Goal: Task Accomplishment & Management: Complete application form

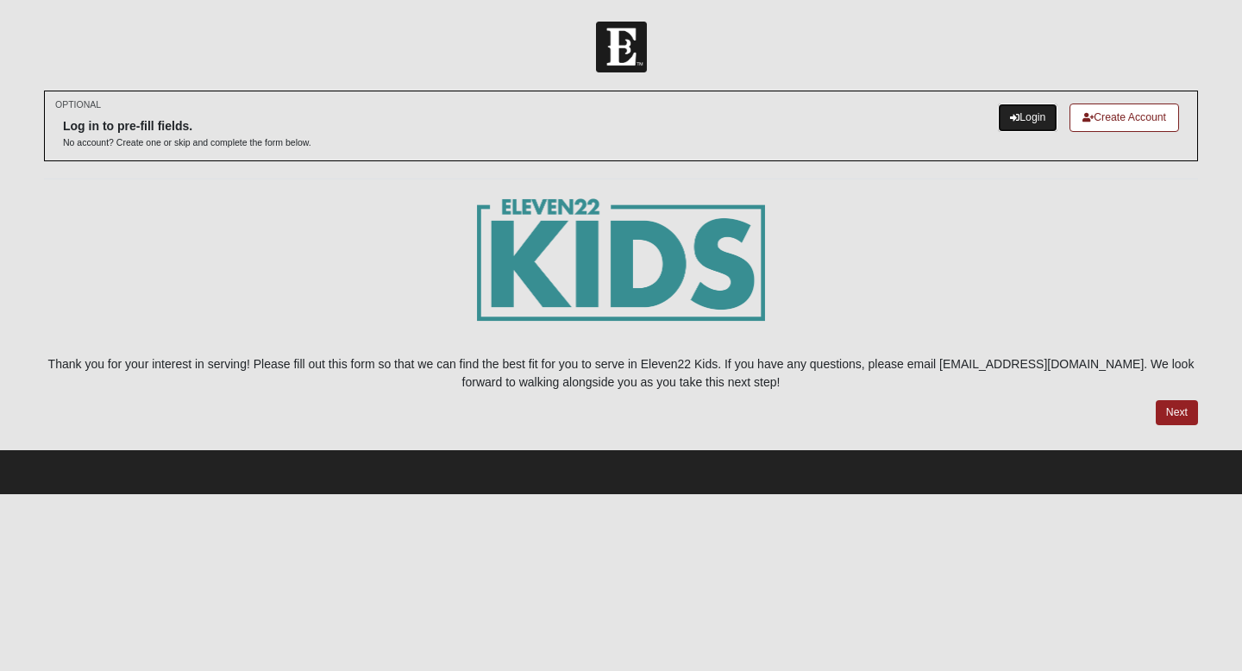
click at [1025, 120] on link "Login" at bounding box center [1027, 117] width 59 height 28
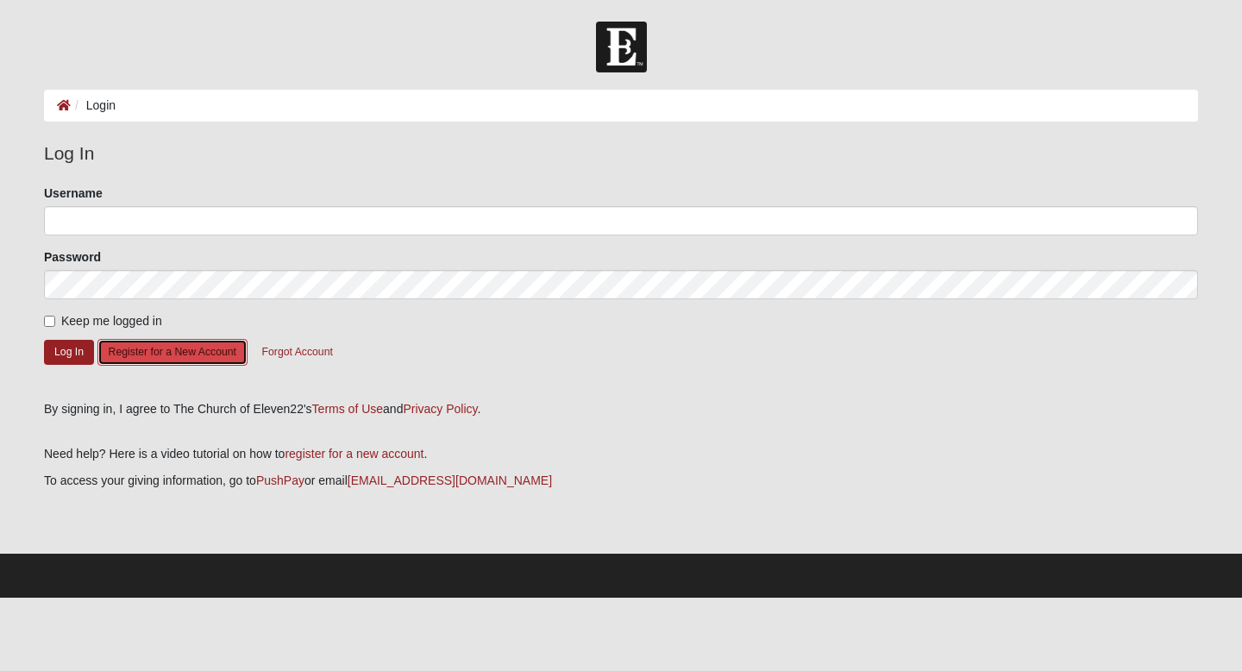
click at [176, 352] on button "Register for a New Account" at bounding box center [172, 352] width 150 height 27
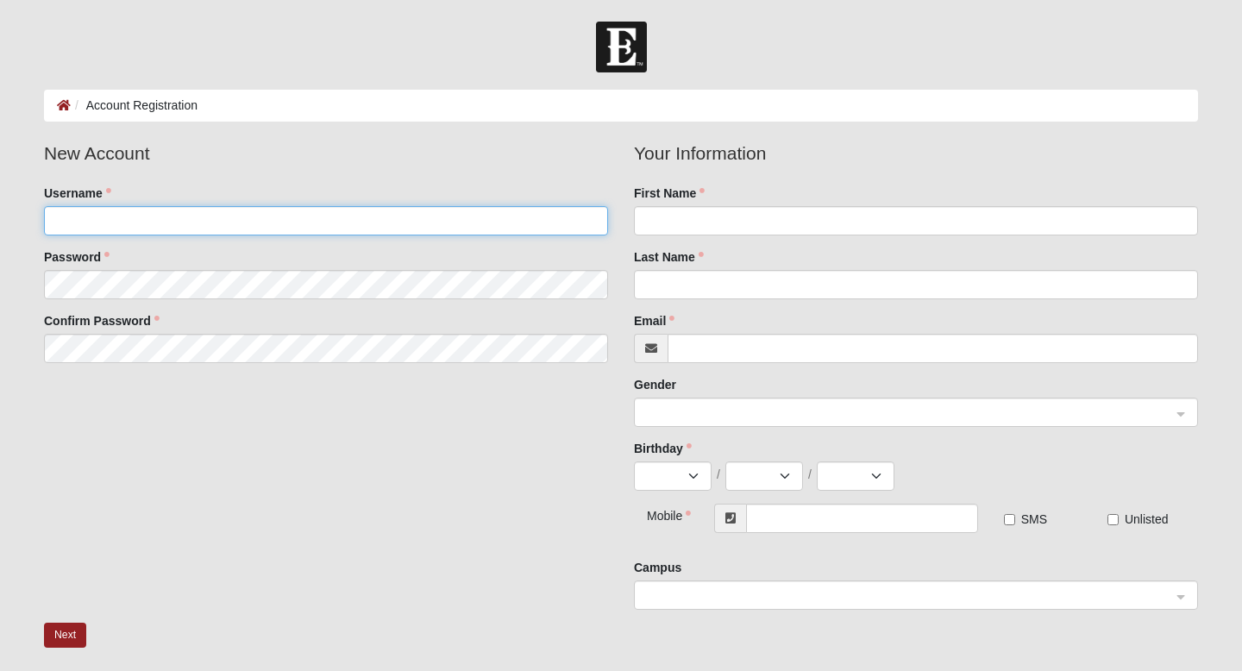
click at [193, 217] on input "Username" at bounding box center [326, 220] width 564 height 29
type input "hinklem"
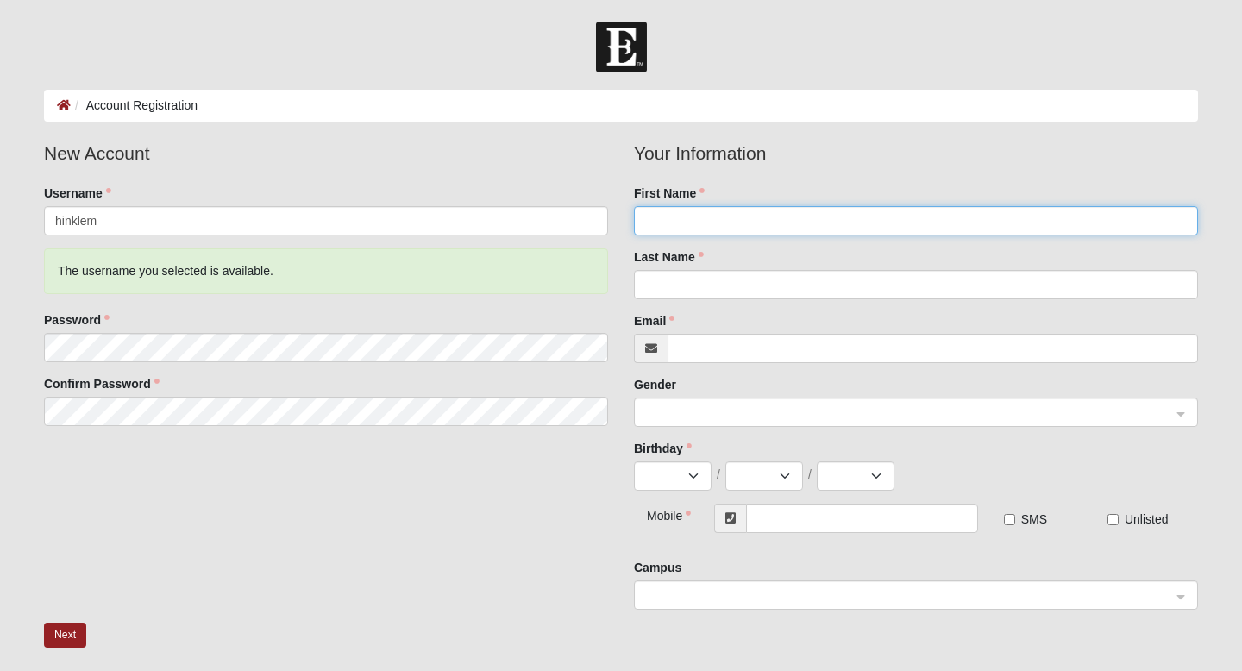
click at [696, 221] on input "First Name" at bounding box center [916, 220] width 564 height 29
type input "[PERSON_NAME]"
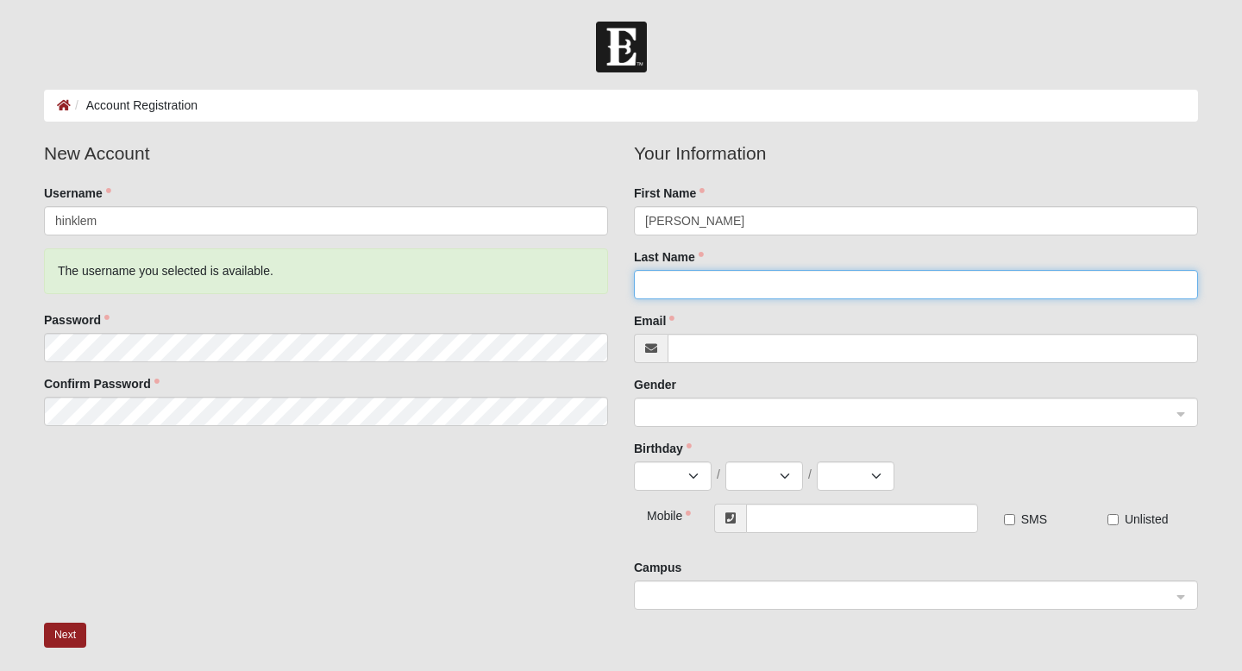
type input "[PERSON_NAME]"
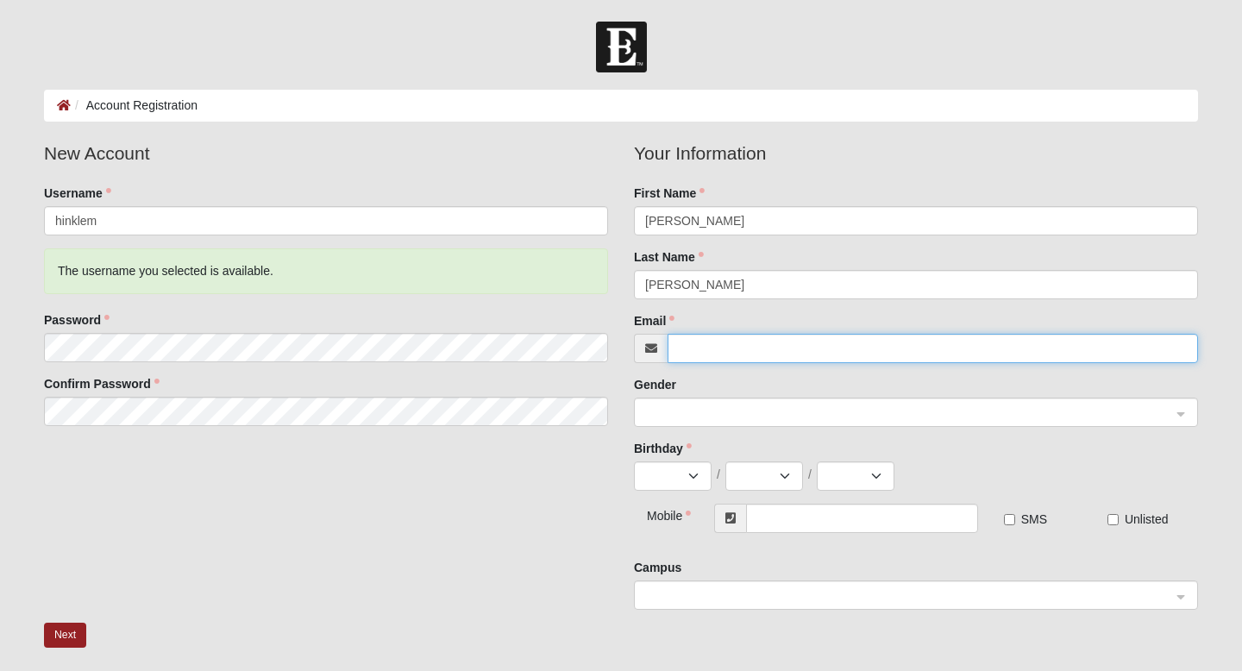
type input "[EMAIL_ADDRESS][DOMAIN_NAME]"
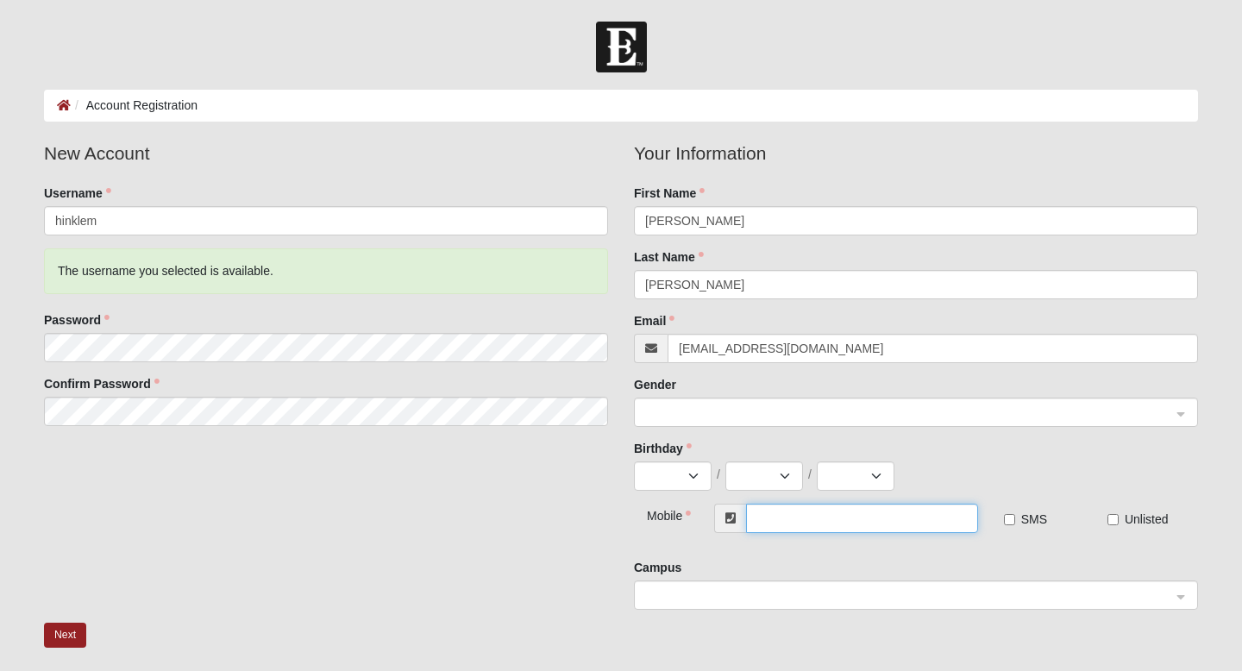
type input "[PHONE_NUMBER]"
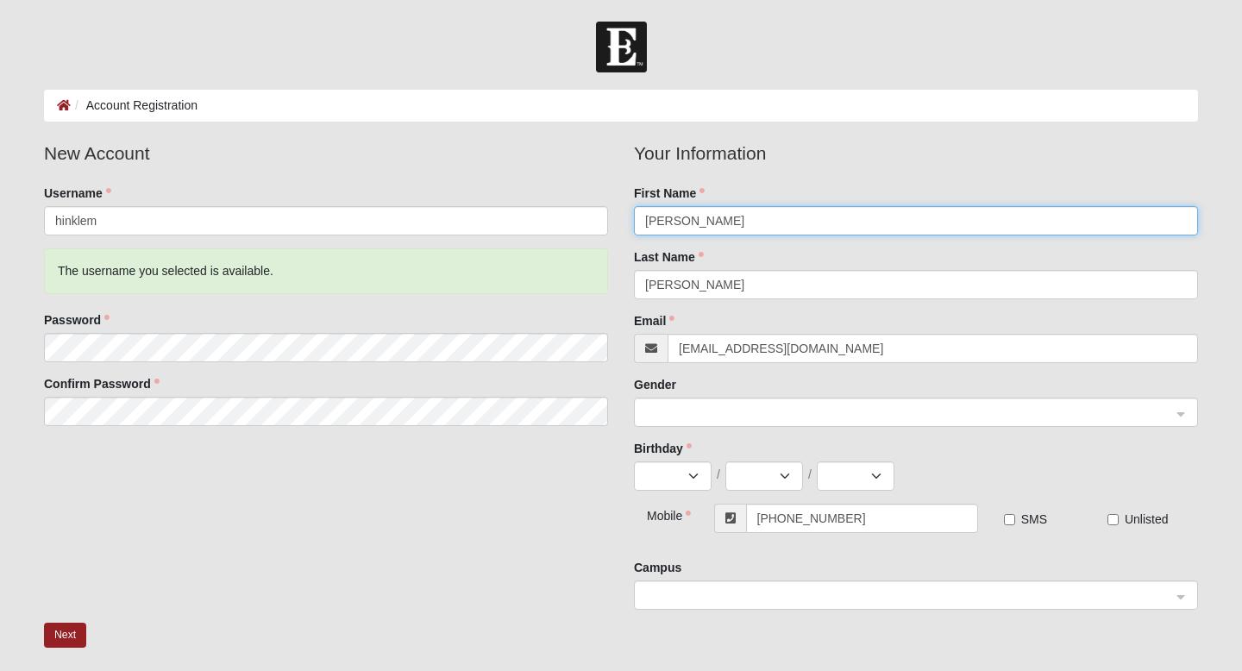
click at [705, 408] on span at bounding box center [908, 413] width 526 height 19
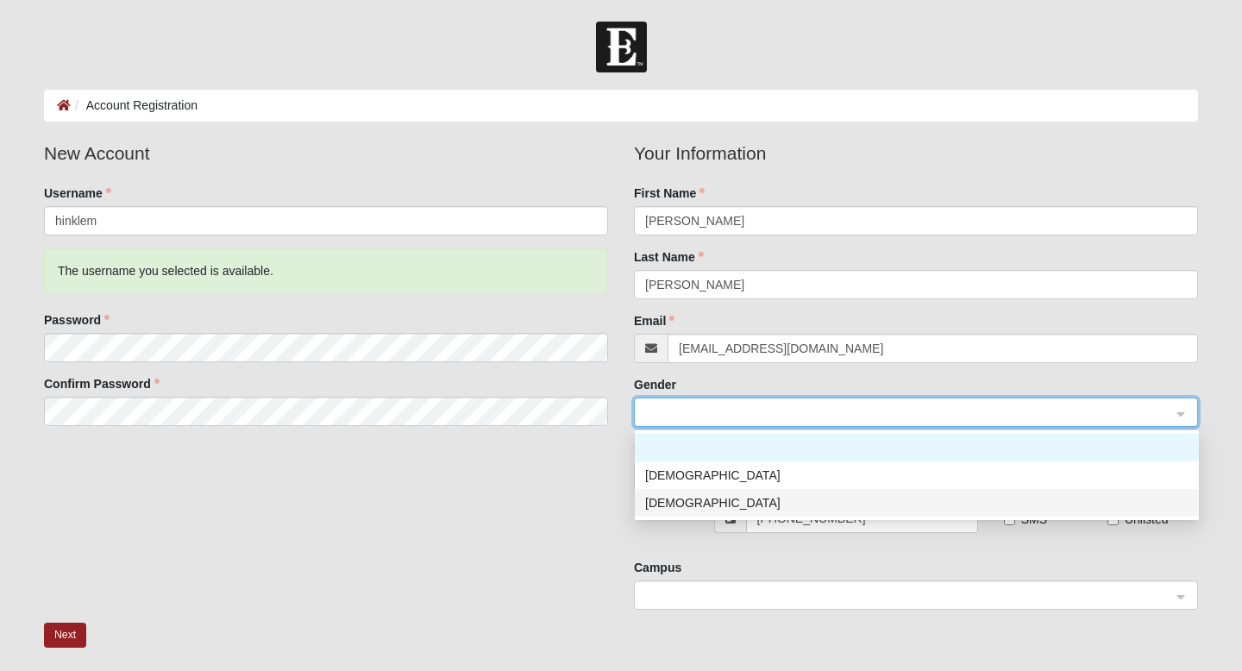
click at [690, 505] on div "[DEMOGRAPHIC_DATA]" at bounding box center [916, 502] width 543 height 19
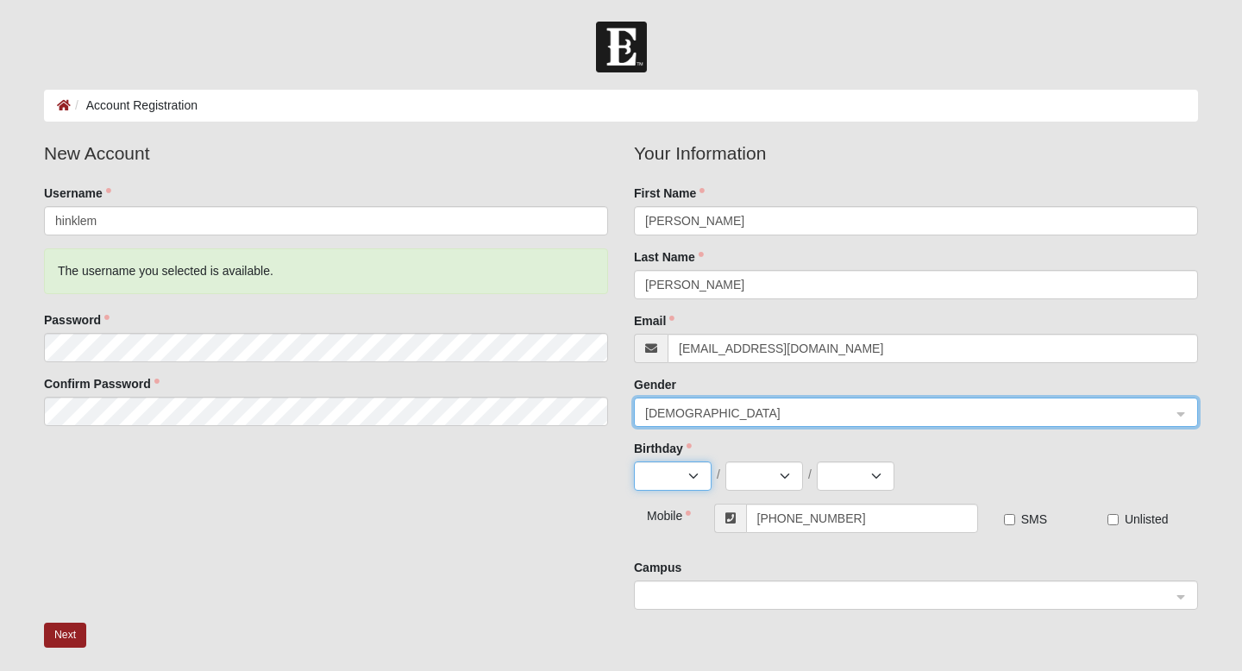
click at [692, 473] on select "Jan Feb Mar Apr May Jun Jul Aug Sep Oct Nov Dec" at bounding box center [673, 475] width 78 height 29
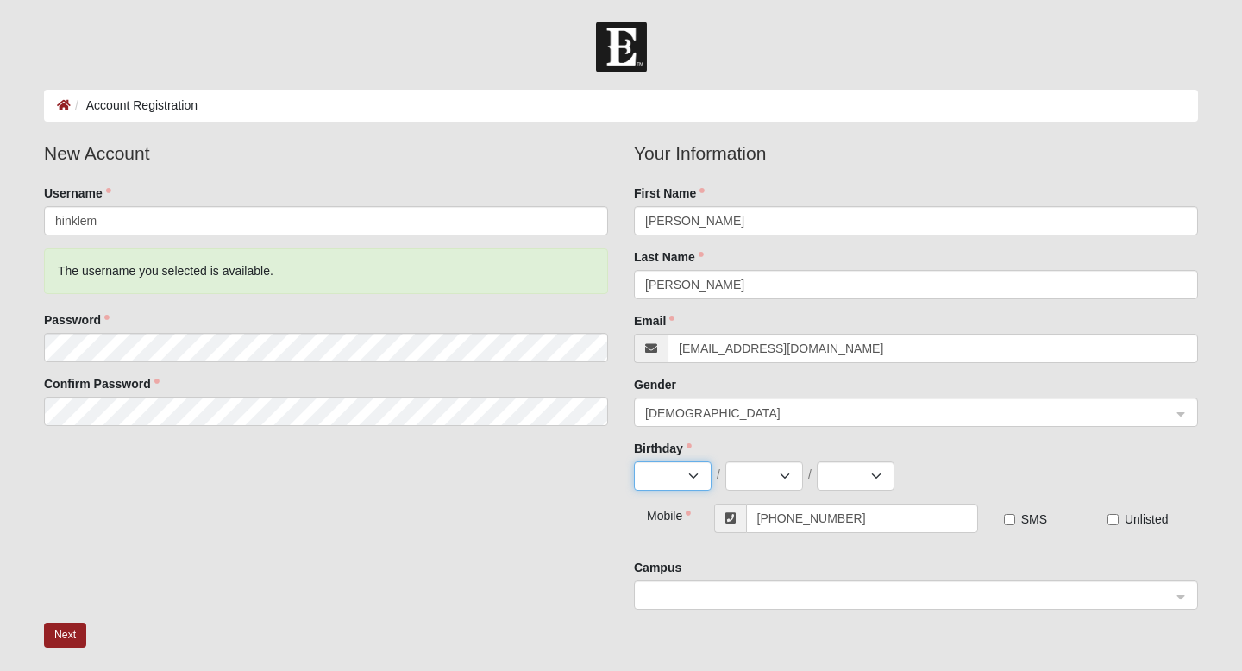
select select "9"
click at [634, 461] on select "Jan Feb Mar Apr May Jun Jul Aug Sep Oct Nov Dec" at bounding box center [673, 475] width 78 height 29
click at [784, 473] on select "1 2 3 4 5 6 7 8 9 10 11 12 13 14 15 16 17 18 19 20 21 22 23 24 25 26 27 28 29 30" at bounding box center [764, 475] width 78 height 29
select select "25"
click at [725, 461] on select "1 2 3 4 5 6 7 8 9 10 11 12 13 14 15 16 17 18 19 20 21 22 23 24 25 26 27 28 29 30" at bounding box center [764, 475] width 78 height 29
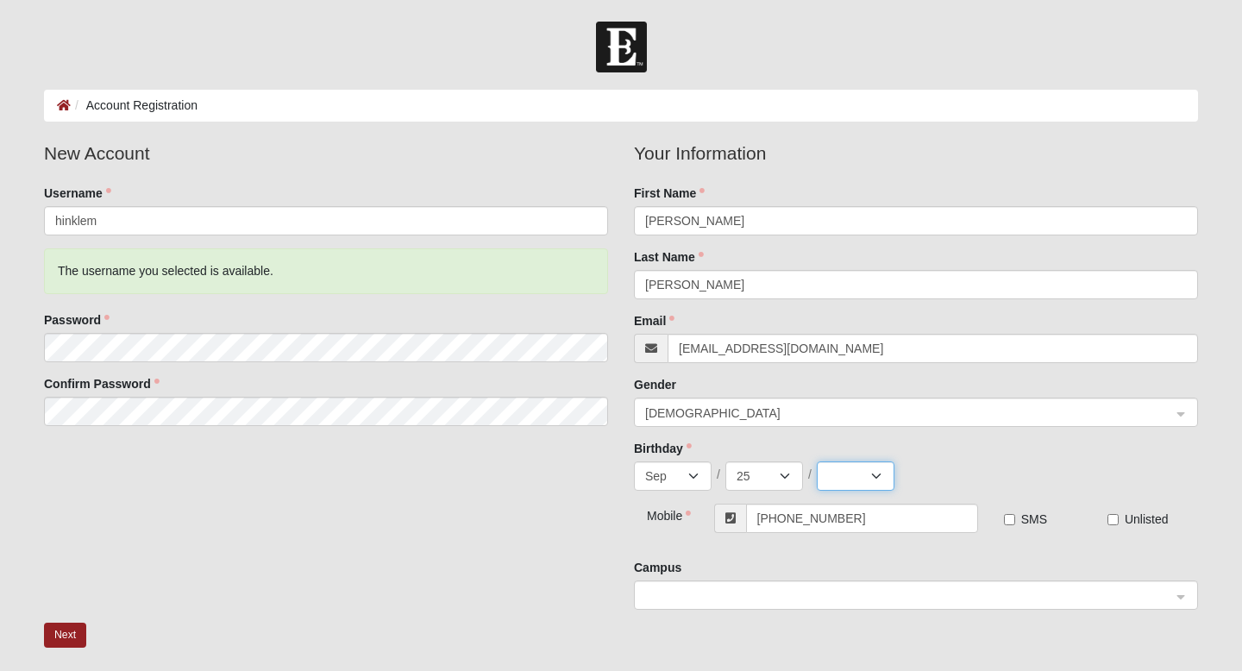
click at [874, 474] on select "2025 2024 2023 2022 2021 2020 2019 2018 2017 2016 2015 2014 2013 2012 2011 2010…" at bounding box center [856, 475] width 78 height 29
select select "1977"
click at [817, 461] on select "2025 2024 2023 2022 2021 2020 2019 2018 2017 2016 2015 2014 2013 2012 2011 2010…" at bounding box center [856, 475] width 78 height 29
click at [740, 596] on span at bounding box center [908, 595] width 526 height 19
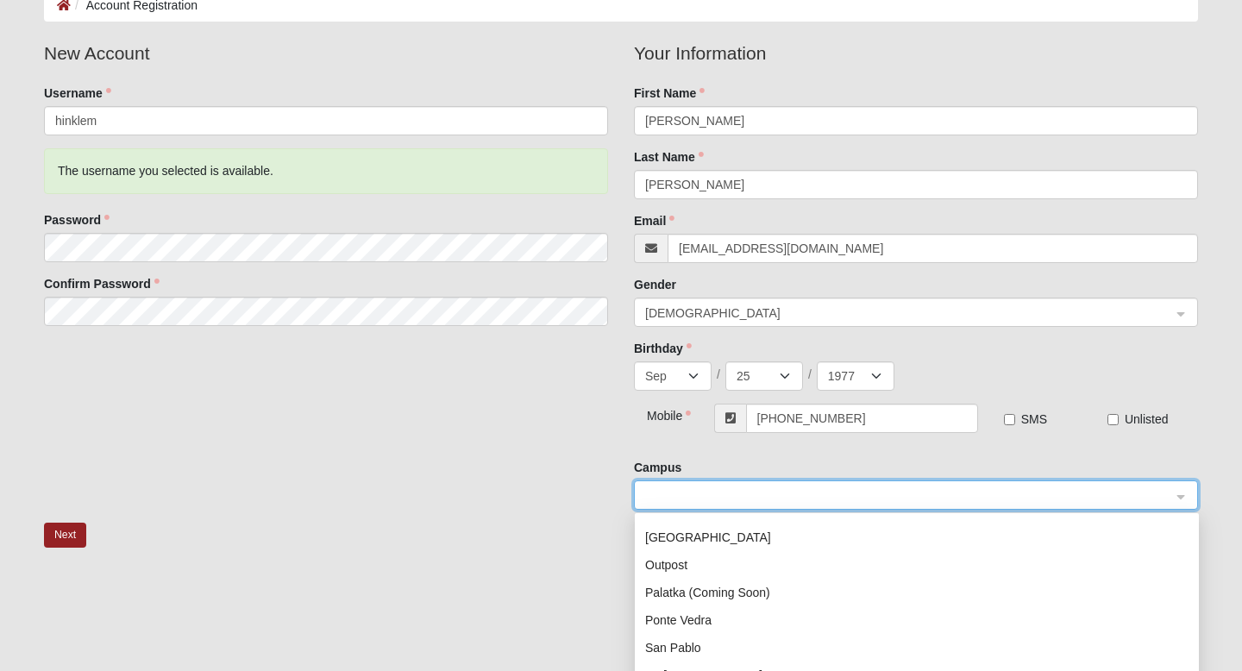
scroll to position [221, 0]
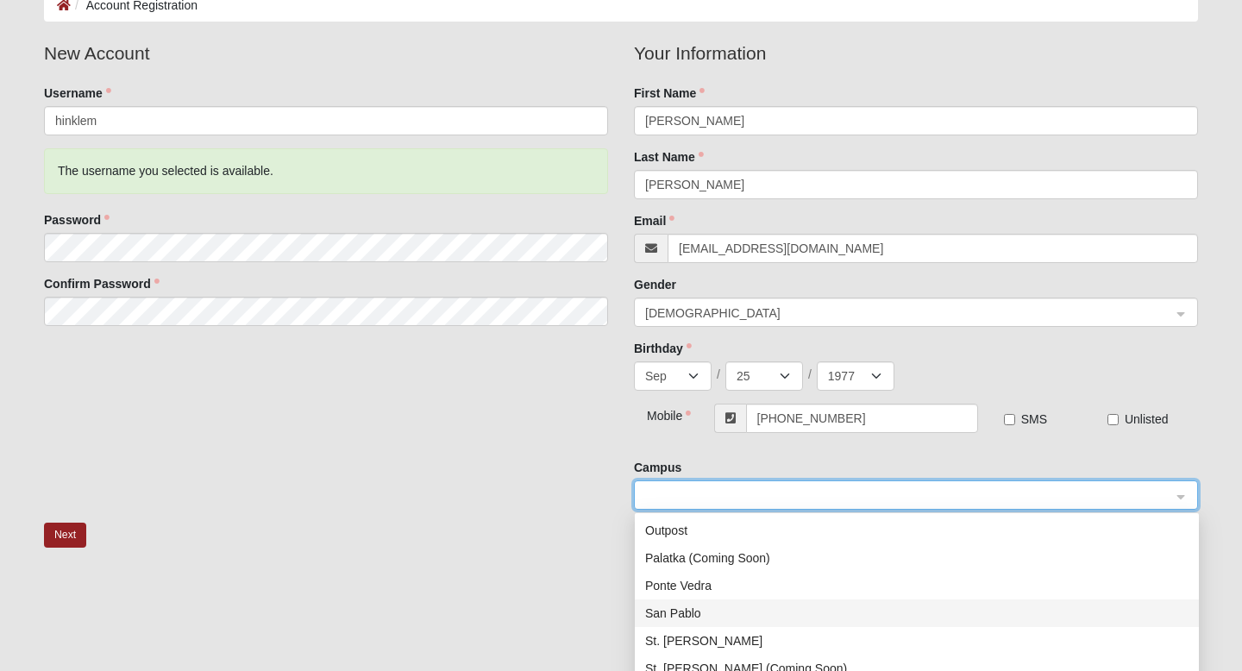
click at [686, 614] on div "San Pablo" at bounding box center [916, 613] width 543 height 19
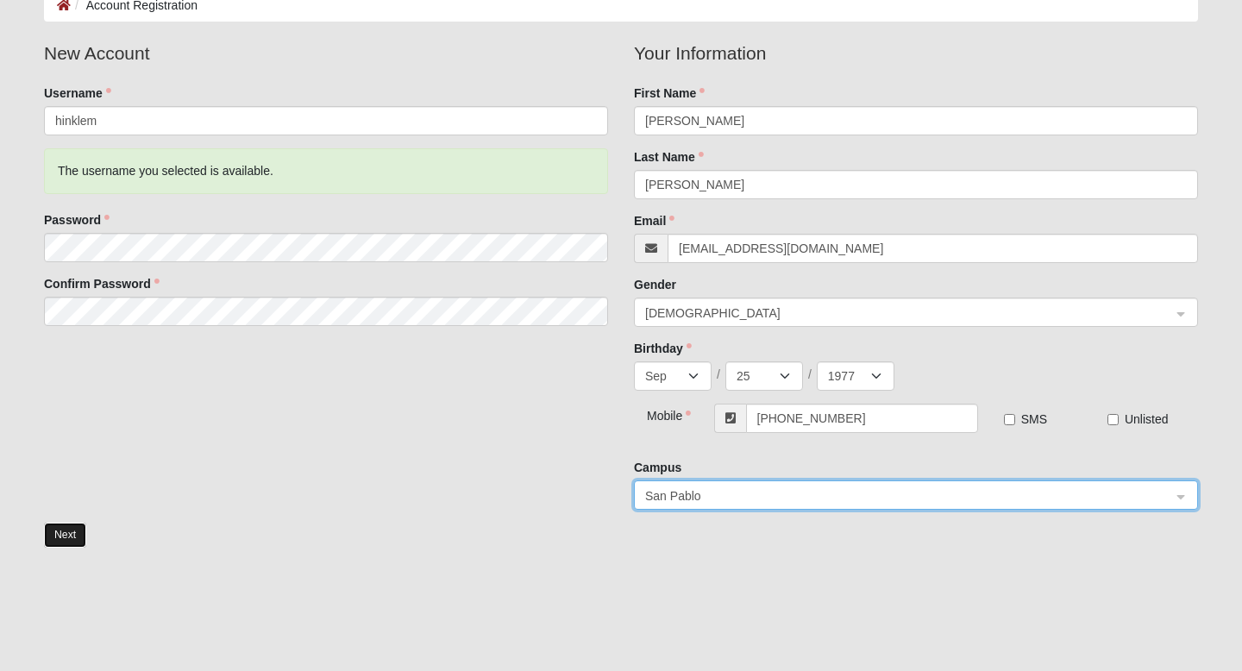
click at [66, 535] on button "Next" at bounding box center [65, 535] width 42 height 25
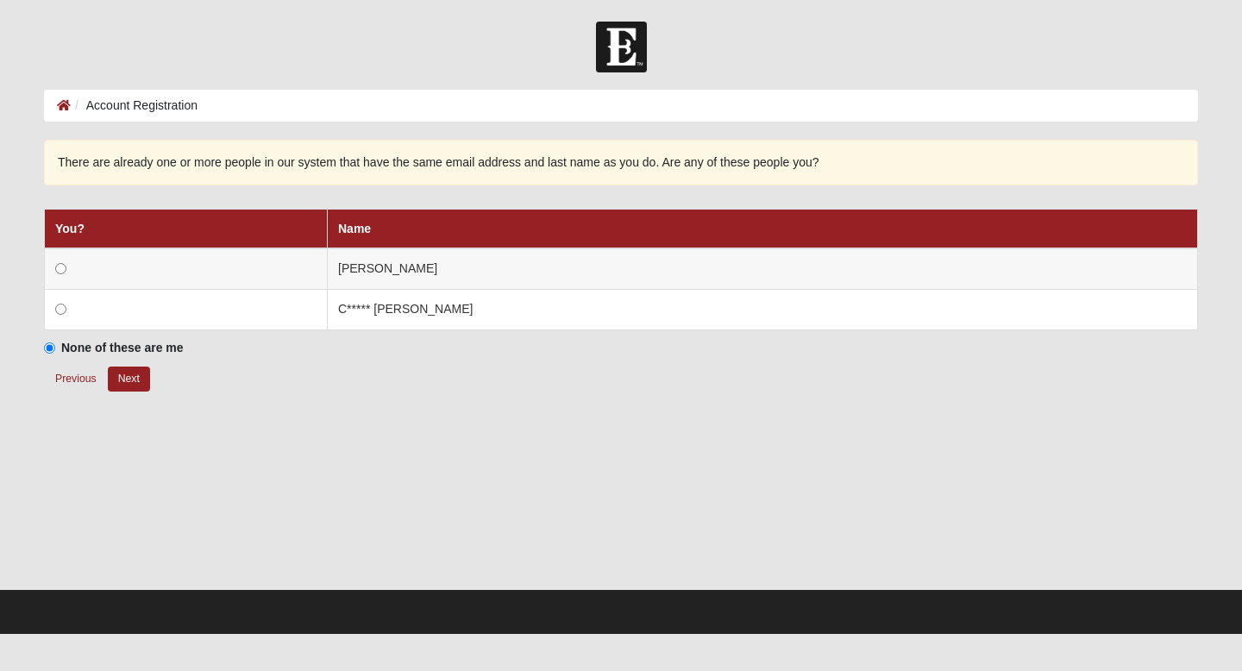
scroll to position [0, 0]
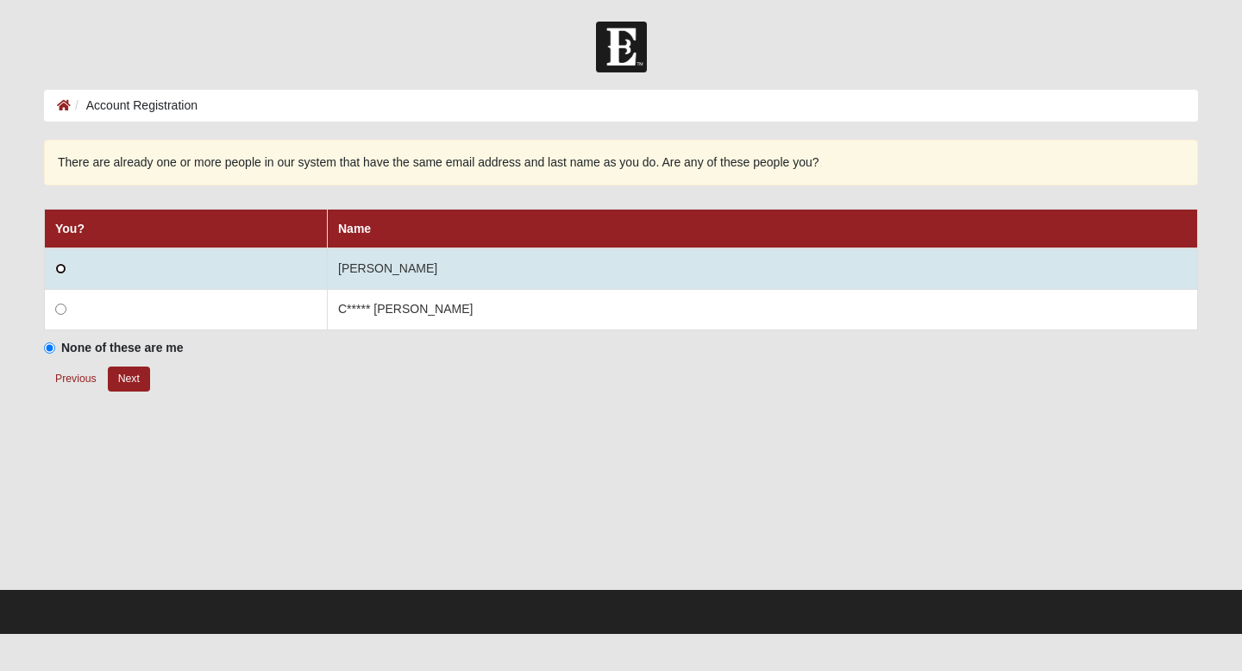
click at [62, 267] on input "radio" at bounding box center [60, 268] width 11 height 11
radio input "true"
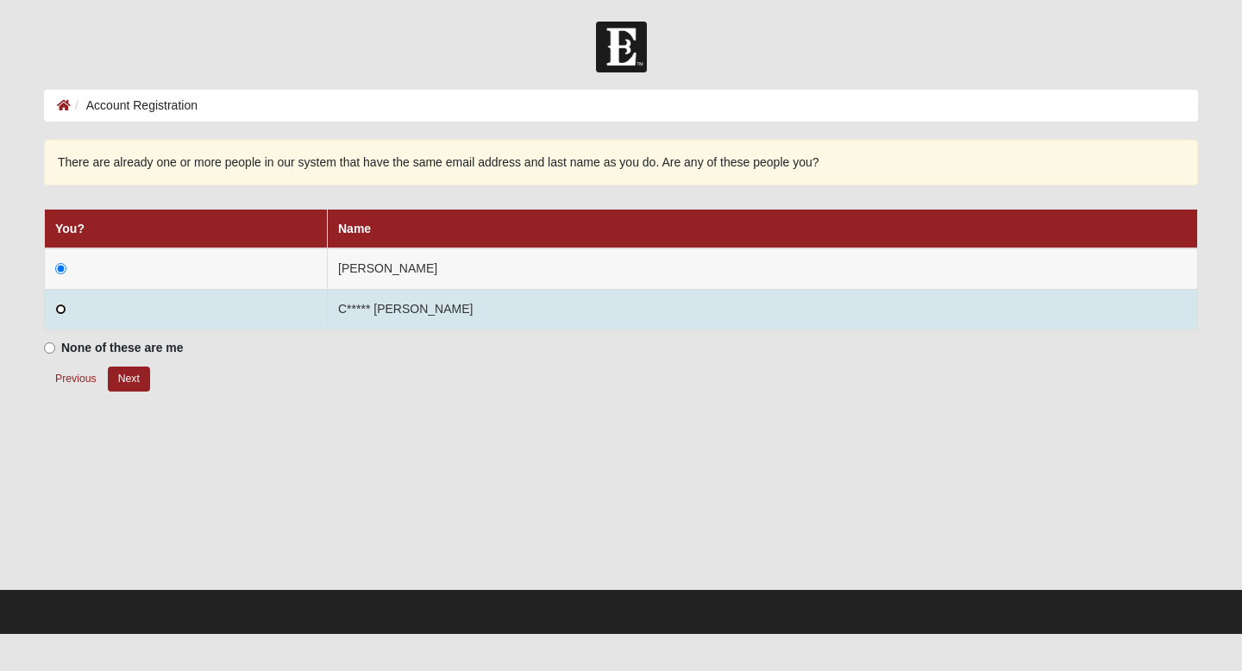
click at [61, 309] on input "radio" at bounding box center [60, 309] width 11 height 11
radio input "true"
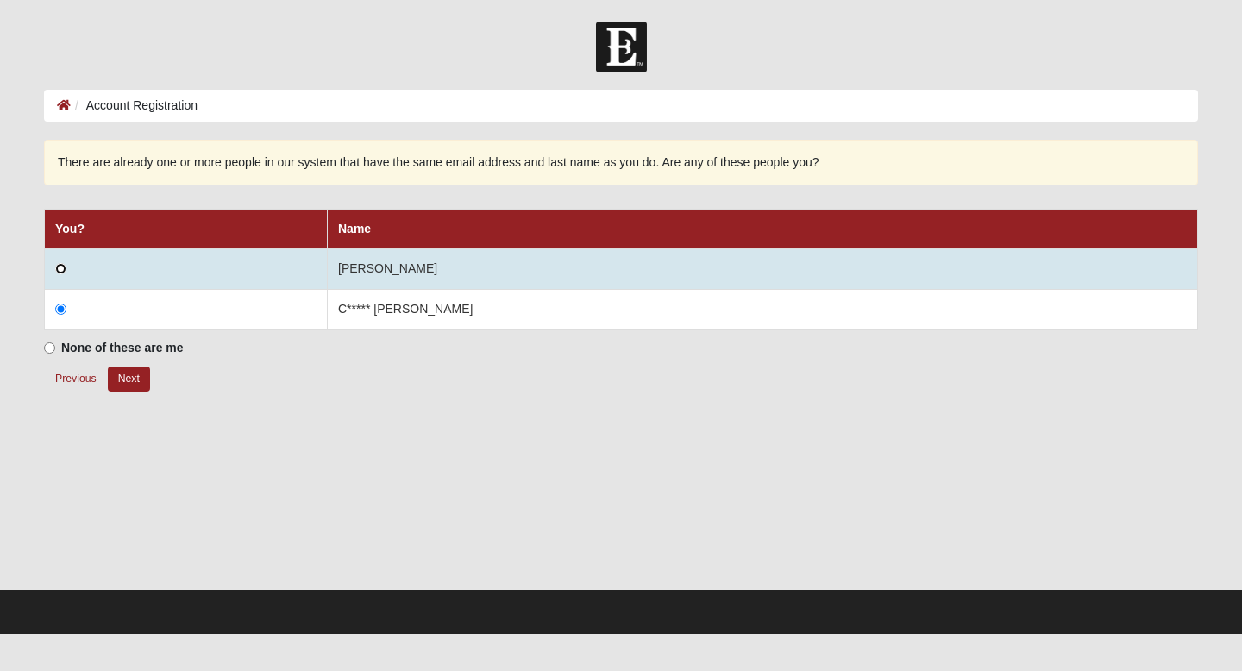
click at [60, 267] on input "radio" at bounding box center [60, 268] width 11 height 11
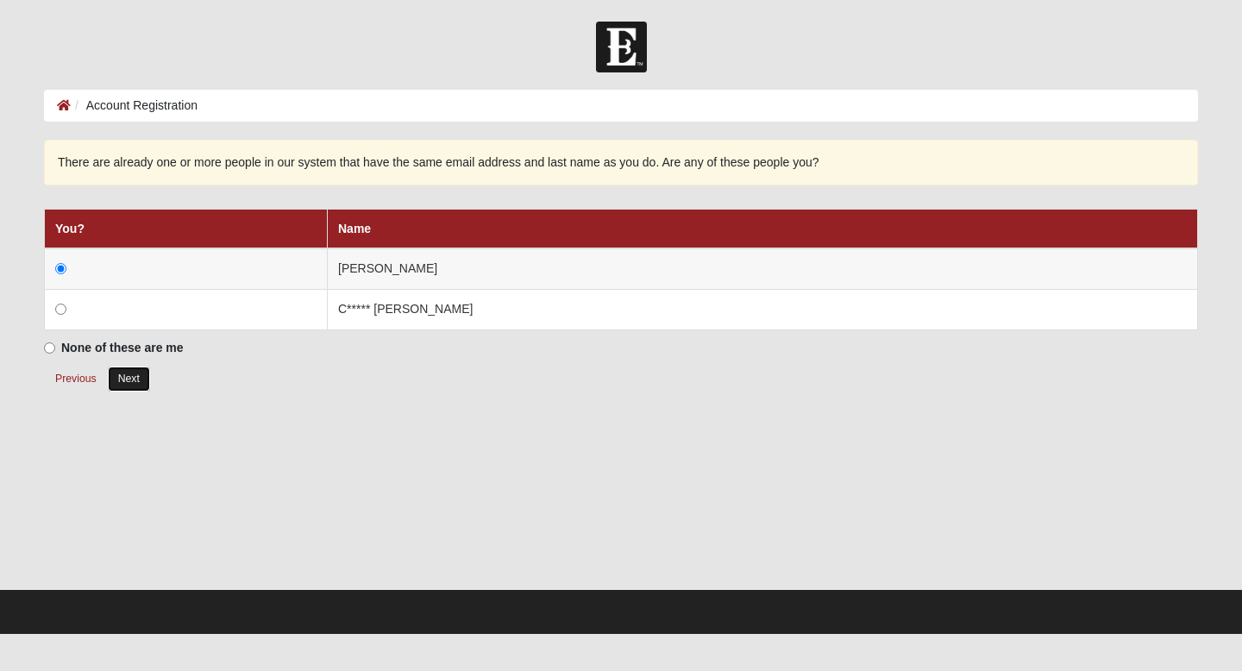
click at [133, 375] on button "Next" at bounding box center [129, 378] width 42 height 25
radio input "true"
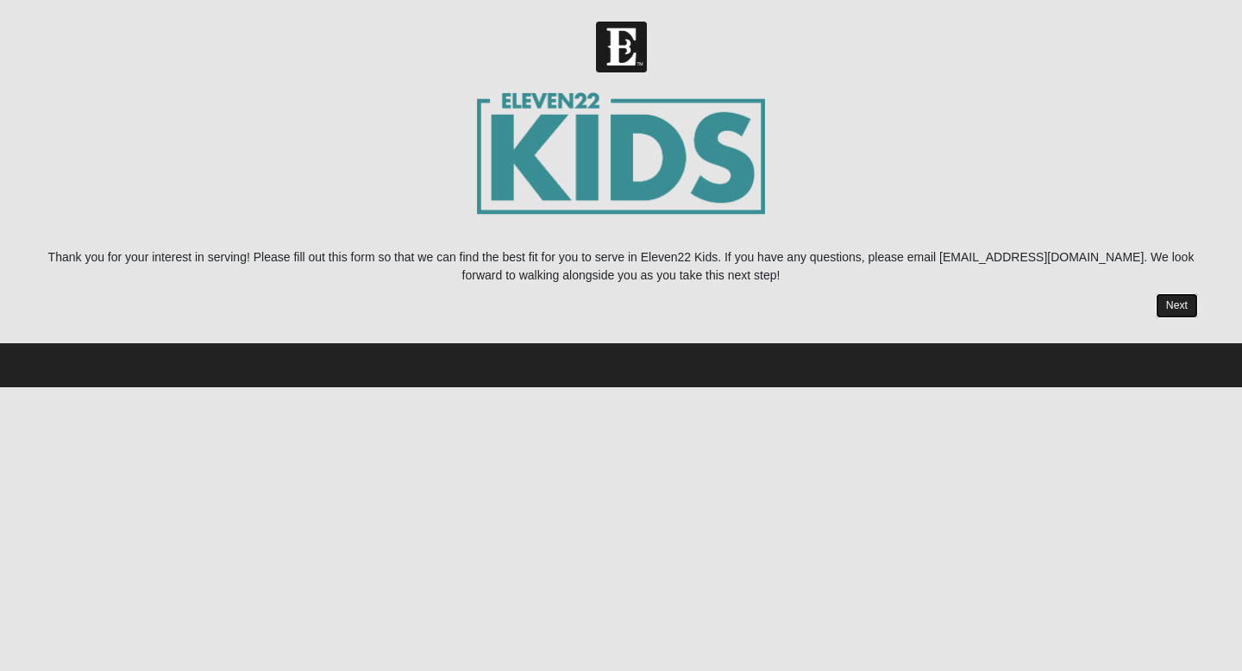
click at [1172, 311] on link "Next" at bounding box center [1176, 305] width 42 height 25
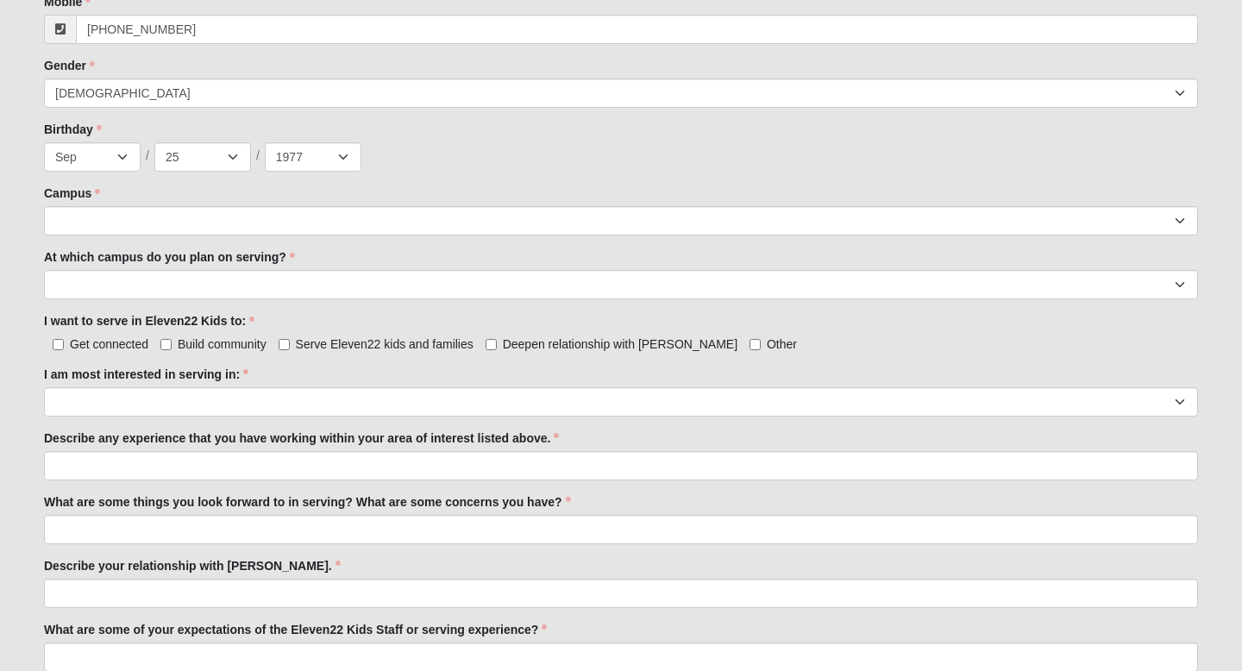
scroll to position [697, 0]
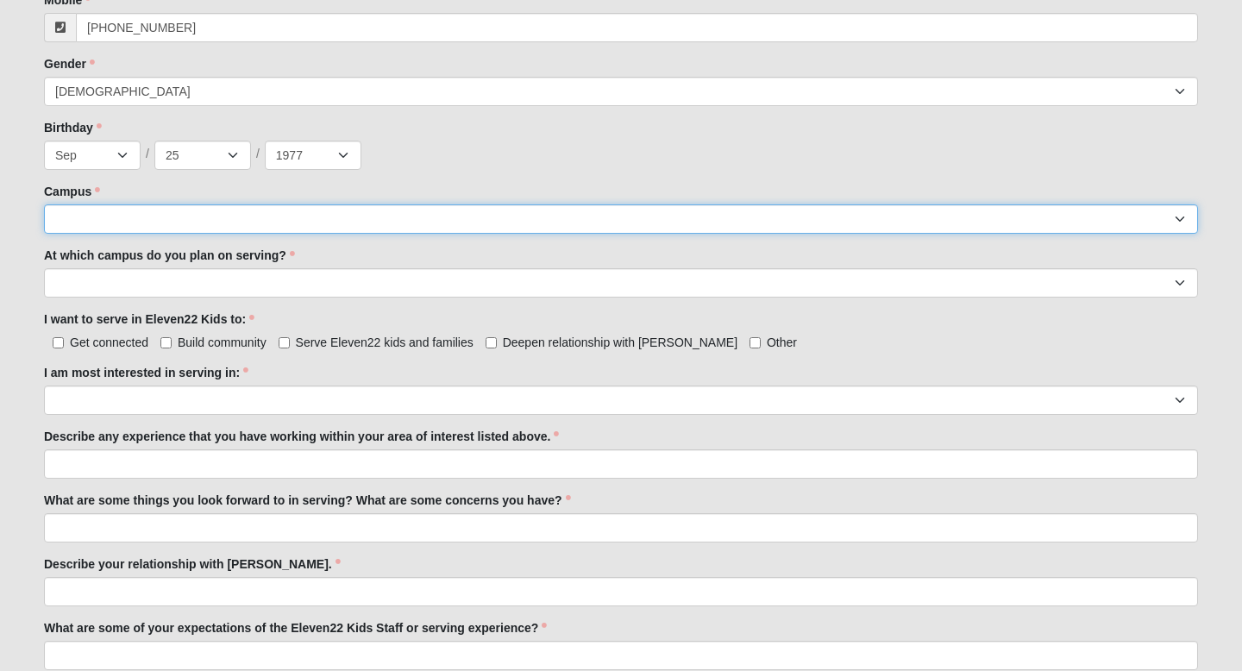
click at [1181, 219] on select "Arlington Baymeadows Eleven22 Online [PERSON_NAME][GEOGRAPHIC_DATA] Jesup [GEOG…" at bounding box center [621, 218] width 1154 height 29
select select "3"
click at [44, 204] on select "Arlington Baymeadows Eleven22 Online [PERSON_NAME][GEOGRAPHIC_DATA] Jesup [GEOG…" at bounding box center [621, 218] width 1154 height 29
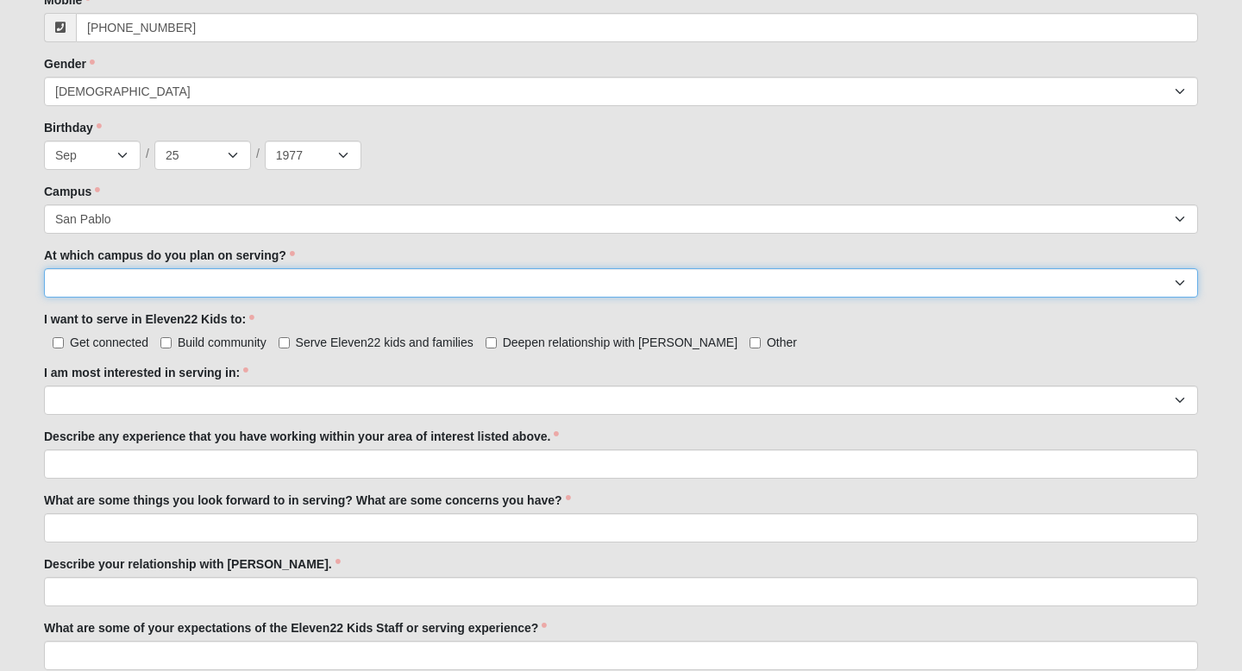
click at [191, 285] on select "[GEOGRAPHIC_DATA] [PERSON_NAME][GEOGRAPHIC_DATA] [GEOGRAPHIC_DATA] [GEOGRAPHIC_…" at bounding box center [621, 282] width 1154 height 29
select select "San Pablo"
click at [44, 268] on select "[GEOGRAPHIC_DATA] [PERSON_NAME][GEOGRAPHIC_DATA] [GEOGRAPHIC_DATA] [GEOGRAPHIC_…" at bounding box center [621, 282] width 1154 height 29
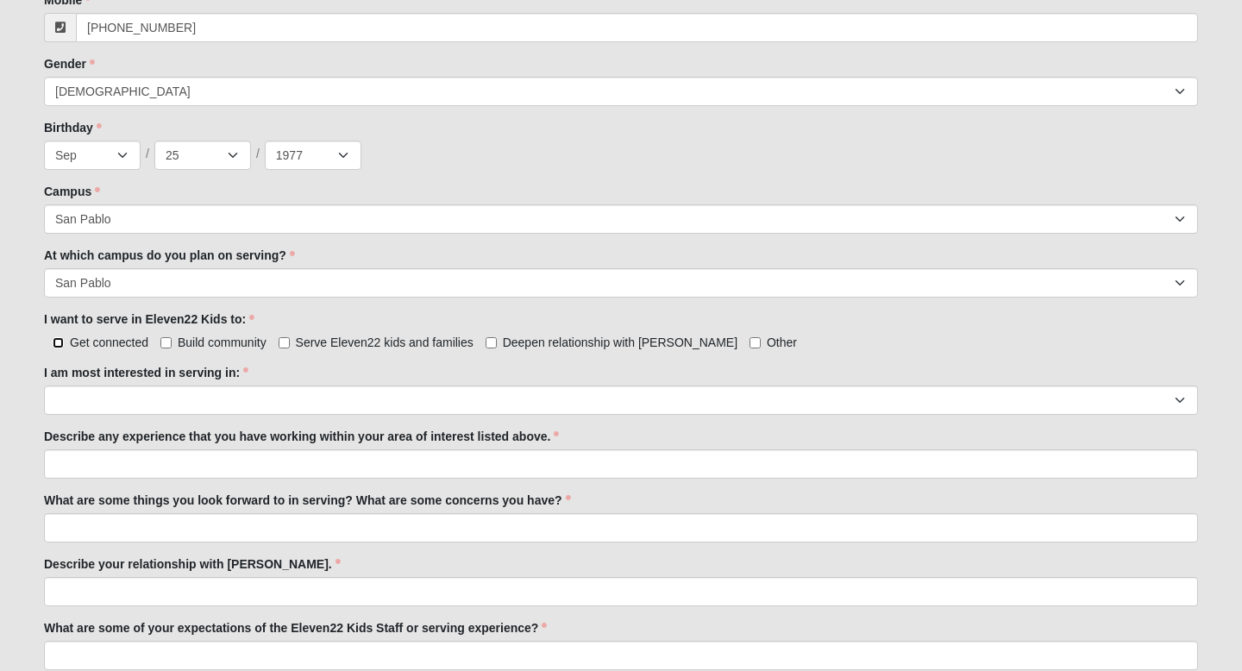
click at [59, 341] on input "Get connected" at bounding box center [58, 342] width 11 height 11
checkbox input "true"
click at [166, 343] on input "Build community" at bounding box center [165, 342] width 11 height 11
checkbox input "true"
click at [285, 342] on input "Serve Eleven22 kids and families" at bounding box center [284, 342] width 11 height 11
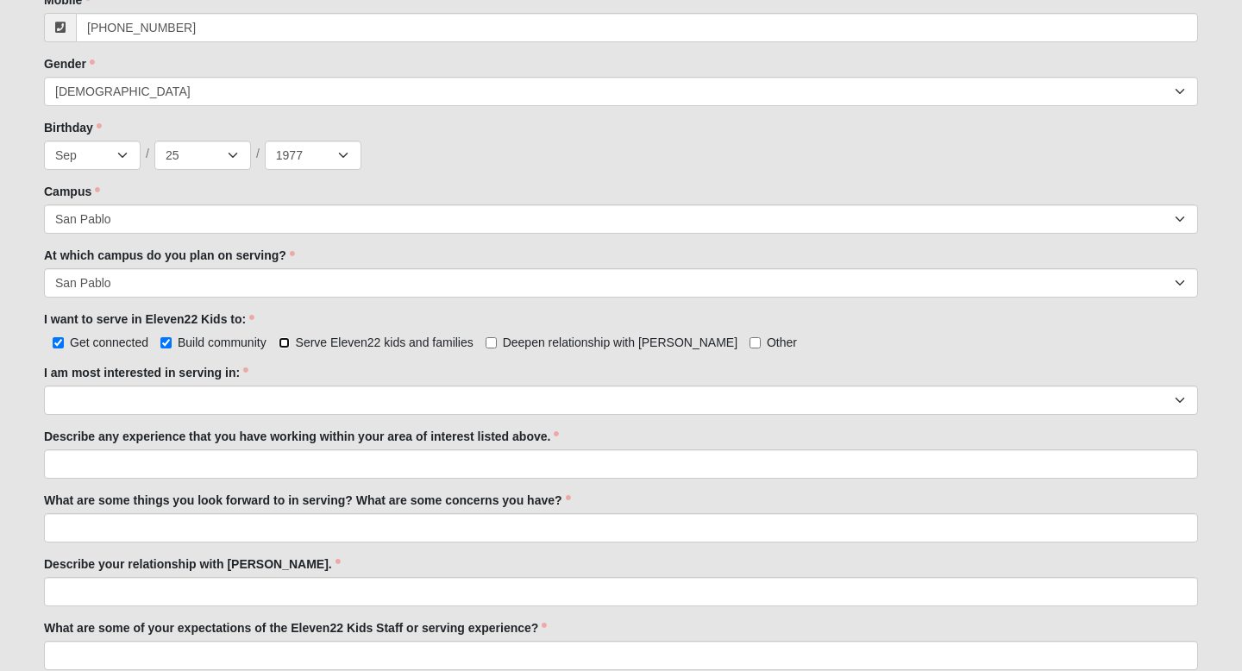
checkbox input "true"
click at [490, 341] on input "Deepen relationship with [PERSON_NAME]" at bounding box center [490, 342] width 11 height 11
checkbox input "true"
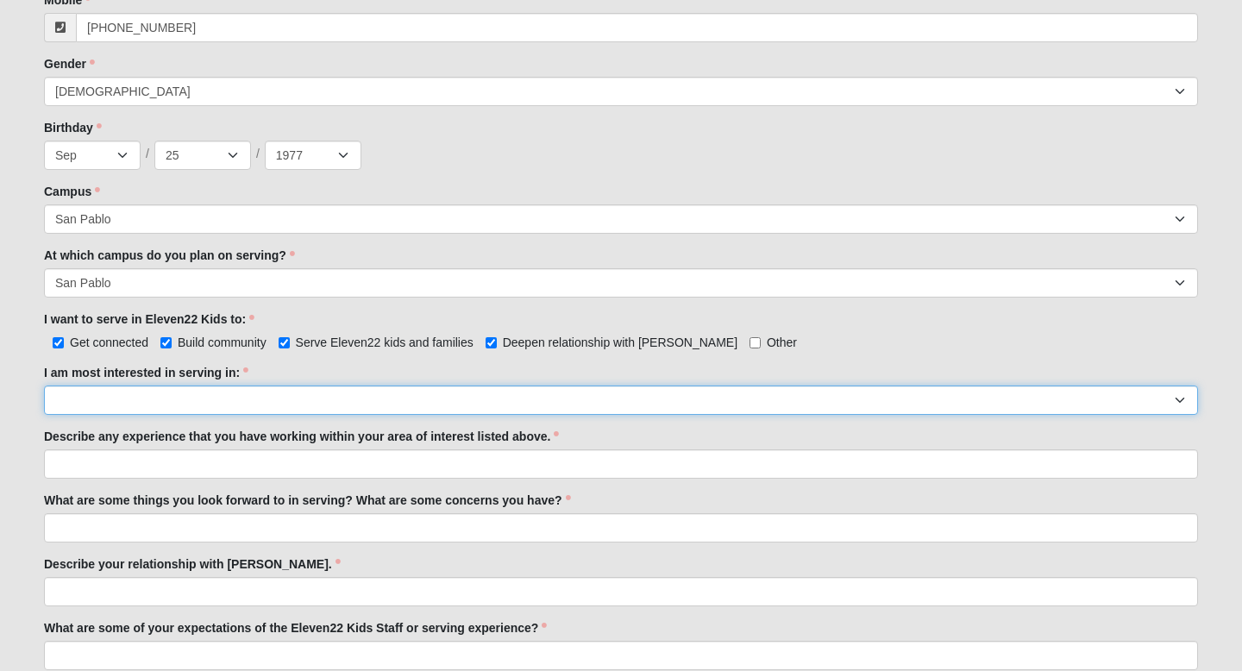
click at [226, 392] on select "Registration Tour Guide Preschool Disciple Group Leader Elementary Disciple Gro…" at bounding box center [621, 399] width 1154 height 29
select select "Preschool Disciple Group Leader"
click at [44, 385] on select "Registration Tour Guide Preschool Disciple Group Leader Elementary Disciple Gro…" at bounding box center [621, 399] width 1154 height 29
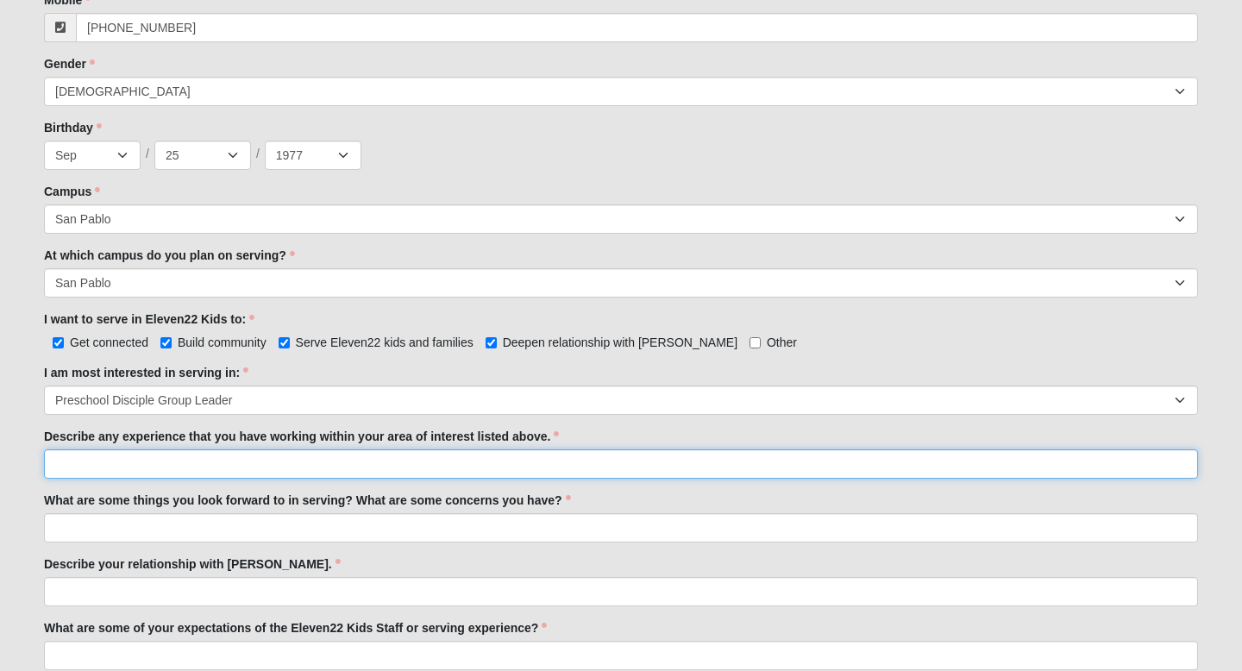
click at [165, 465] on input "Describe any experience that you have working within your area of interest list…" at bounding box center [621, 463] width 1154 height 29
click at [132, 465] on input "I have been a teacher for 25 years" at bounding box center [621, 463] width 1154 height 29
click at [302, 466] on input "I have been a classroom teacher for 25 years" at bounding box center [621, 463] width 1154 height 29
type input "I have been a classroom teacher for 25 years."
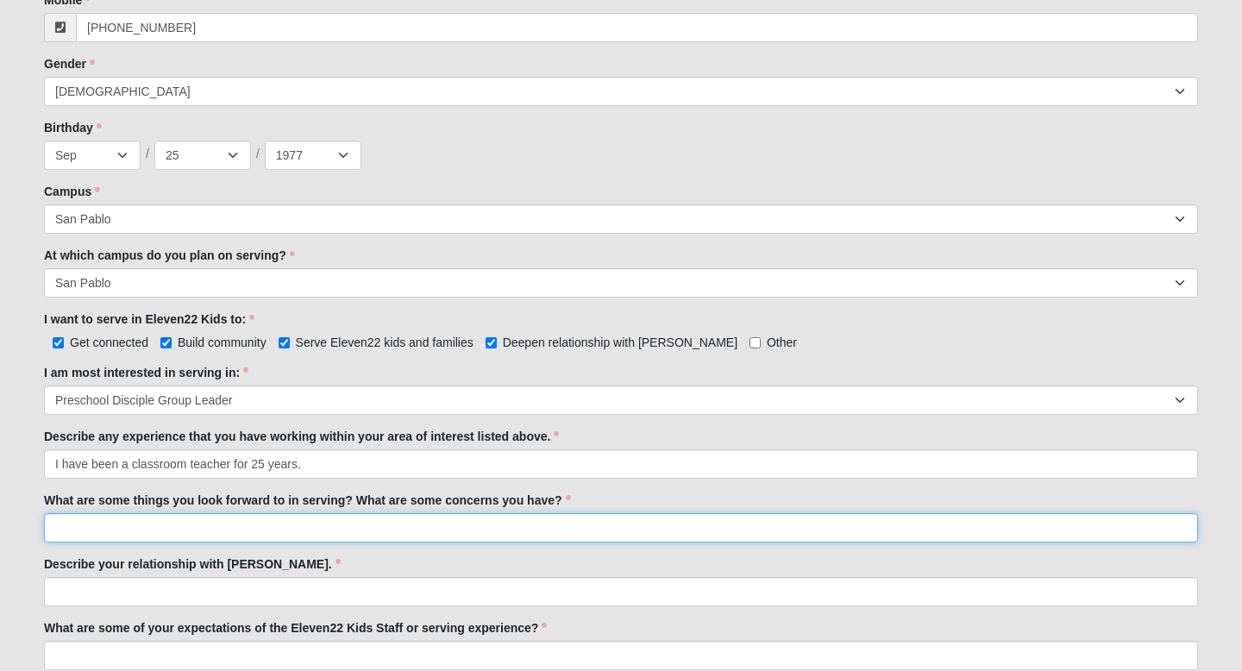
click at [147, 534] on input "What are some things you look forward to in serving? What are some concerns you…" at bounding box center [621, 527] width 1154 height 29
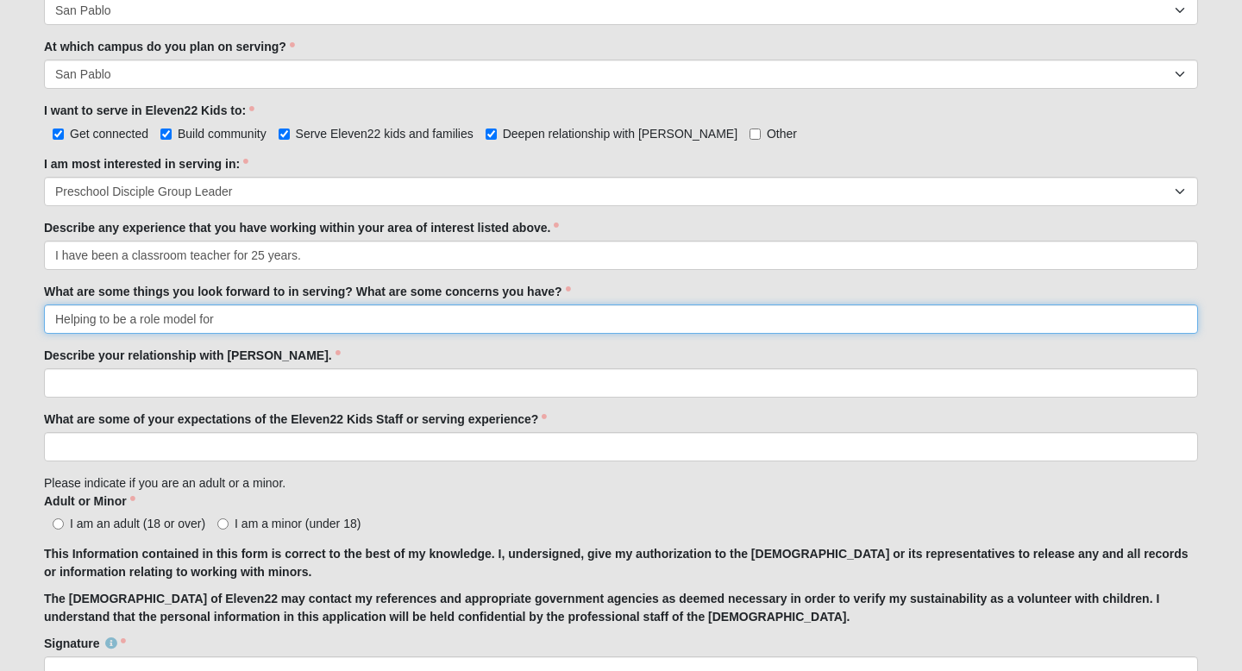
scroll to position [906, 0]
click at [401, 322] on input "Helping to be a role model for the next generation and to be involed with our c…" at bounding box center [621, 318] width 1154 height 29
type input "Helping to be a role model for the next generation and to be involved with our …"
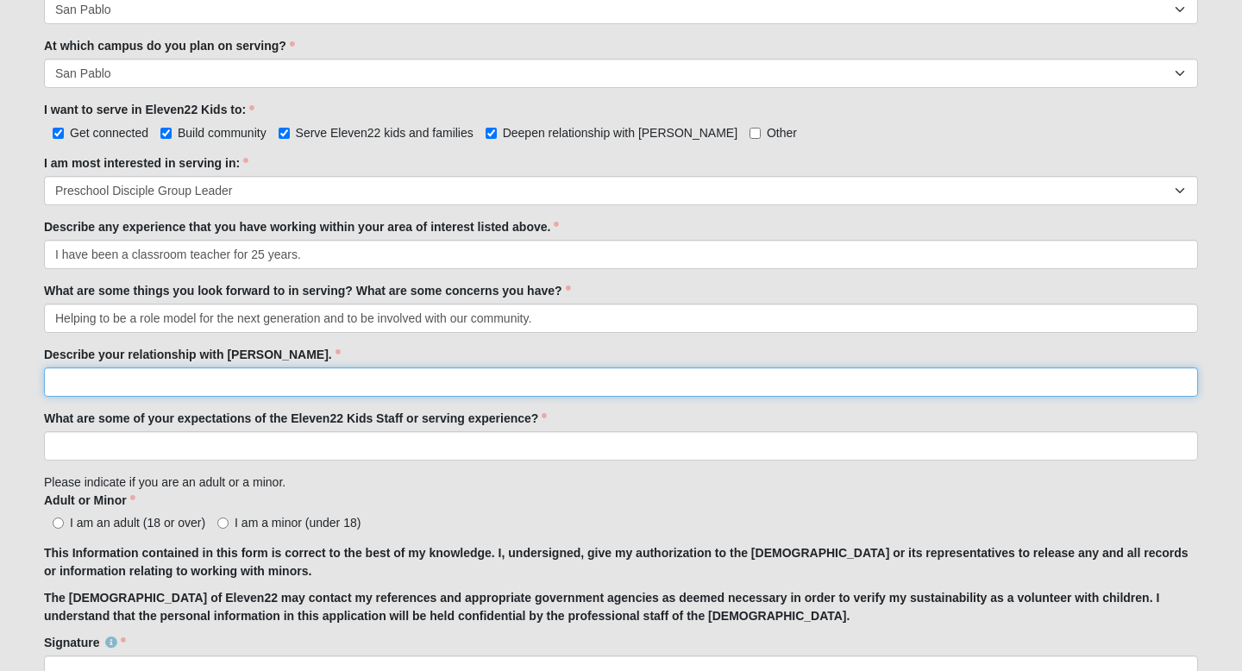
click at [166, 393] on input "Describe your relationship with [PERSON_NAME]." at bounding box center [621, 381] width 1154 height 29
click at [115, 385] on input "My relationhip with Jesus is always" at bounding box center [621, 381] width 1154 height 29
click at [277, 385] on input "My relationship with Jesus is always" at bounding box center [621, 381] width 1154 height 29
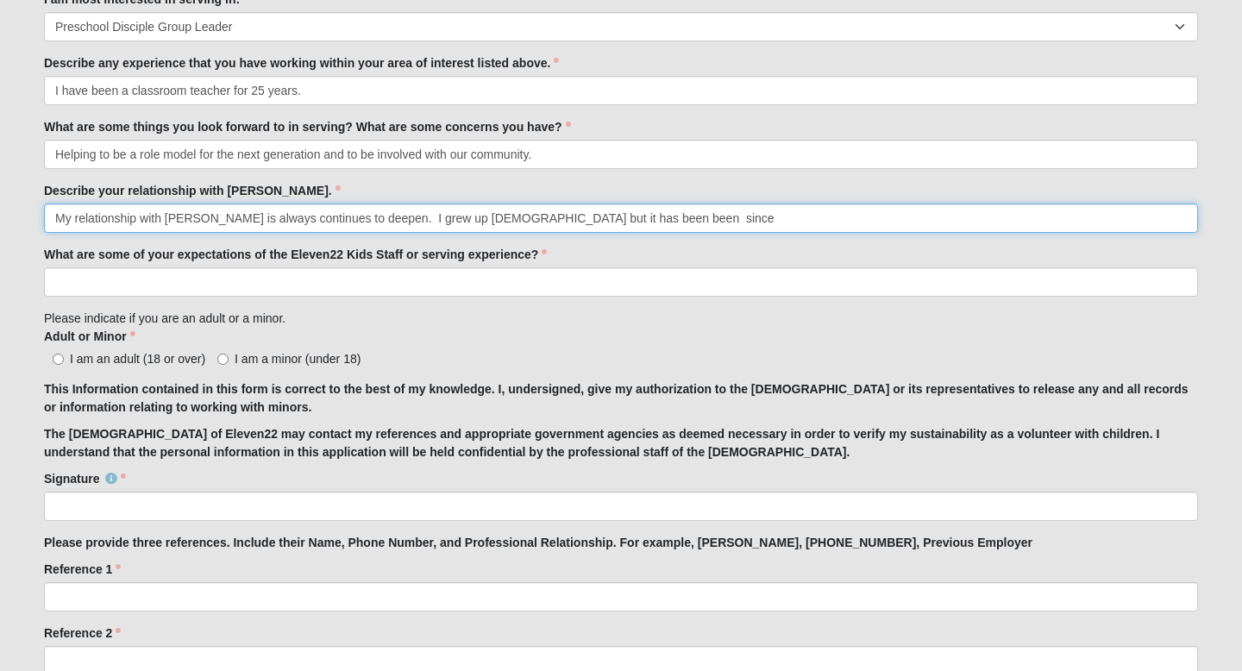
scroll to position [1071, 0]
click at [251, 219] on input "My relationship with Jesus is always continues to deepen. I grew up Catholic bu…" at bounding box center [621, 217] width 1154 height 29
click at [308, 220] on input "My relationship with Jesus continues to deepen. I grew up Catholic but it has b…" at bounding box center [621, 217] width 1154 height 29
click at [497, 219] on input "My relationship with Jesus continues to deepen. I grew up Catholic but it has b…" at bounding box center [621, 217] width 1154 height 29
click at [531, 222] on input "My relationship with Jesus continues to deepen. I grew up Catholic but it has o…" at bounding box center [621, 217] width 1154 height 29
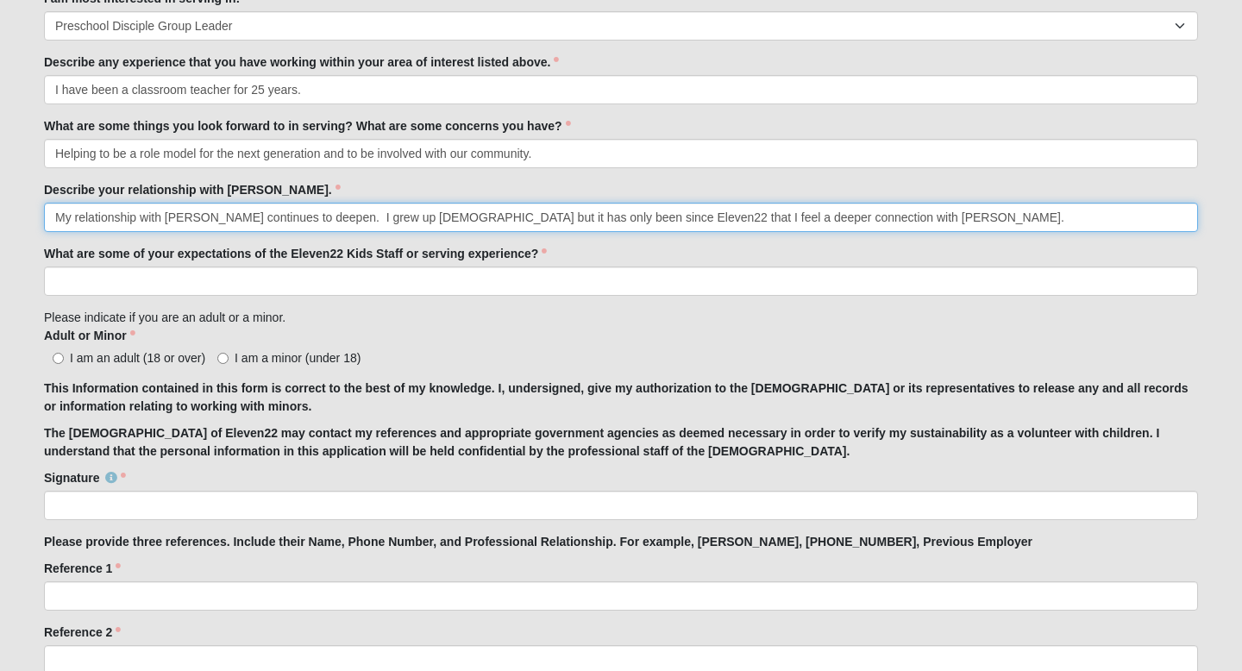
type input "My relationship with Jesus continues to deepen. I grew up Catholic but it has o…"
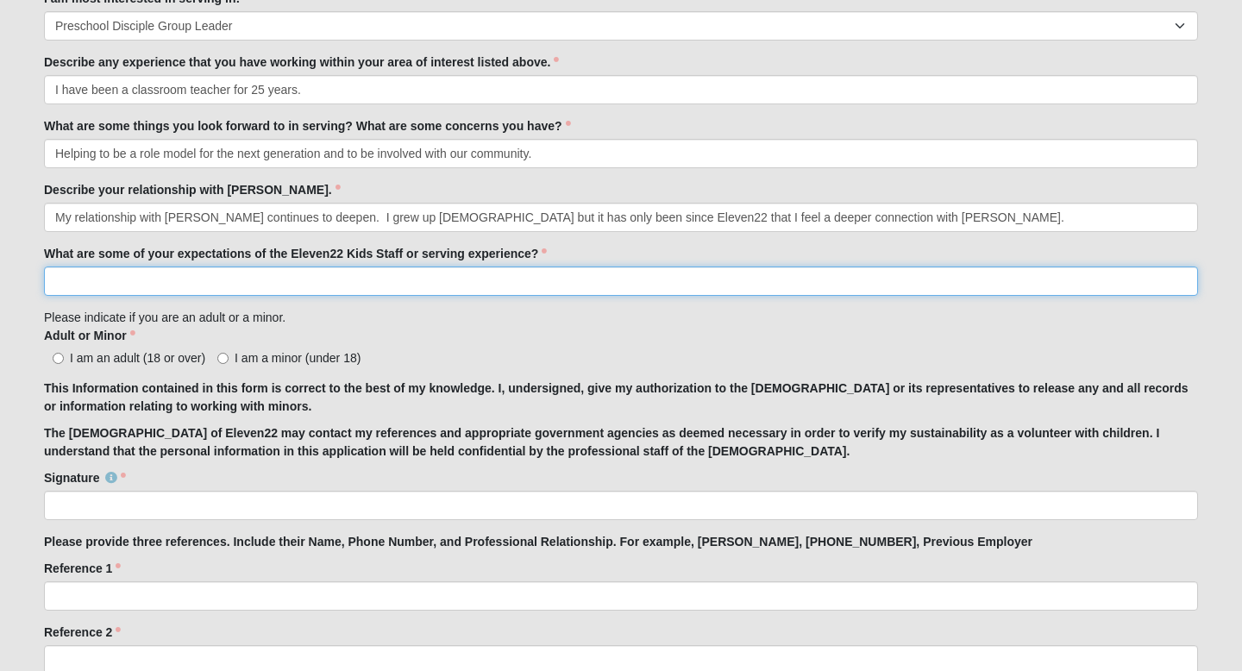
click at [211, 277] on input "What are some of your expectations of the Eleven22 Kids Staff or serving experi…" at bounding box center [621, 280] width 1154 height 29
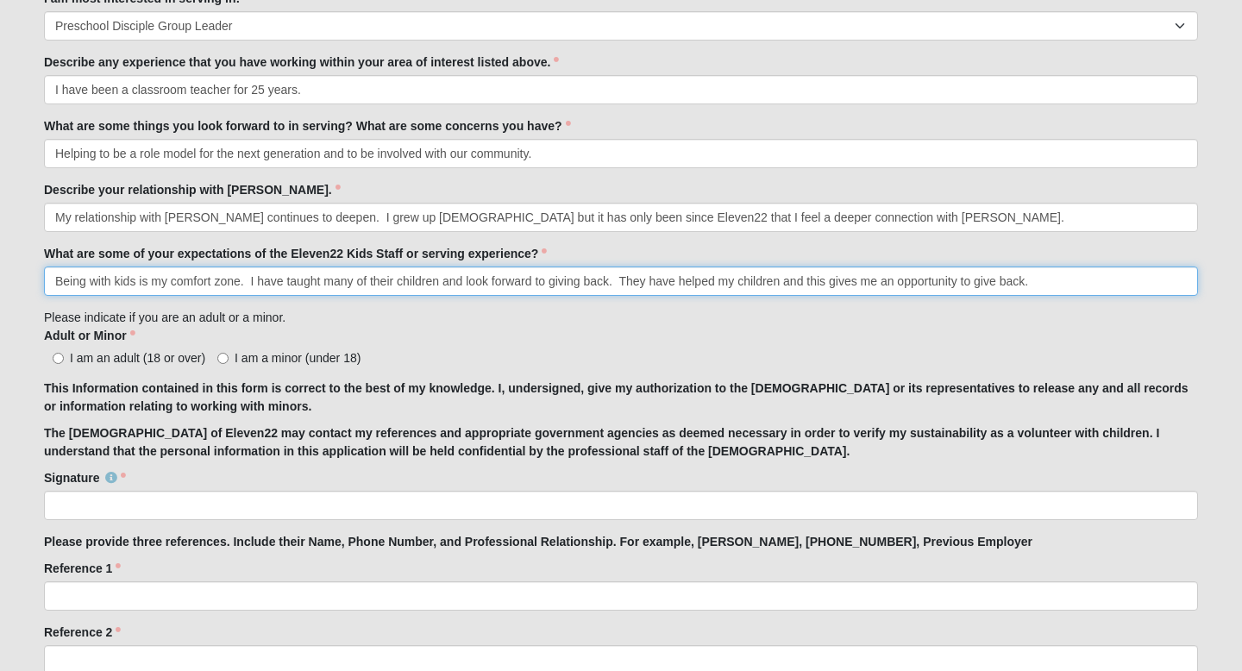
click at [609, 284] on input "Being with kids is my comfort zone. I have taught many of their children and lo…" at bounding box center [621, 280] width 1154 height 29
click at [898, 283] on input "Being with kids is my comfort zone. I have taught many of their children and lo…" at bounding box center [621, 280] width 1154 height 29
type input "Being with kids is my comfort zone. I have taught many of their children and lo…"
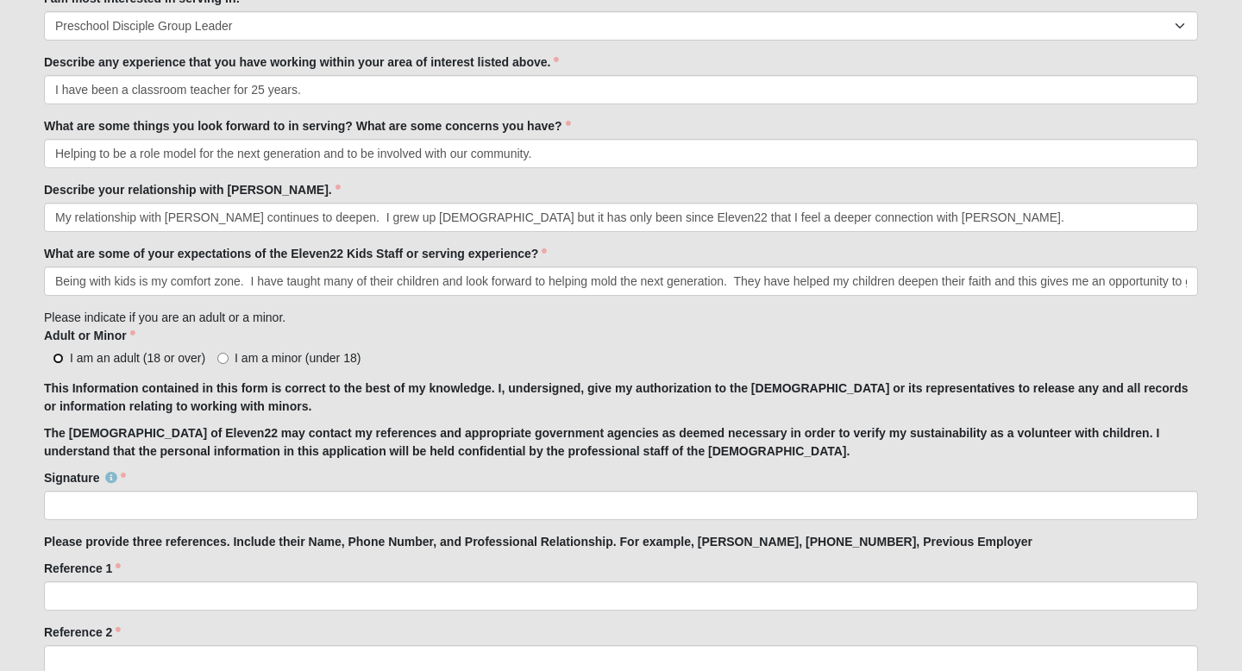
click at [56, 360] on input "I am an adult (18 or over)" at bounding box center [58, 358] width 11 height 11
radio input "true"
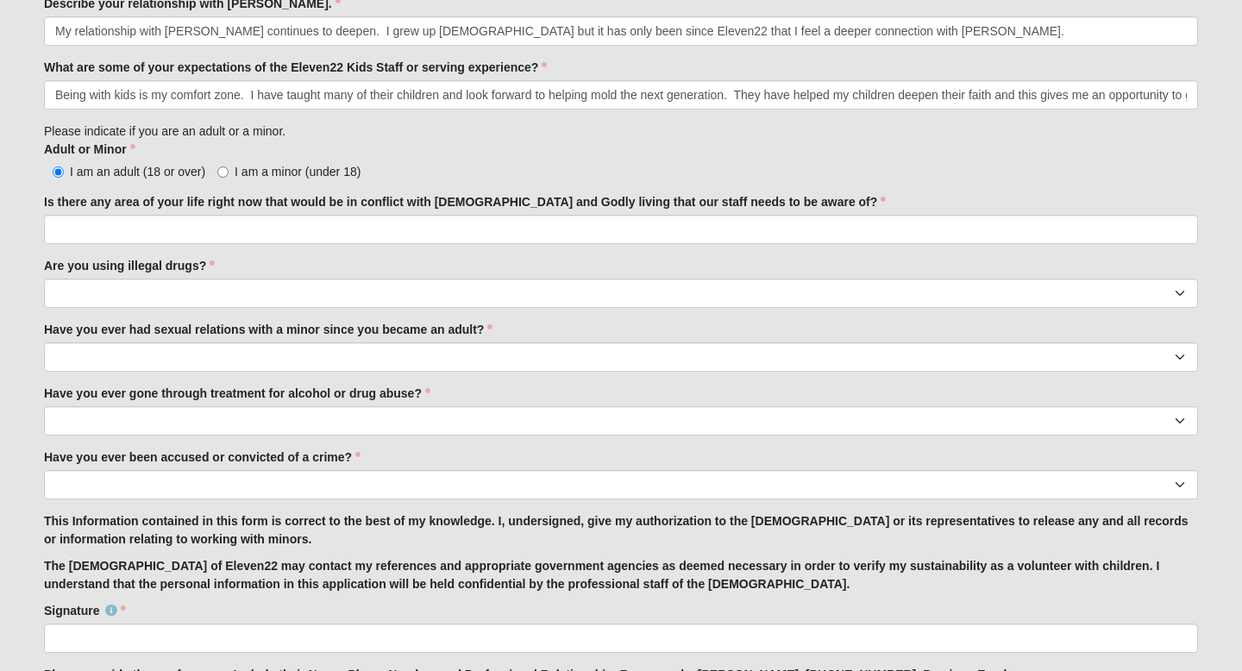
scroll to position [1261, 0]
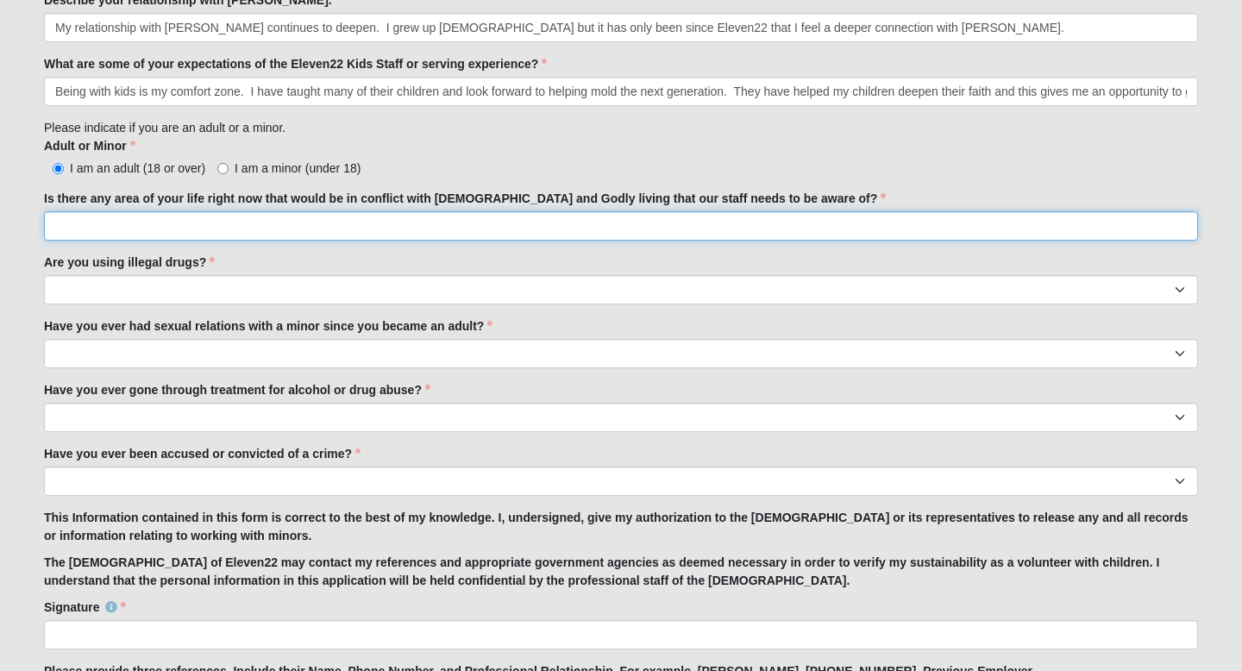
click at [250, 224] on input "Is there any area of your life right now that would be in conflict with biblica…" at bounding box center [621, 225] width 1154 height 29
type input "No"
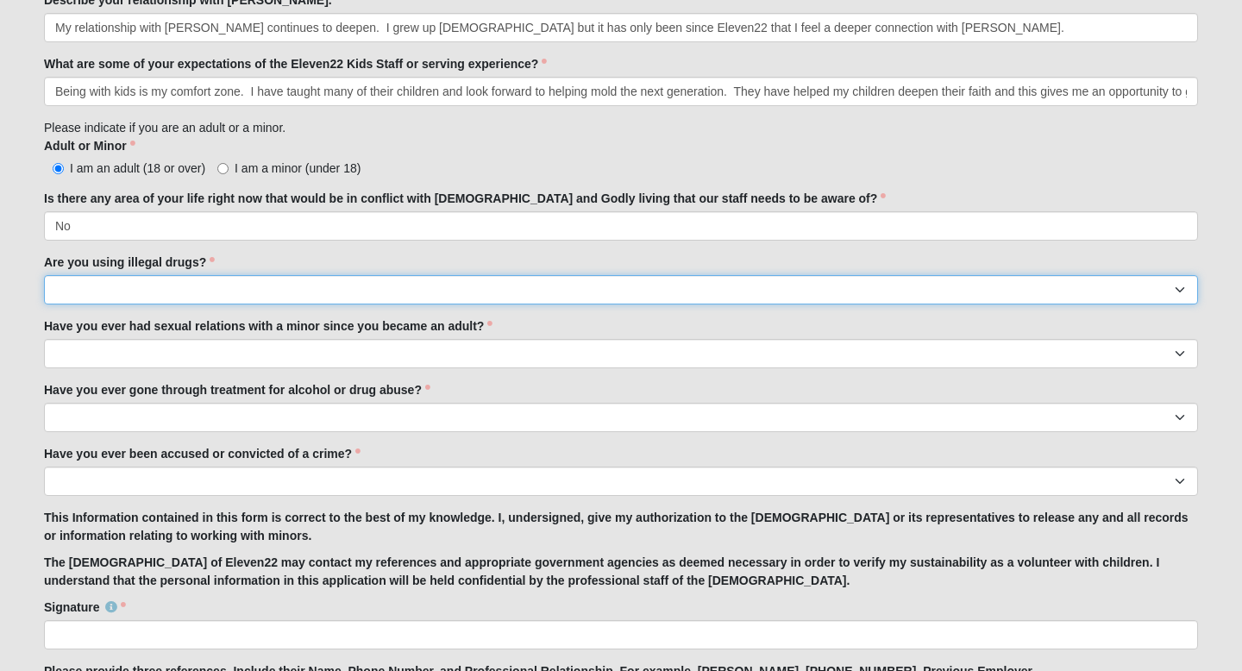
click at [159, 282] on select "Yes No" at bounding box center [621, 289] width 1154 height 29
select select "No"
click at [44, 275] on select "Yes No" at bounding box center [621, 289] width 1154 height 29
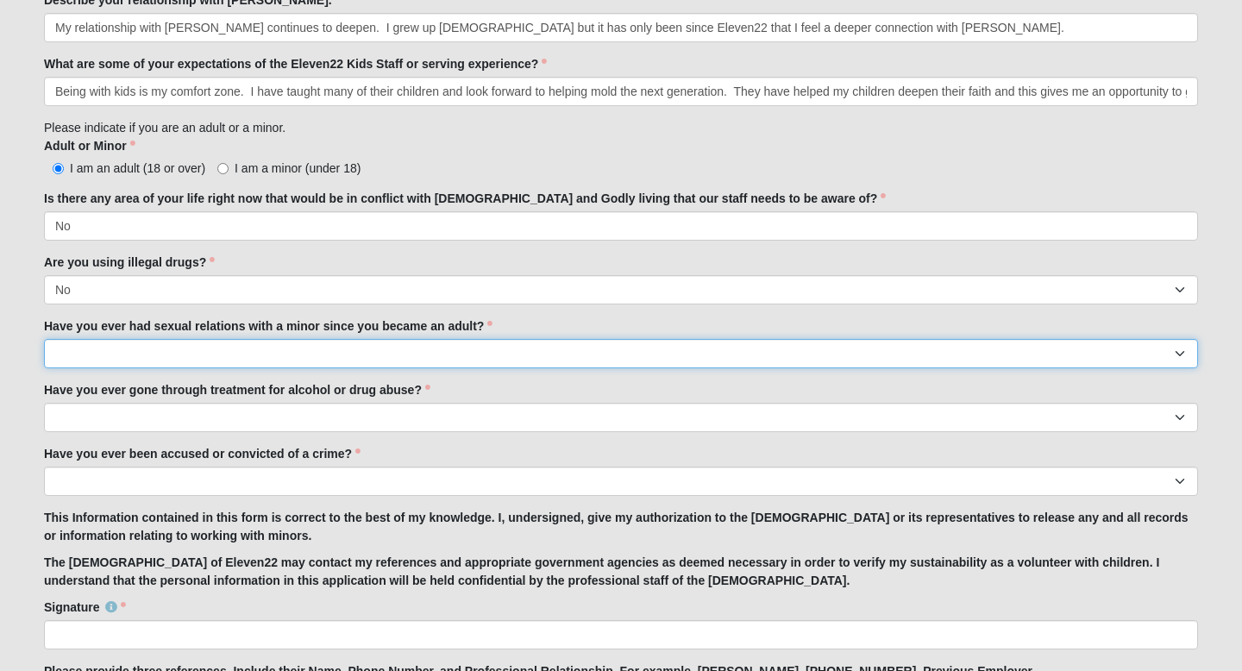
click at [92, 355] on select "Yes No" at bounding box center [621, 353] width 1154 height 29
select select "No"
click at [44, 339] on select "Yes No" at bounding box center [621, 353] width 1154 height 29
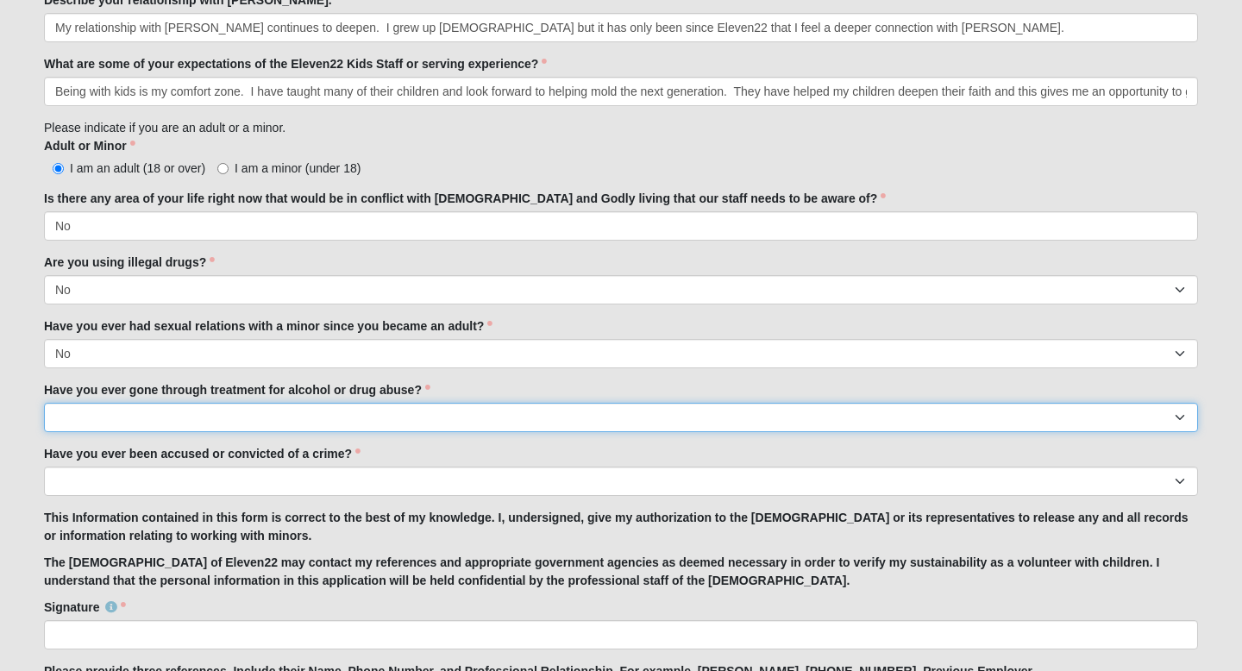
click at [87, 424] on select "Yes No" at bounding box center [621, 417] width 1154 height 29
select select "No"
click at [44, 403] on select "Yes No" at bounding box center [621, 417] width 1154 height 29
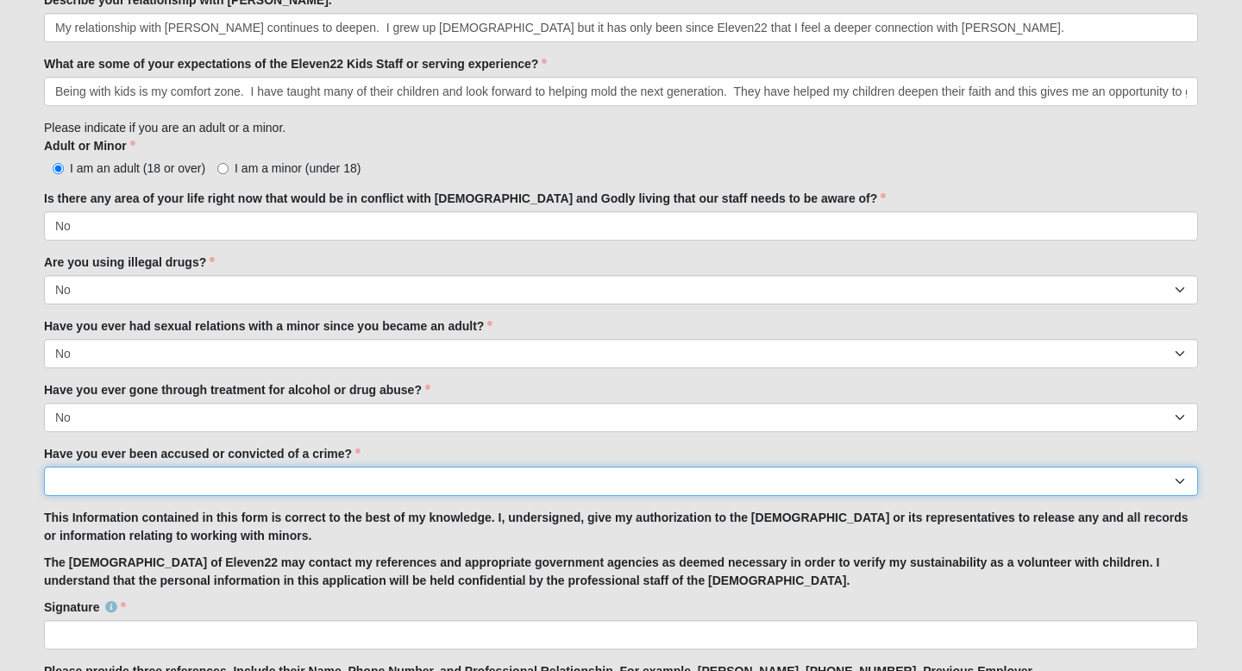
click at [97, 492] on select "Yes No" at bounding box center [621, 481] width 1154 height 29
select select "No"
click at [44, 467] on select "Yes No" at bounding box center [621, 481] width 1154 height 29
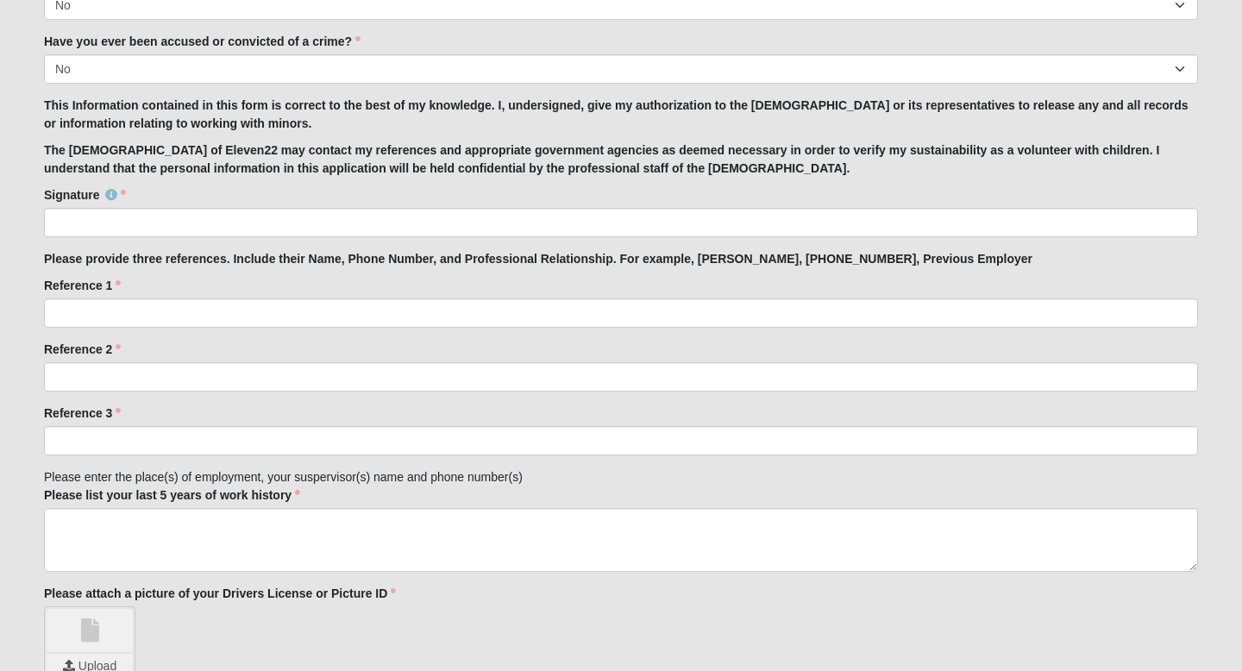
scroll to position [1675, 0]
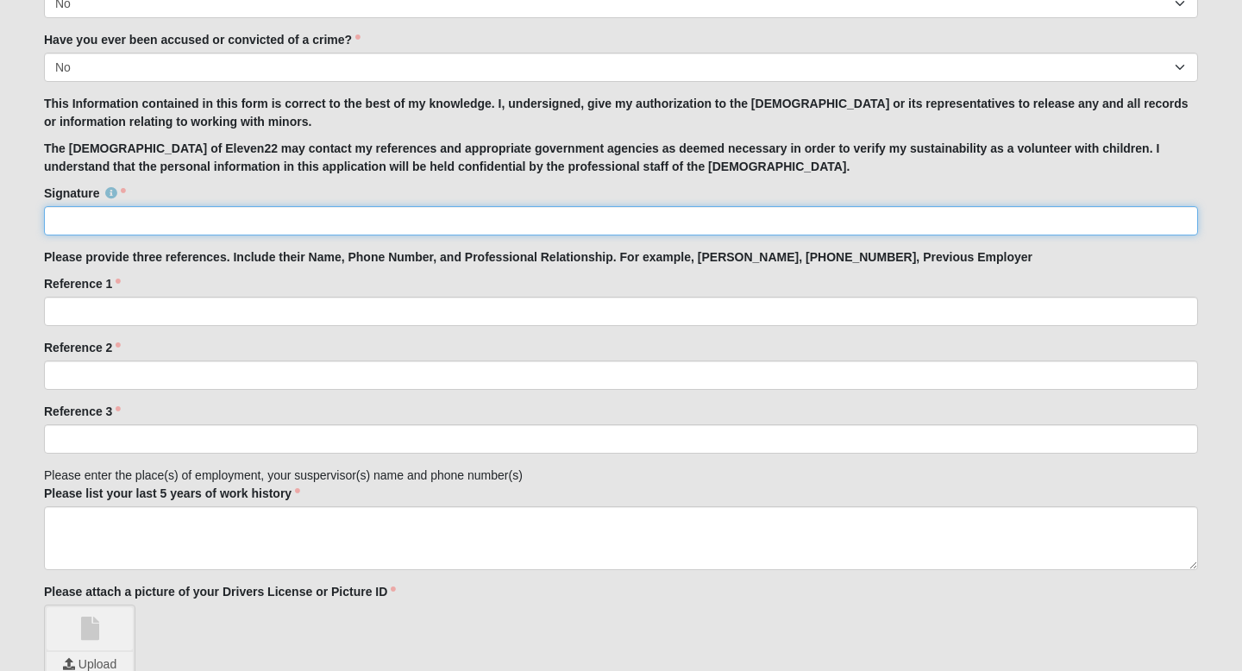
click at [125, 229] on input "Signature" at bounding box center [621, 220] width 1154 height 29
type input "[PERSON_NAME]"
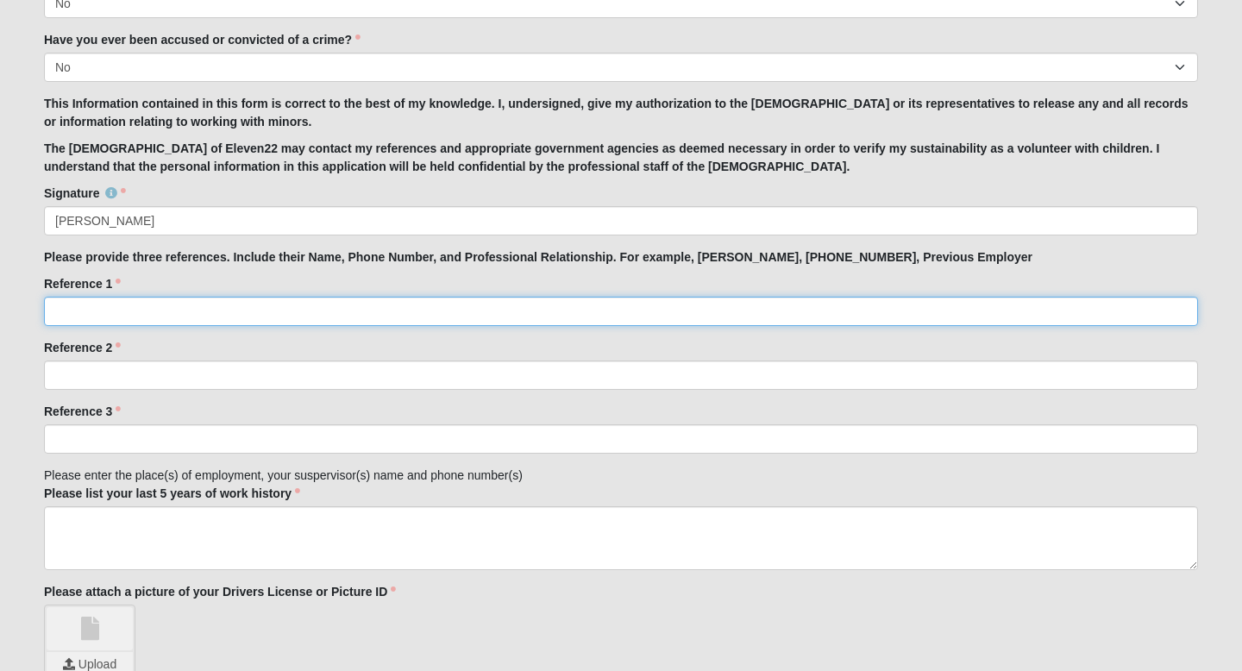
click at [118, 314] on input "Reference 1" at bounding box center [621, 311] width 1154 height 29
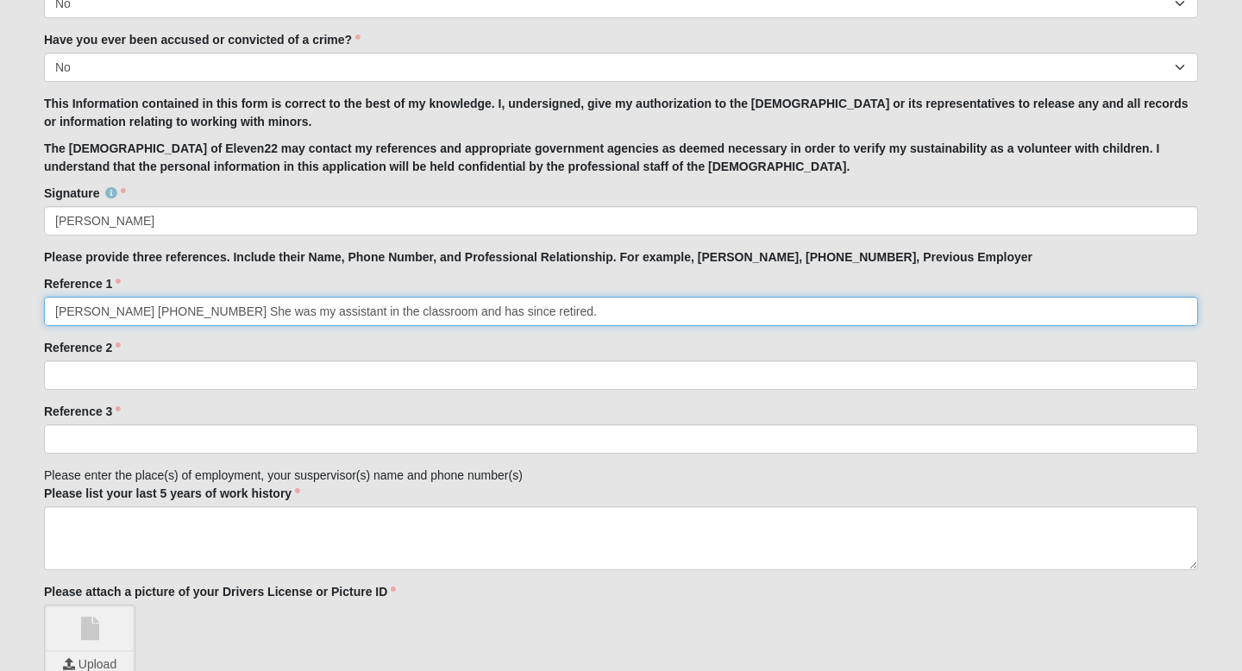
type input "Bridgett Brown 904-504-0110 She was my assistant in the classroom and has since…"
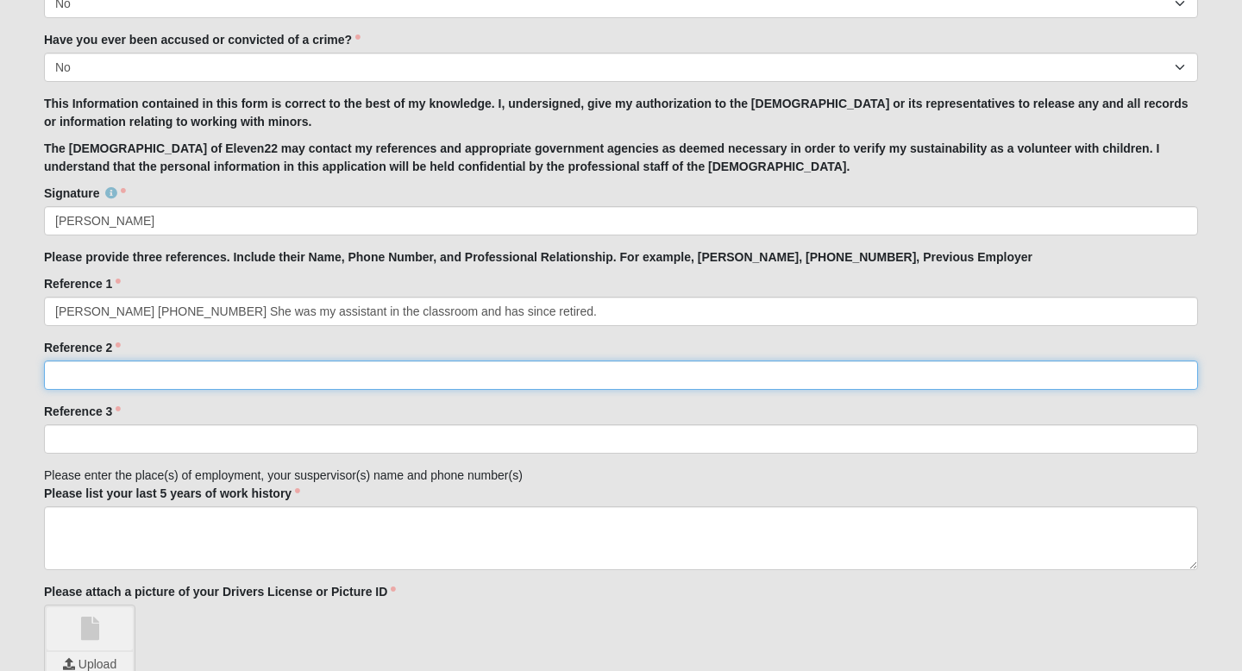
click at [85, 377] on input "Reference 2" at bounding box center [621, 374] width 1154 height 29
type input "Amy McGlohorn 863-255-5513 She was my former Principal."
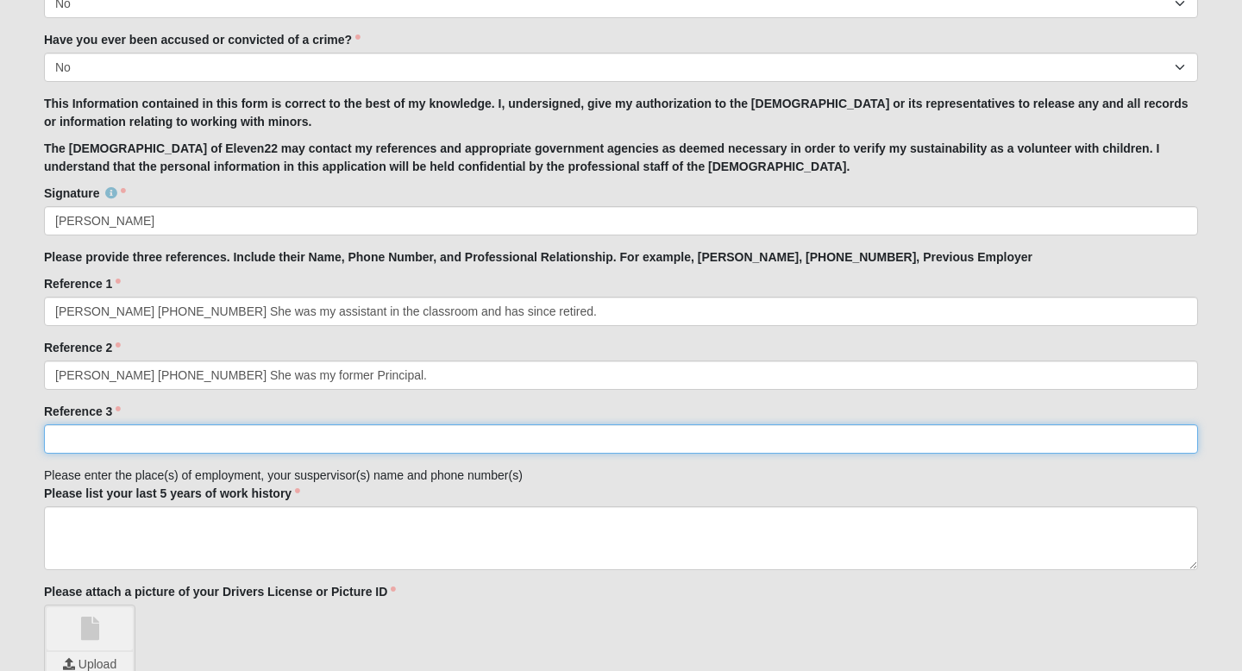
click at [94, 440] on input "Reference 3" at bounding box center [621, 438] width 1154 height 29
type input "Angela Olsen 218-590-5158 She is my coworker."
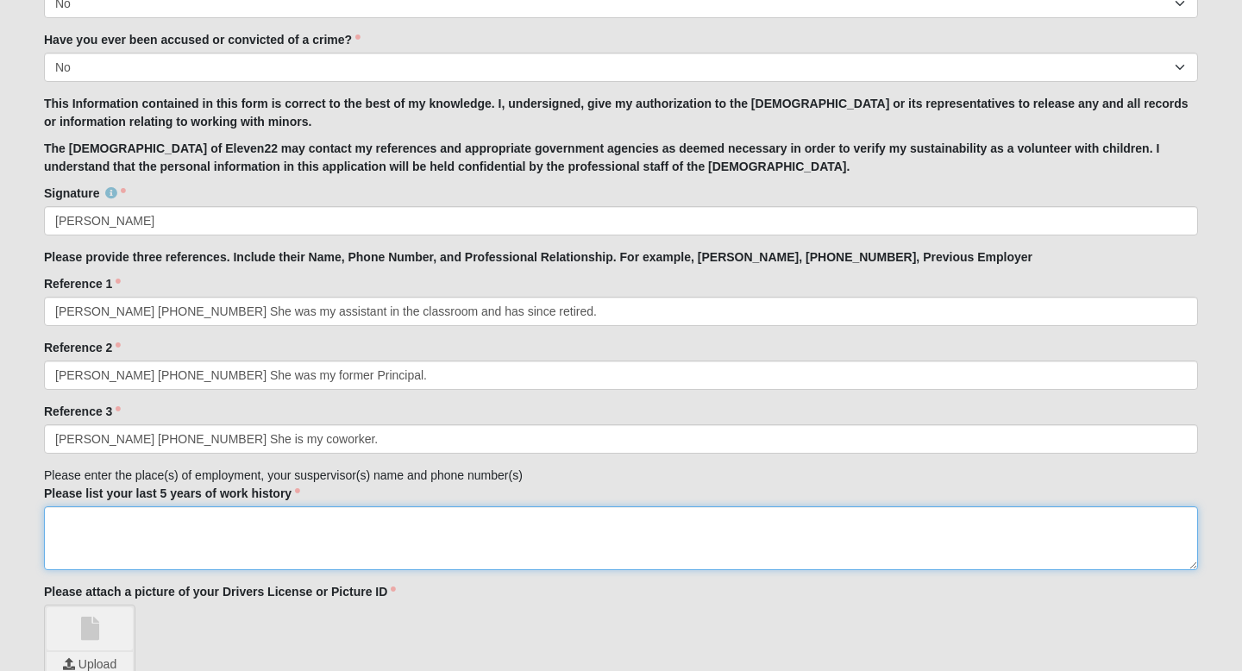
click at [165, 527] on textarea "Please list your last 5 years of work history" at bounding box center [621, 538] width 1154 height 64
click at [192, 524] on textarea "I am currently a 6th grade teacher at Providence and have been there for the pa…" at bounding box center [621, 538] width 1154 height 64
click at [649, 523] on textarea "I am currently a 6th grade English teacher at Providence and have been there fo…" at bounding box center [621, 538] width 1154 height 64
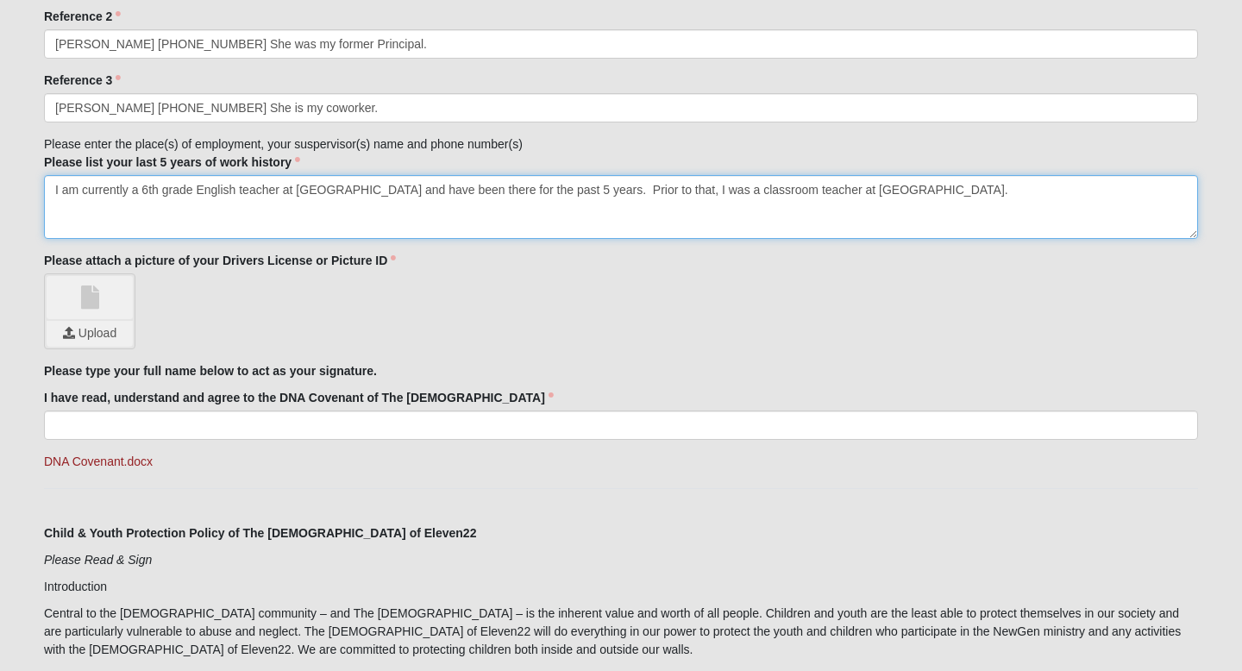
scroll to position [2011, 0]
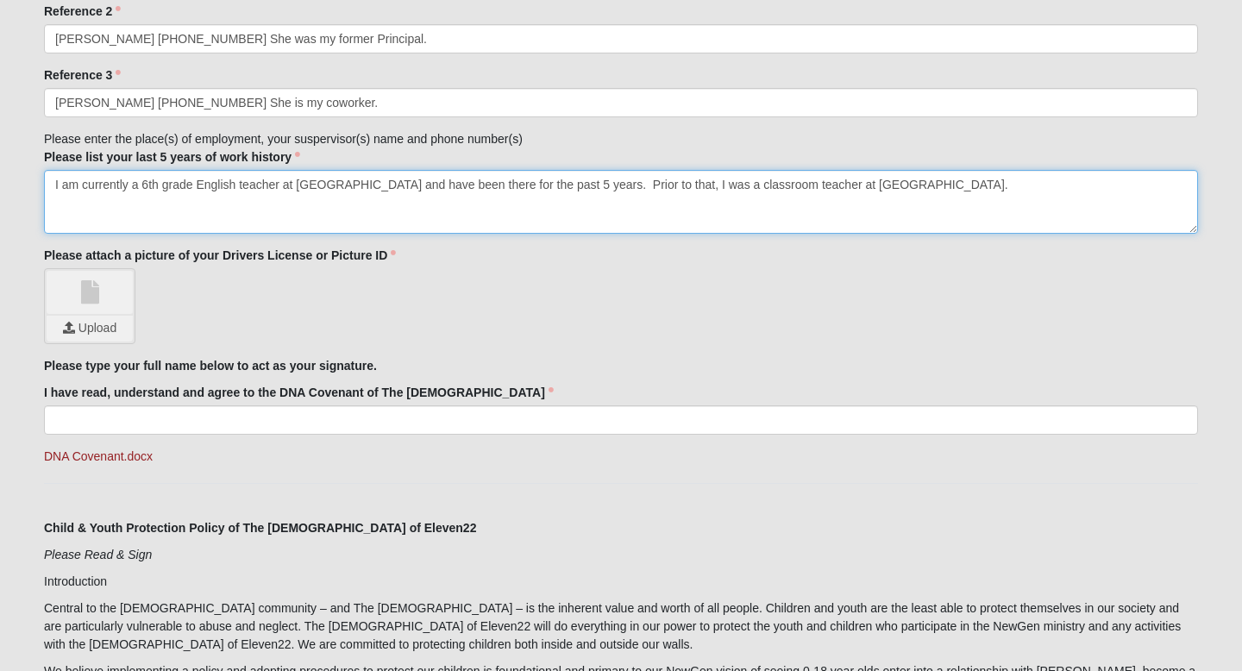
type textarea "I am currently a 6th grade English teacher at Providence and have been there fo…"
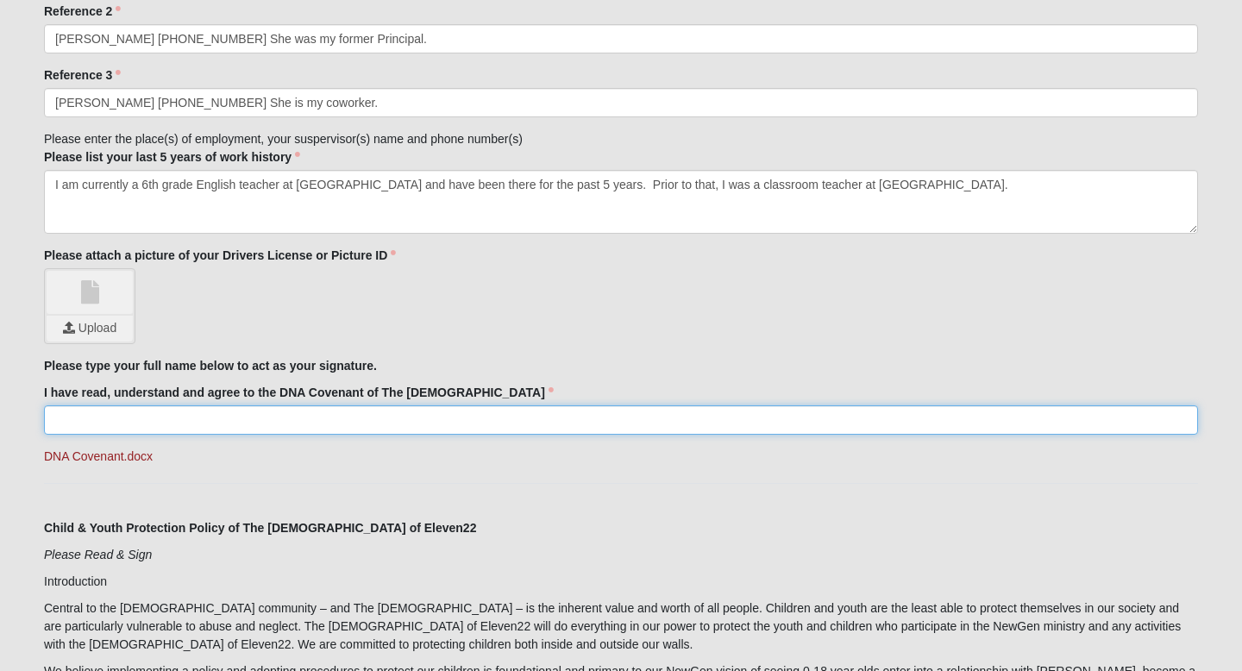
click at [141, 419] on input "I have read, understand and agree to the DNA Covenant of The [DEMOGRAPHIC_DATA]" at bounding box center [621, 419] width 1154 height 29
type input "[PERSON_NAME]"
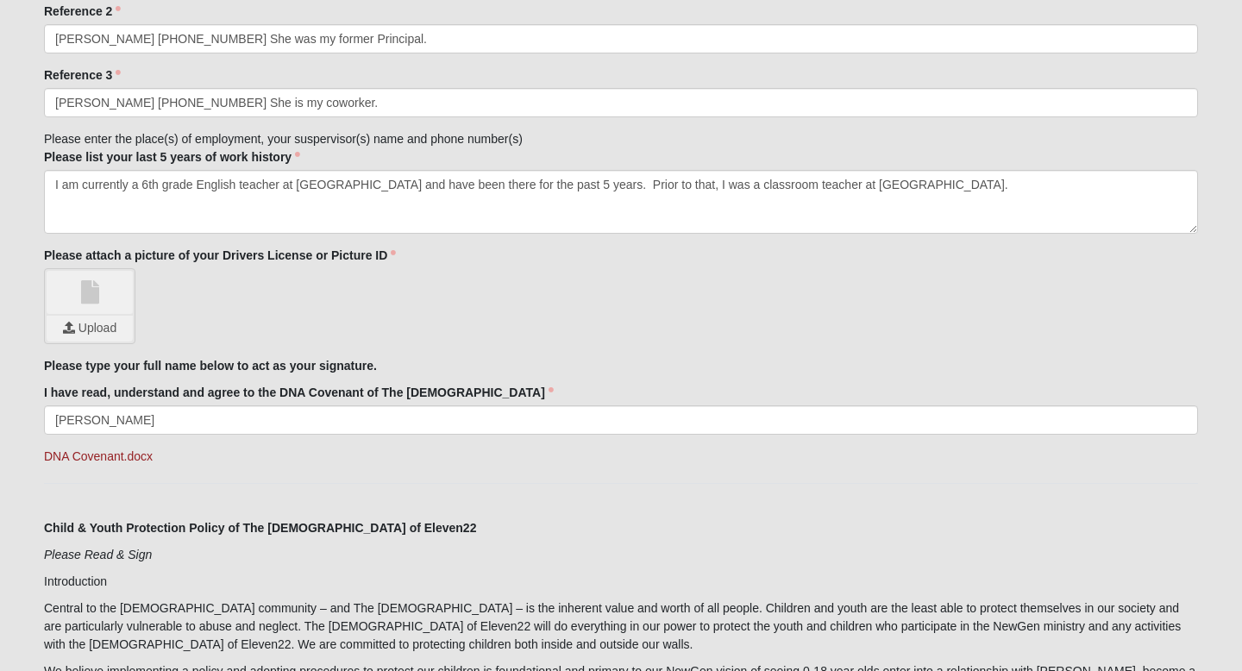
type input "Florida"
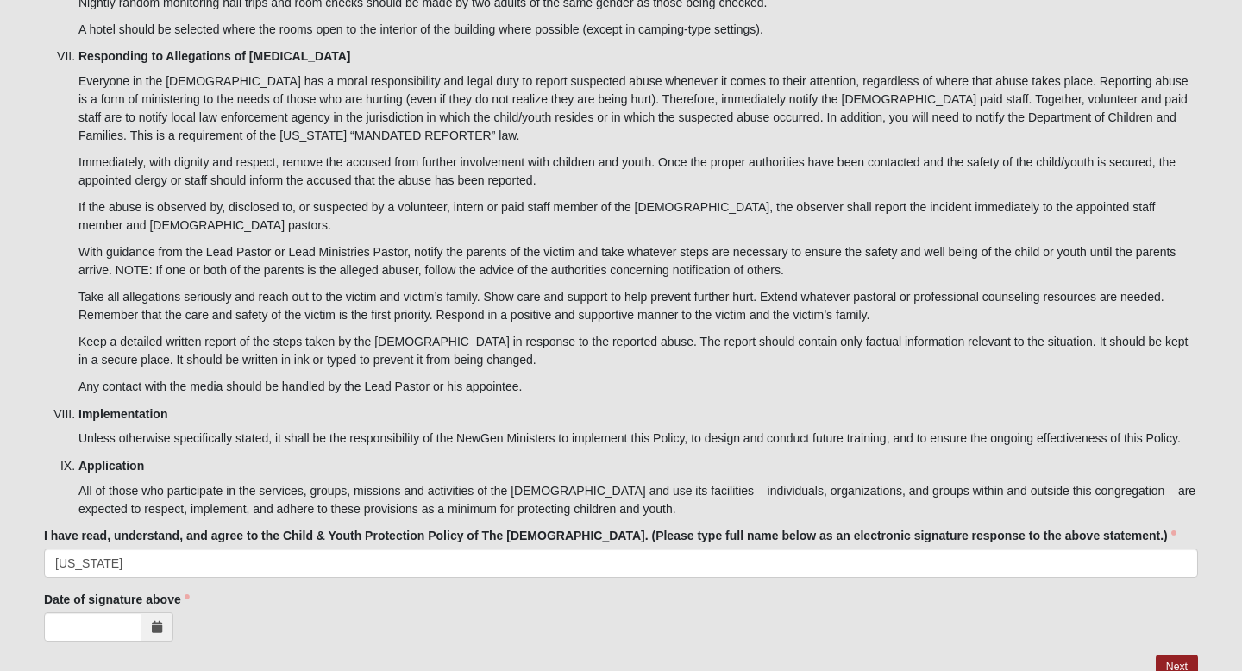
scroll to position [5543, 0]
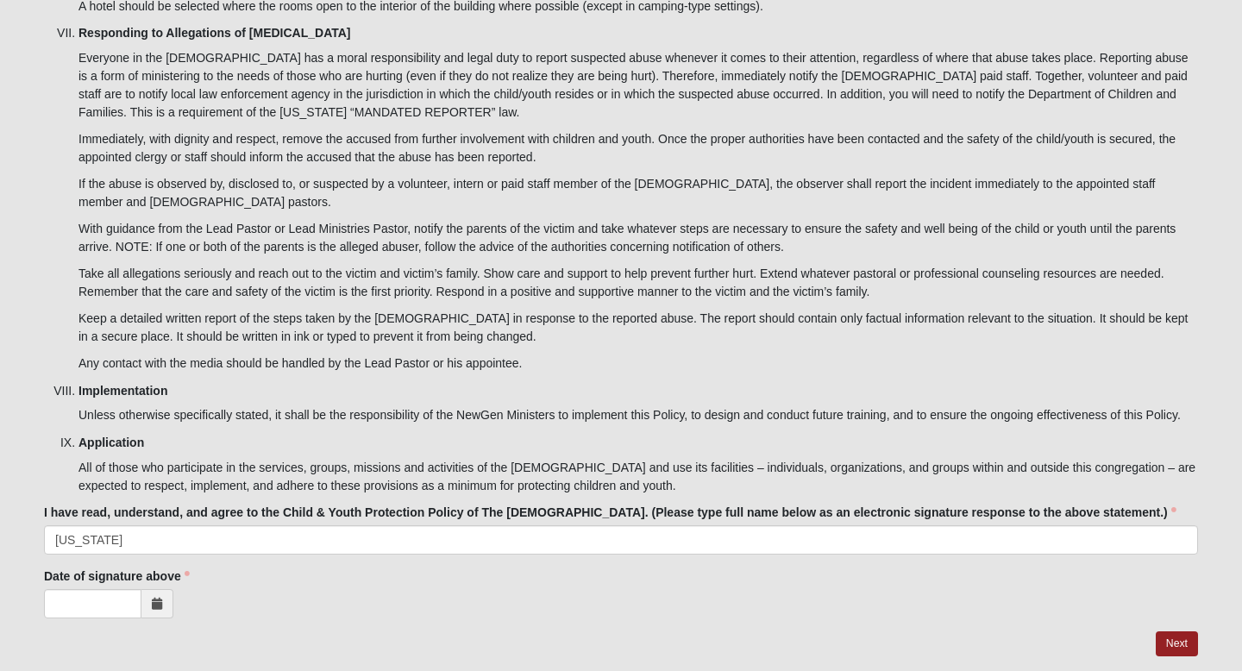
click at [156, 598] on icon at bounding box center [157, 604] width 10 height 12
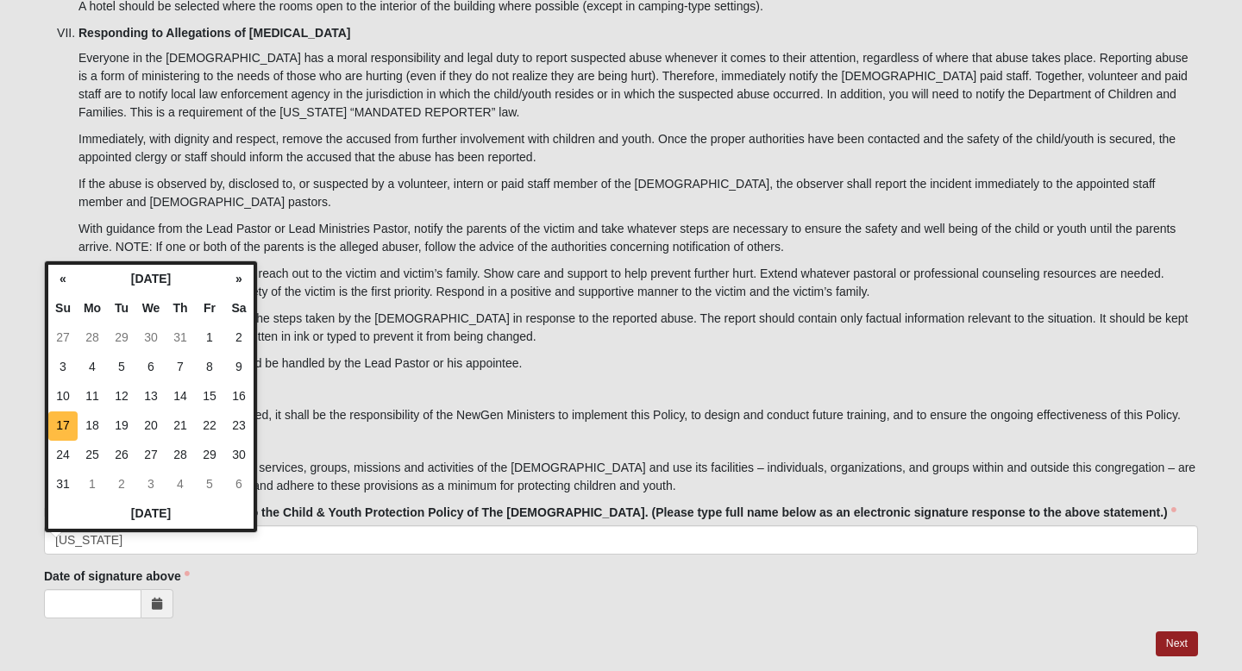
click at [65, 425] on td "17" at bounding box center [62, 425] width 29 height 29
type input "[DATE]"
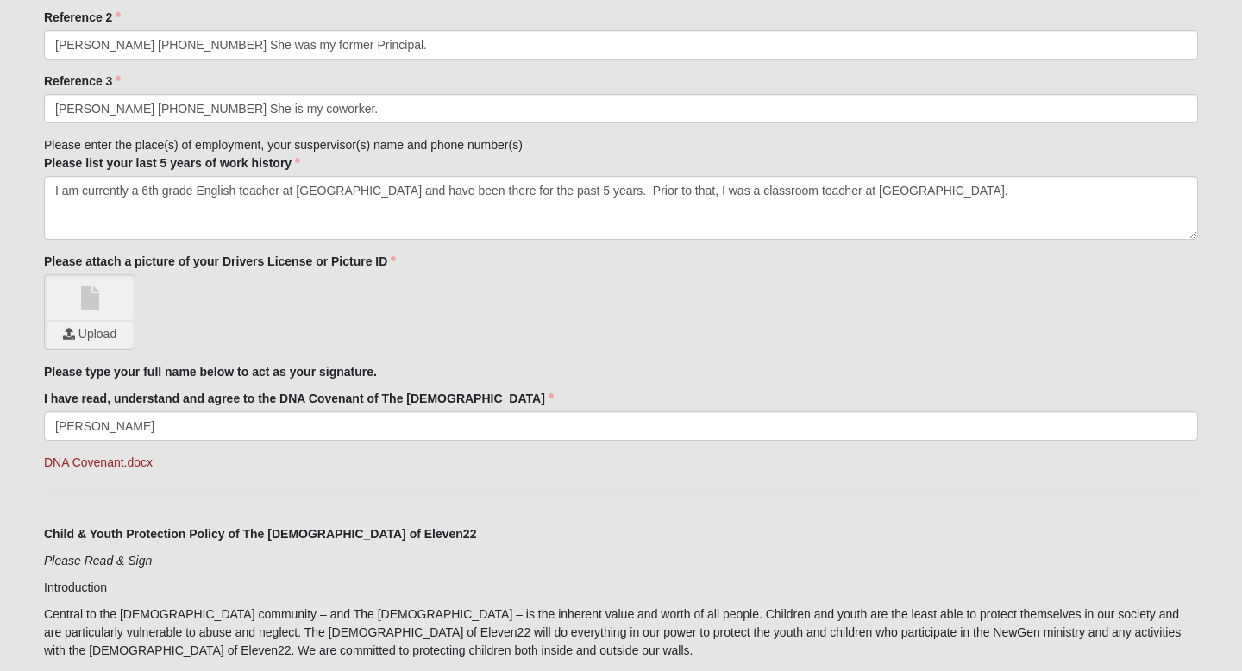
scroll to position [2001, 0]
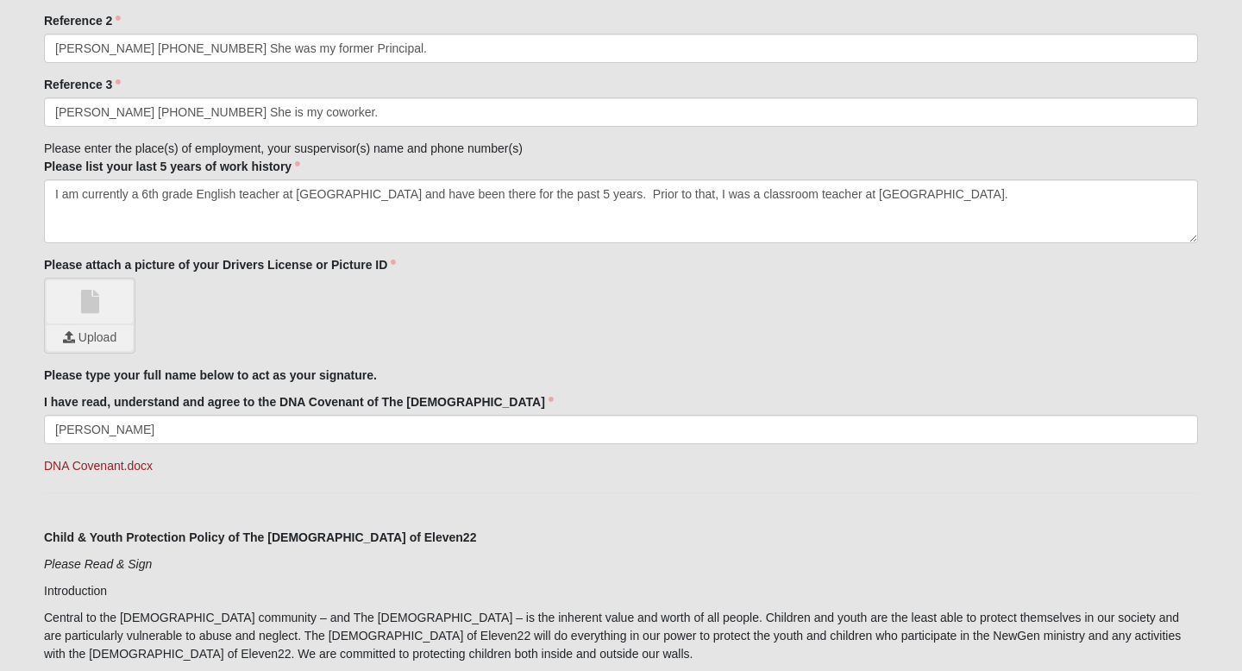
click at [88, 314] on link at bounding box center [90, 301] width 86 height 43
click at [91, 335] on input "file" at bounding box center [90, 338] width 86 height 26
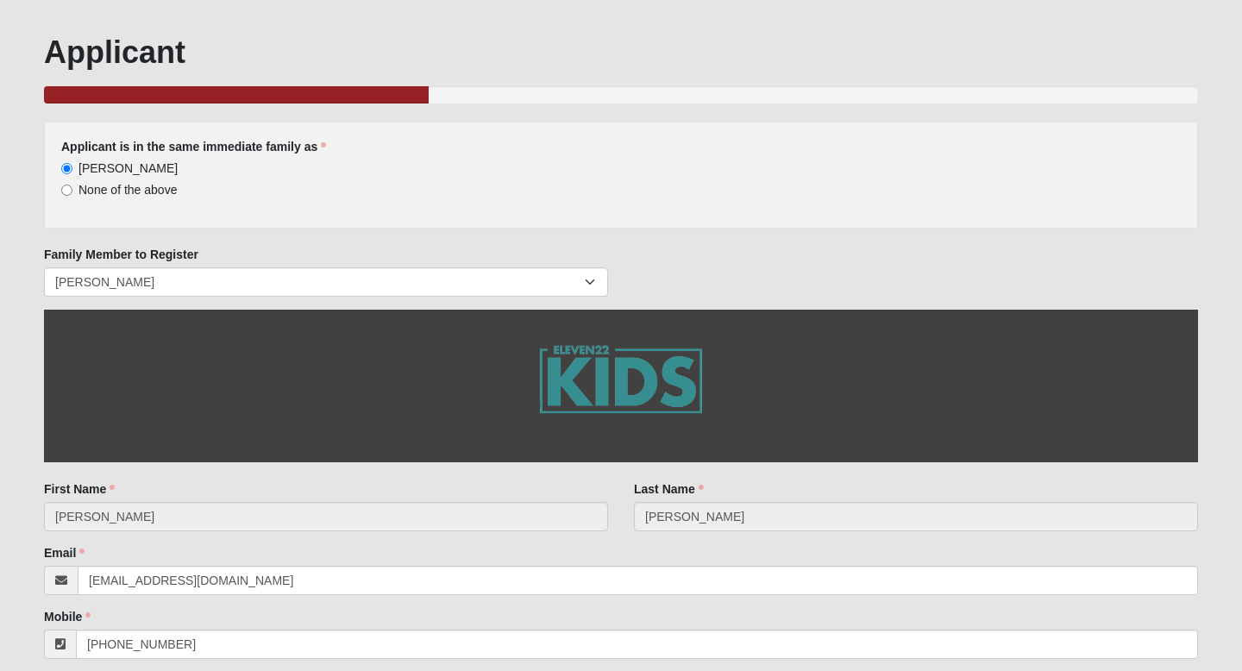
scroll to position [69, 0]
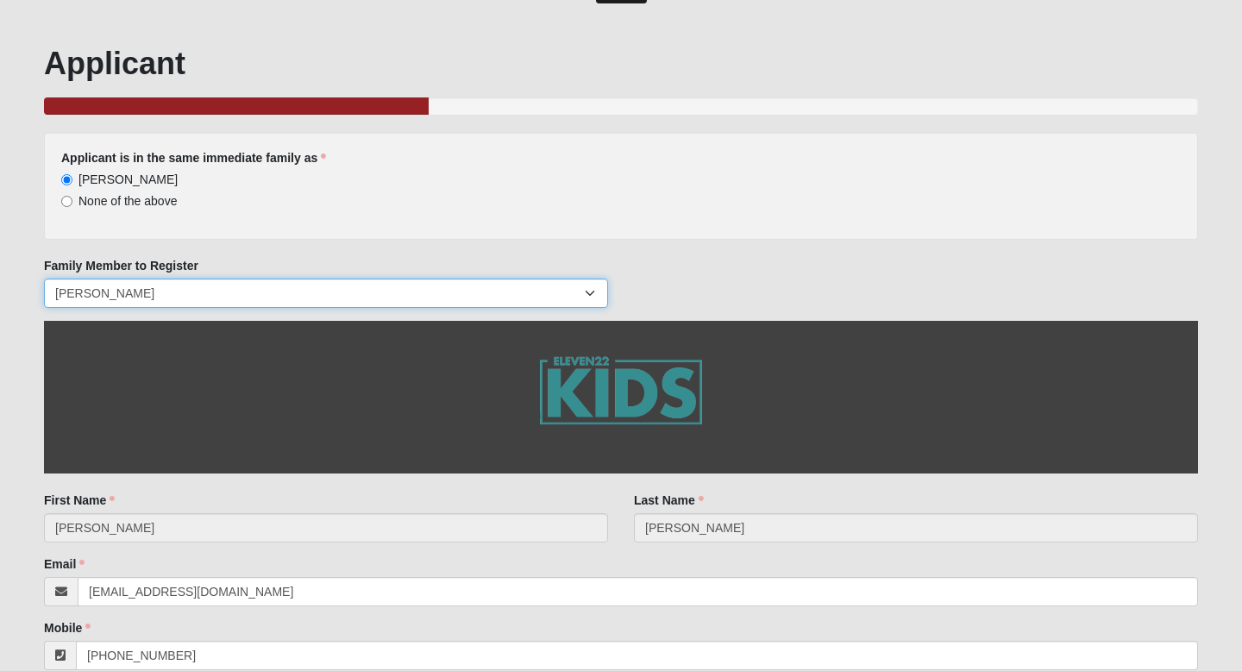
click at [592, 284] on select "[PERSON_NAME] [PERSON_NAME] [PERSON_NAME] [PERSON_NAME]" at bounding box center [326, 293] width 564 height 29
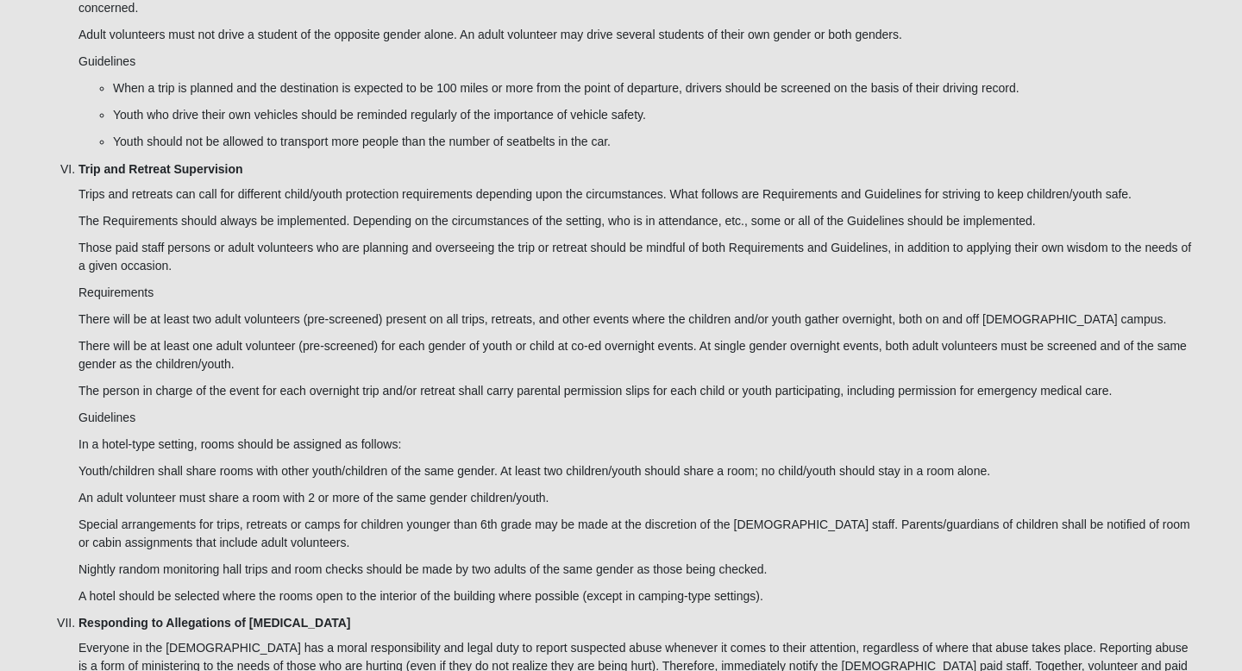
scroll to position [5543, 0]
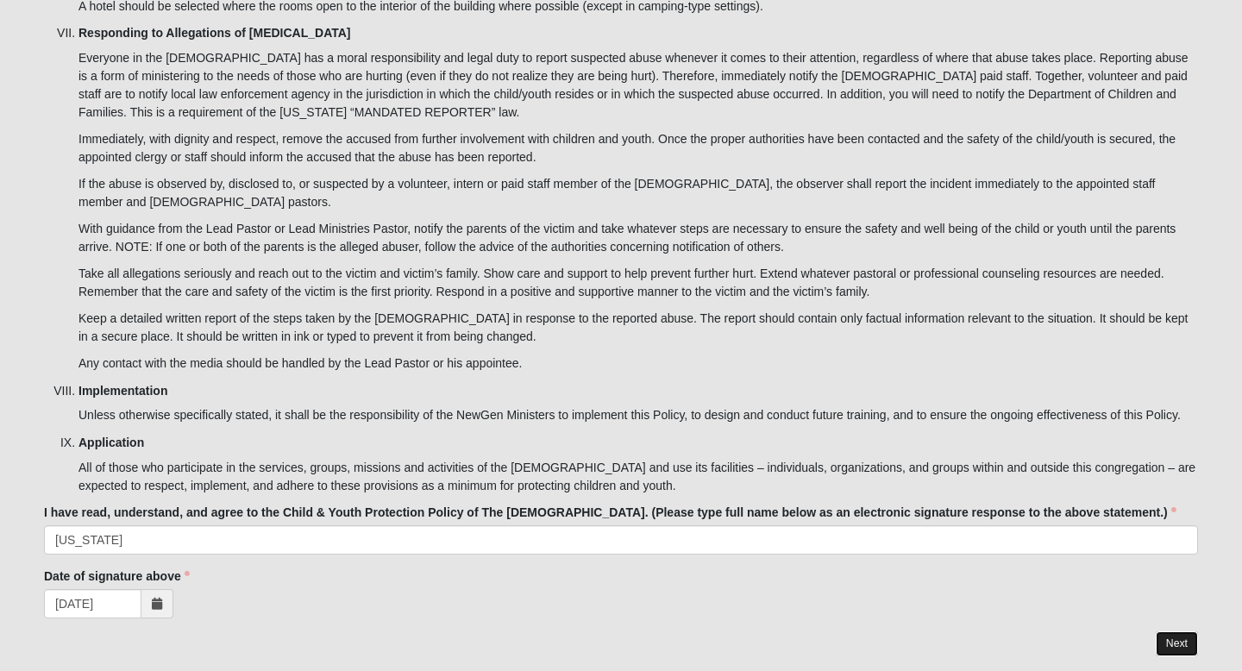
click at [1181, 631] on link "Next" at bounding box center [1176, 643] width 42 height 25
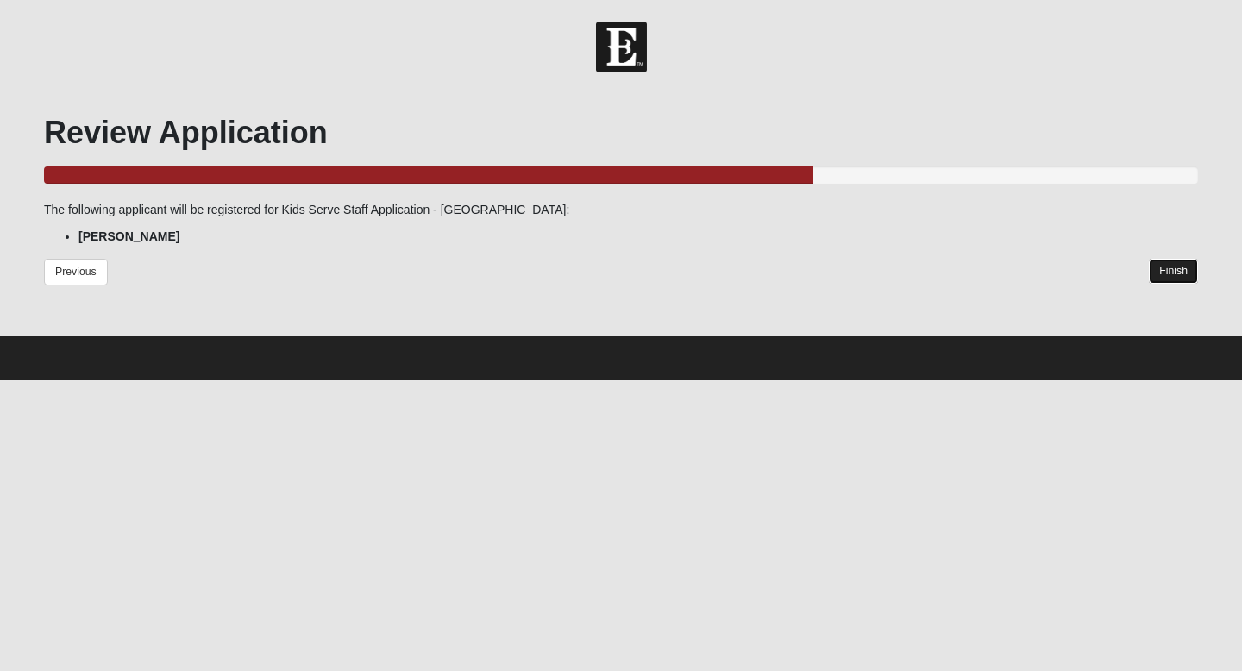
click at [1166, 269] on link "Finish" at bounding box center [1173, 271] width 49 height 25
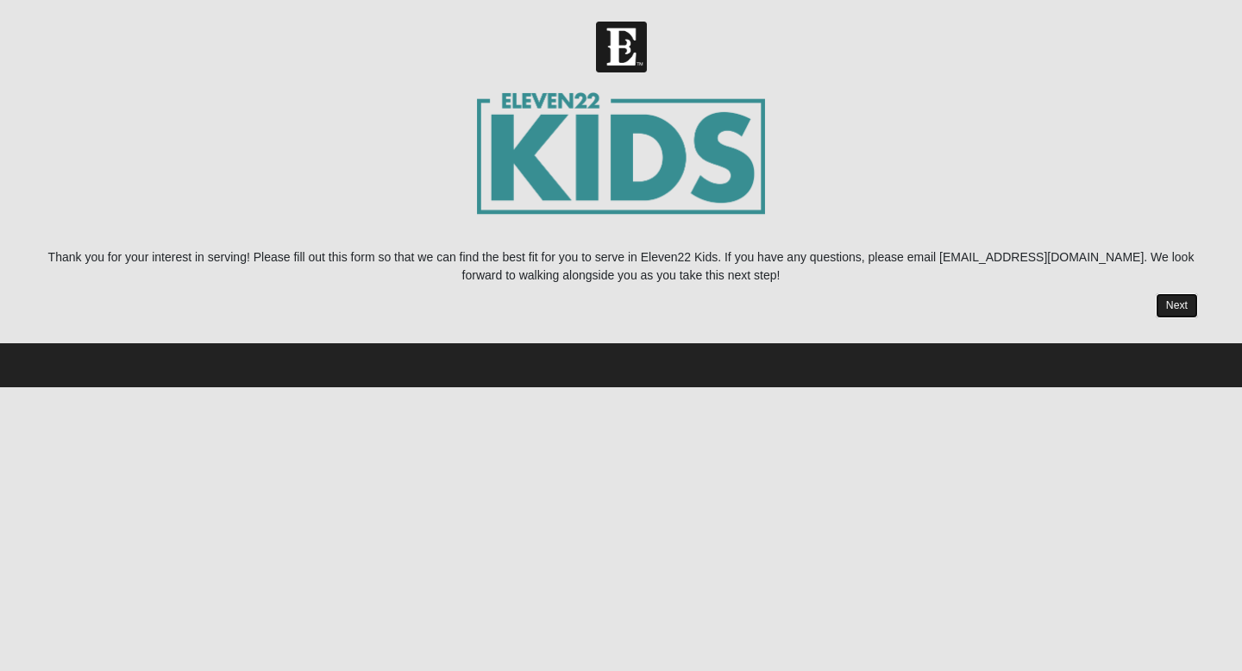
click at [1181, 305] on link "Next" at bounding box center [1176, 305] width 42 height 25
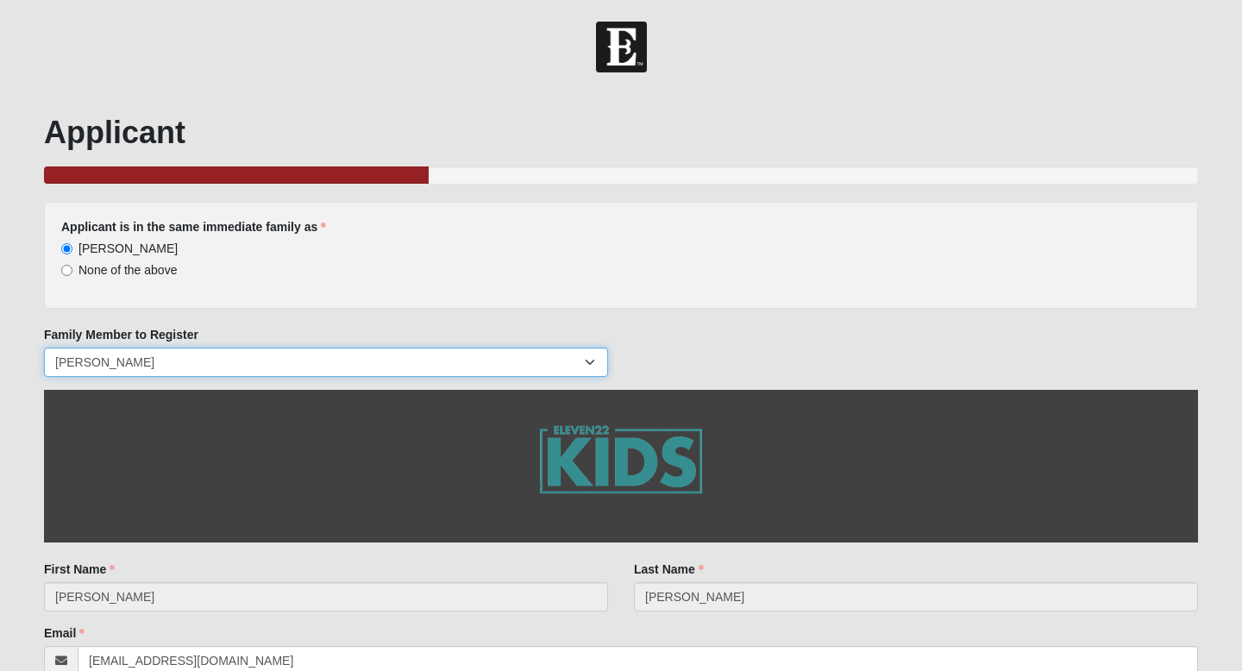
click at [253, 360] on select "[PERSON_NAME] [PERSON_NAME] [PERSON_NAME] [PERSON_NAME]" at bounding box center [326, 362] width 564 height 29
select select "95305"
click at [44, 348] on select "[PERSON_NAME] [PERSON_NAME] [PERSON_NAME] [PERSON_NAME]" at bounding box center [326, 362] width 564 height 29
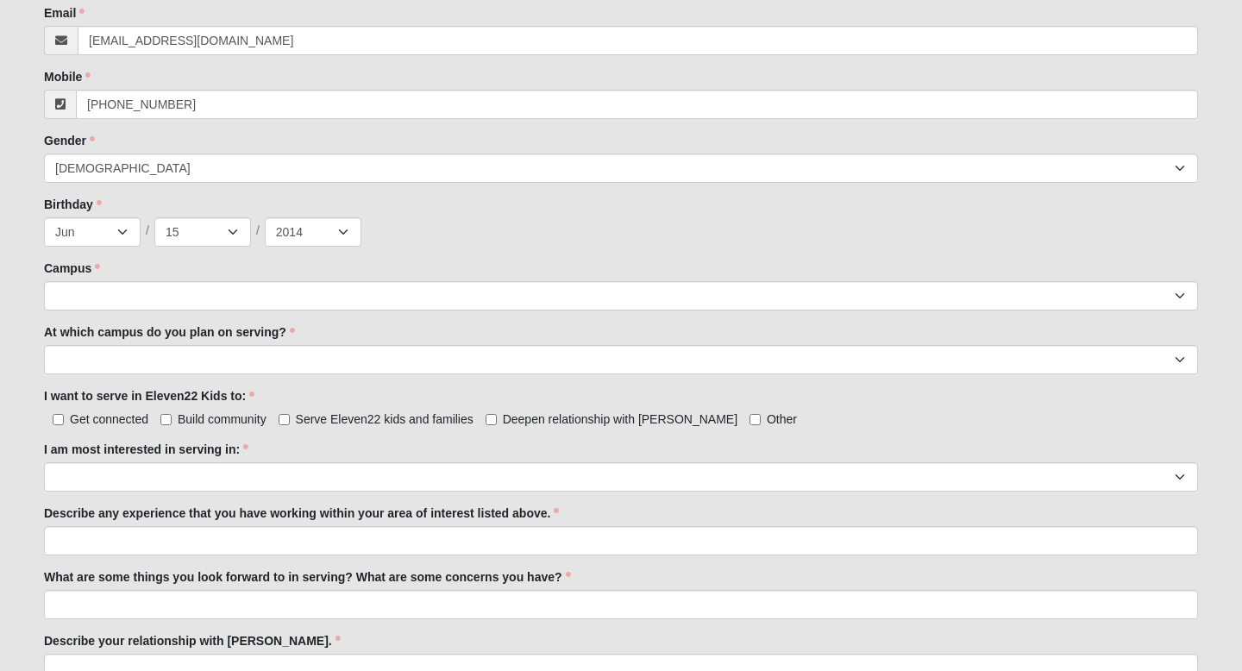
scroll to position [624, 0]
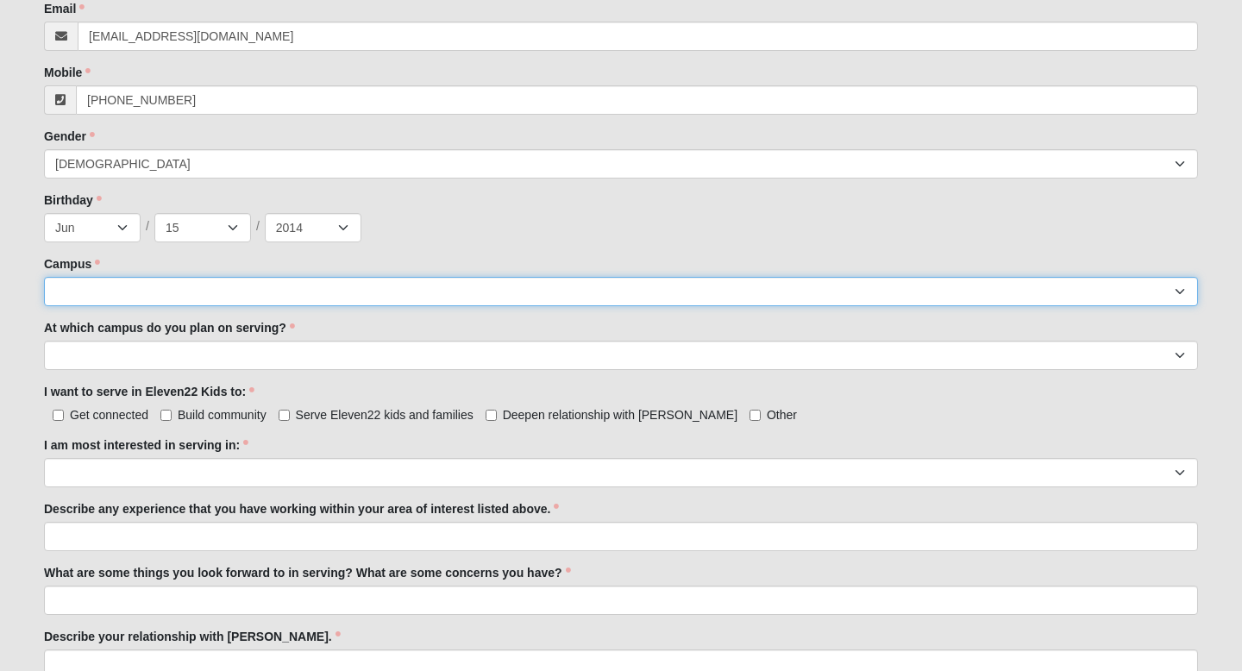
click at [396, 293] on select "Arlington Baymeadows Eleven22 Online [PERSON_NAME][GEOGRAPHIC_DATA] Jesup [GEOG…" at bounding box center [621, 291] width 1154 height 29
select select "3"
click at [44, 277] on select "Arlington Baymeadows Eleven22 Online [PERSON_NAME][GEOGRAPHIC_DATA] Jesup [GEOG…" at bounding box center [621, 291] width 1154 height 29
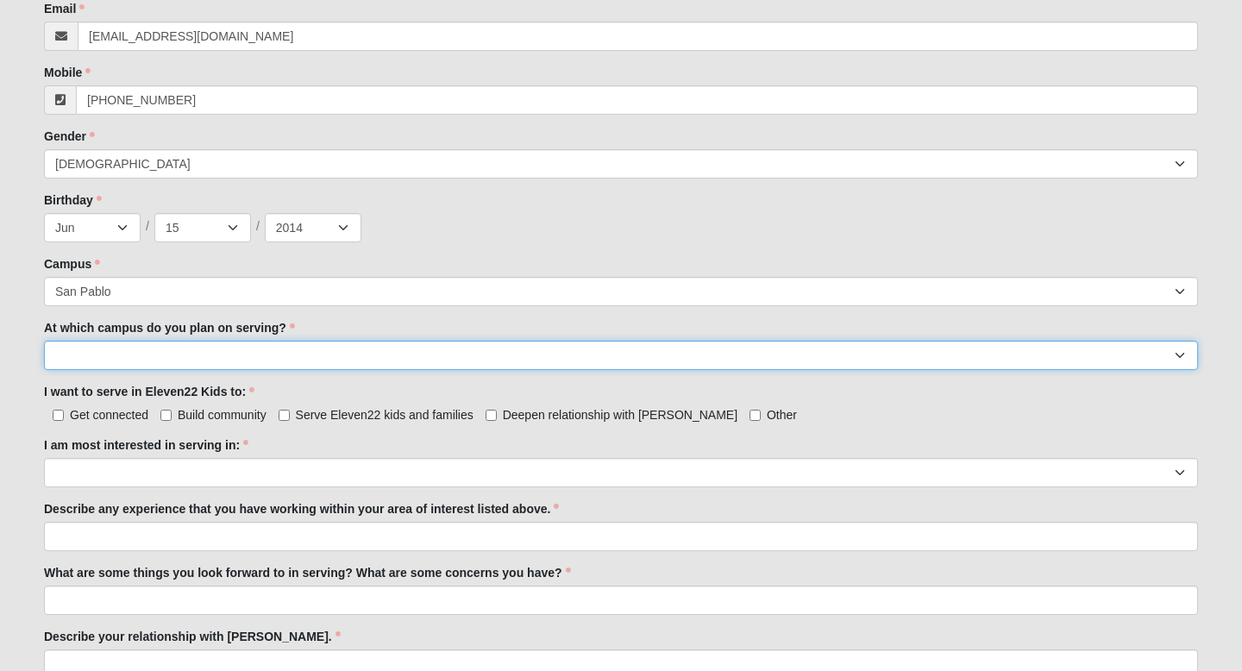
click at [203, 355] on select "[GEOGRAPHIC_DATA] [PERSON_NAME][GEOGRAPHIC_DATA] [GEOGRAPHIC_DATA] [GEOGRAPHIC_…" at bounding box center [621, 355] width 1154 height 29
select select "San Pablo"
click at [44, 341] on select "[GEOGRAPHIC_DATA] [PERSON_NAME][GEOGRAPHIC_DATA] [GEOGRAPHIC_DATA] [GEOGRAPHIC_…" at bounding box center [621, 355] width 1154 height 29
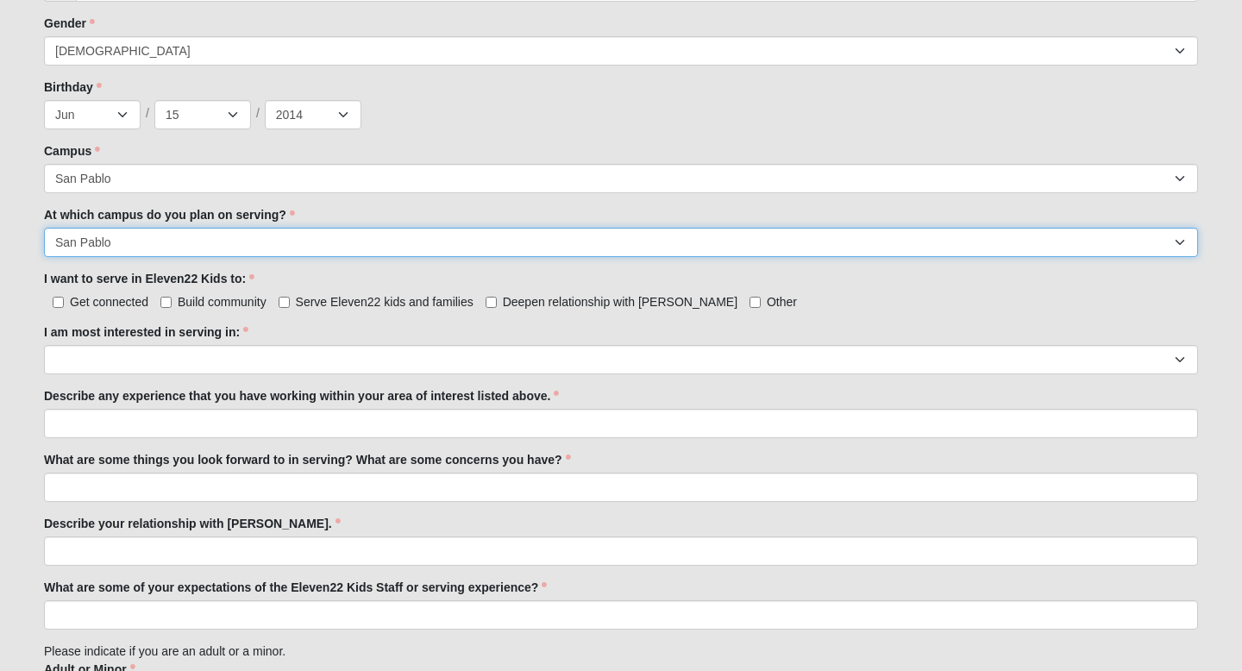
scroll to position [744, 0]
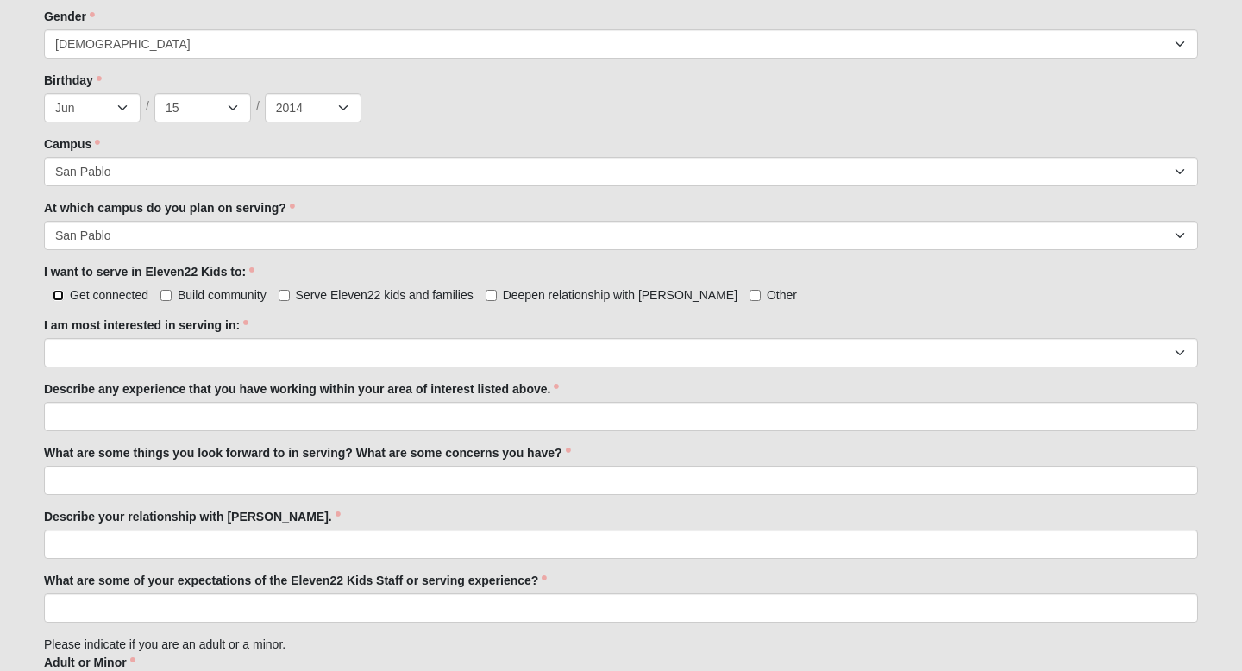
click at [60, 294] on input "Get connected" at bounding box center [58, 295] width 11 height 11
checkbox input "true"
click at [166, 291] on input "Build community" at bounding box center [165, 295] width 11 height 11
checkbox input "true"
click at [285, 296] on input "Serve Eleven22 kids and families" at bounding box center [284, 295] width 11 height 11
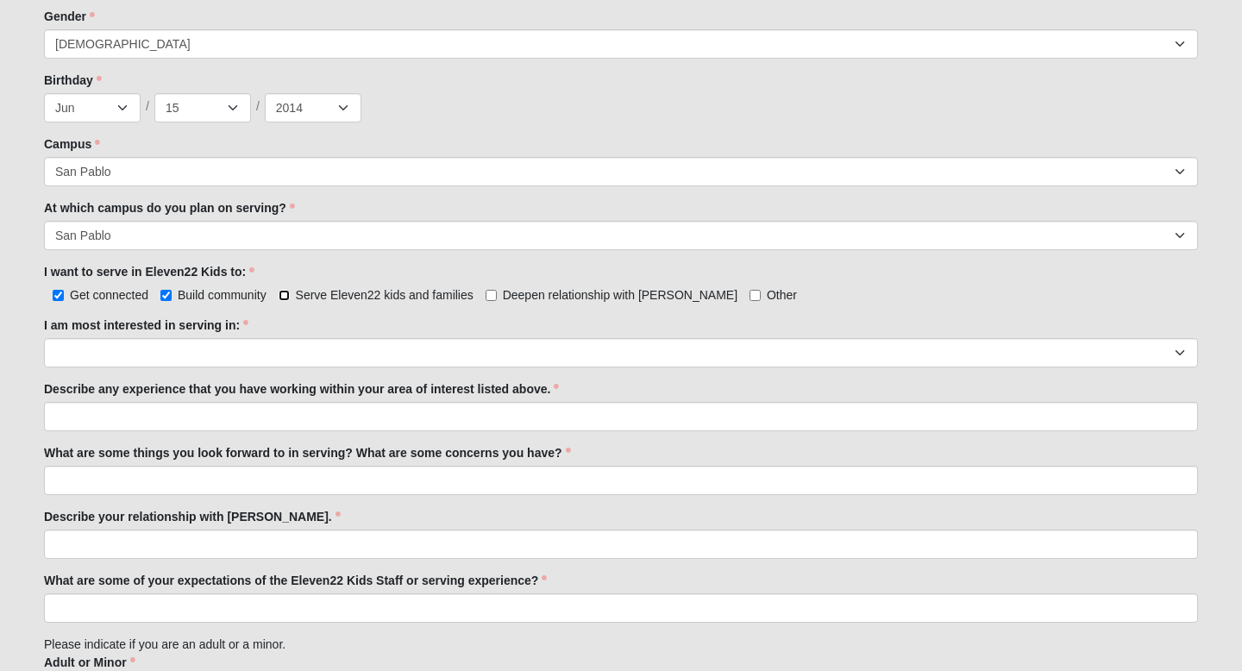
checkbox input "true"
click at [493, 296] on input "Deepen relationship with [PERSON_NAME]" at bounding box center [490, 295] width 11 height 11
checkbox input "true"
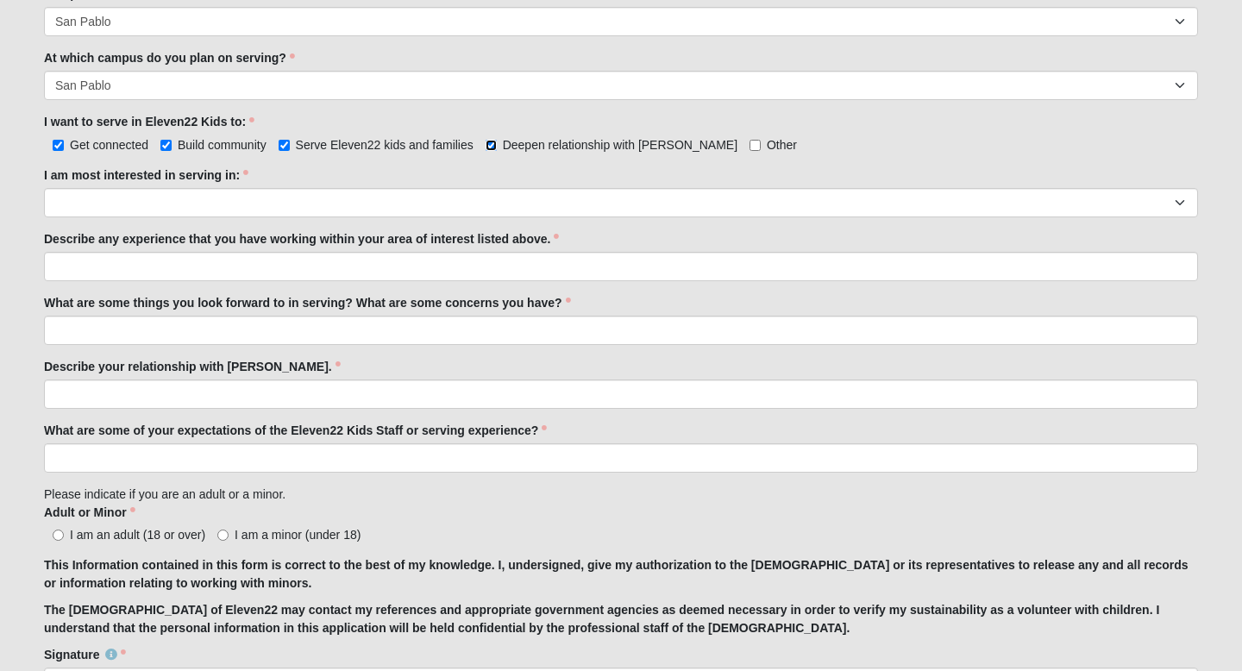
scroll to position [896, 0]
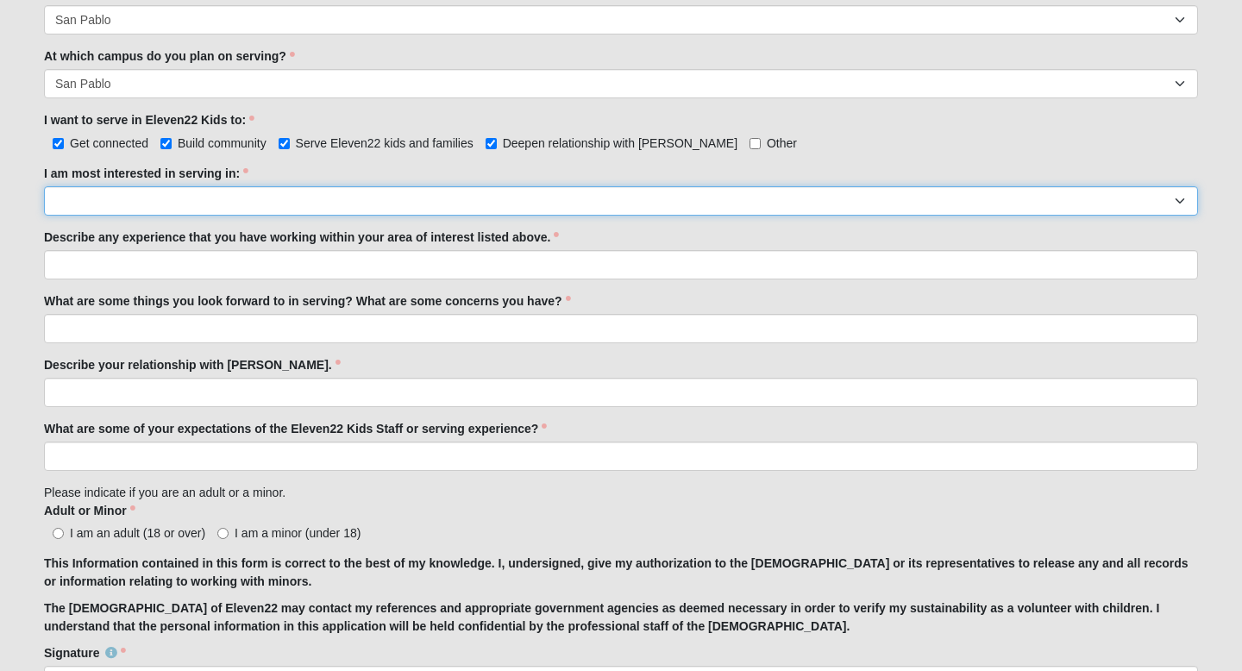
click at [104, 203] on select "Registration Tour Guide Preschool Disciple Group Leader Elementary Disciple Gro…" at bounding box center [621, 200] width 1154 height 29
click at [198, 197] on select "Registration Tour Guide Preschool Disciple Group Leader Elementary Disciple Gro…" at bounding box center [621, 200] width 1154 height 29
select select "Special Needs Disciple Group Leader"
click at [44, 186] on select "Registration Tour Guide Preschool Disciple Group Leader Elementary Disciple Gro…" at bounding box center [621, 200] width 1154 height 29
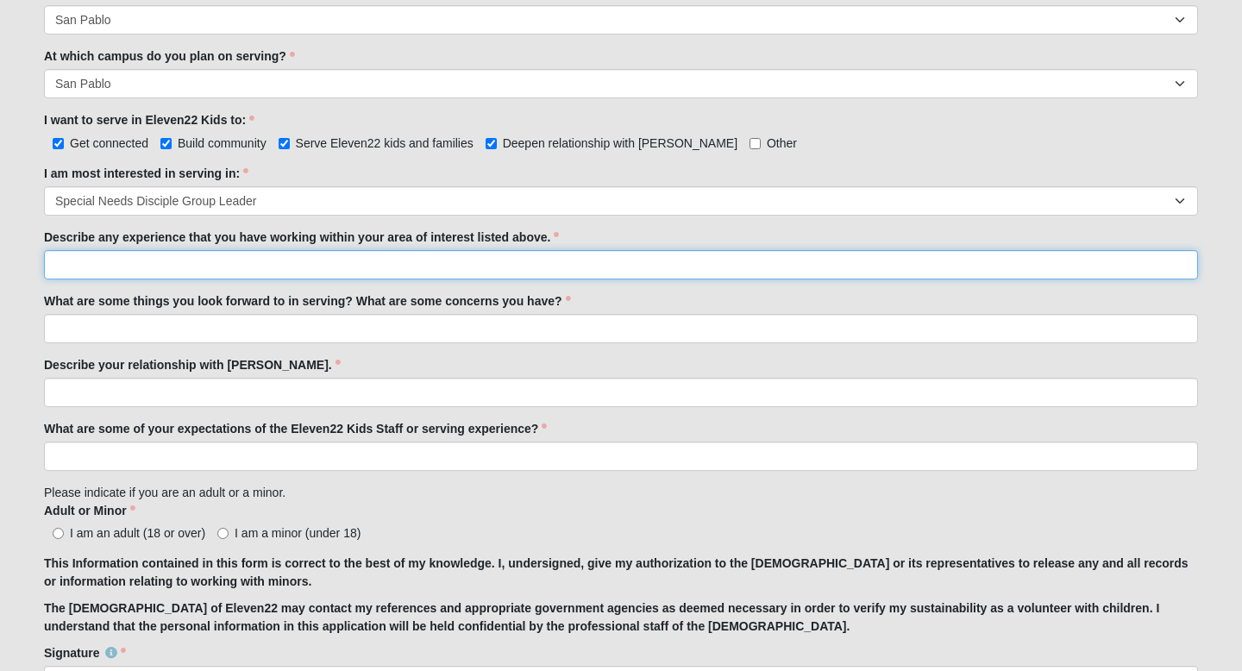
click at [166, 269] on input "Describe any experience that you have working within your area of interest list…" at bounding box center [621, 264] width 1154 height 29
type input "I love to help."
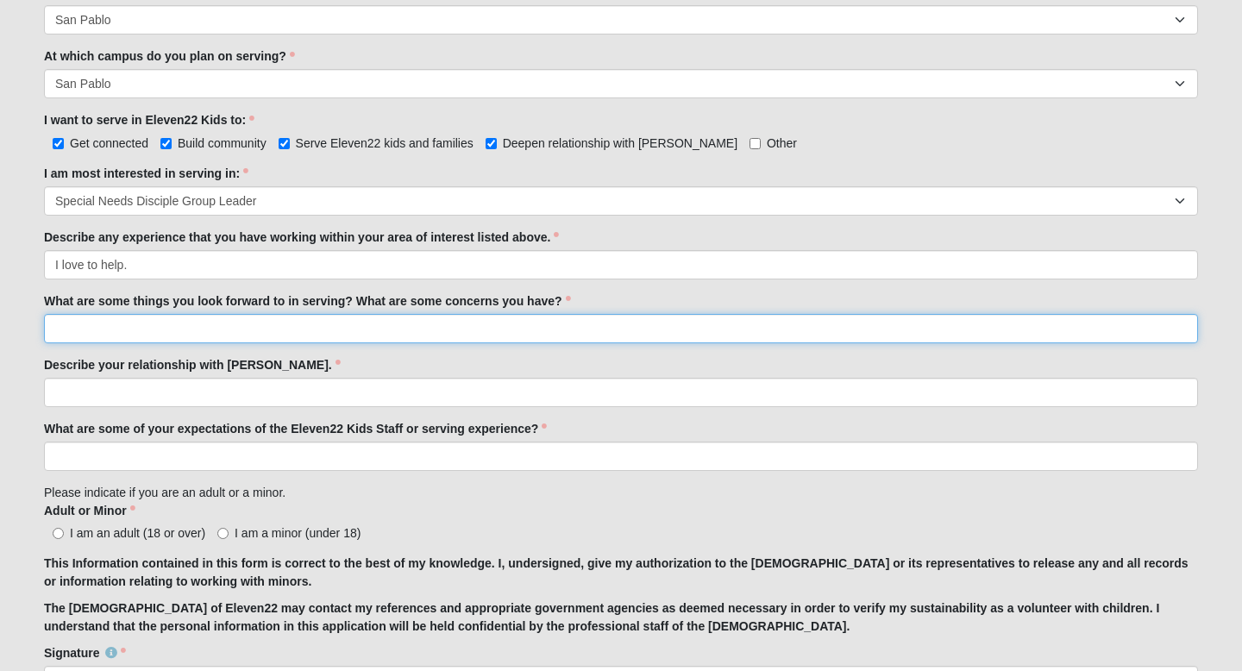
click at [178, 331] on input "What are some things you look forward to in serving? What are some concerns you…" at bounding box center [621, 328] width 1154 height 29
click at [212, 331] on input "I want to help others and I an not concered." at bounding box center [621, 328] width 1154 height 29
click at [276, 332] on input "I want to help others and I am not concered." at bounding box center [621, 328] width 1154 height 29
type input "I want to help others and I am not concerned."
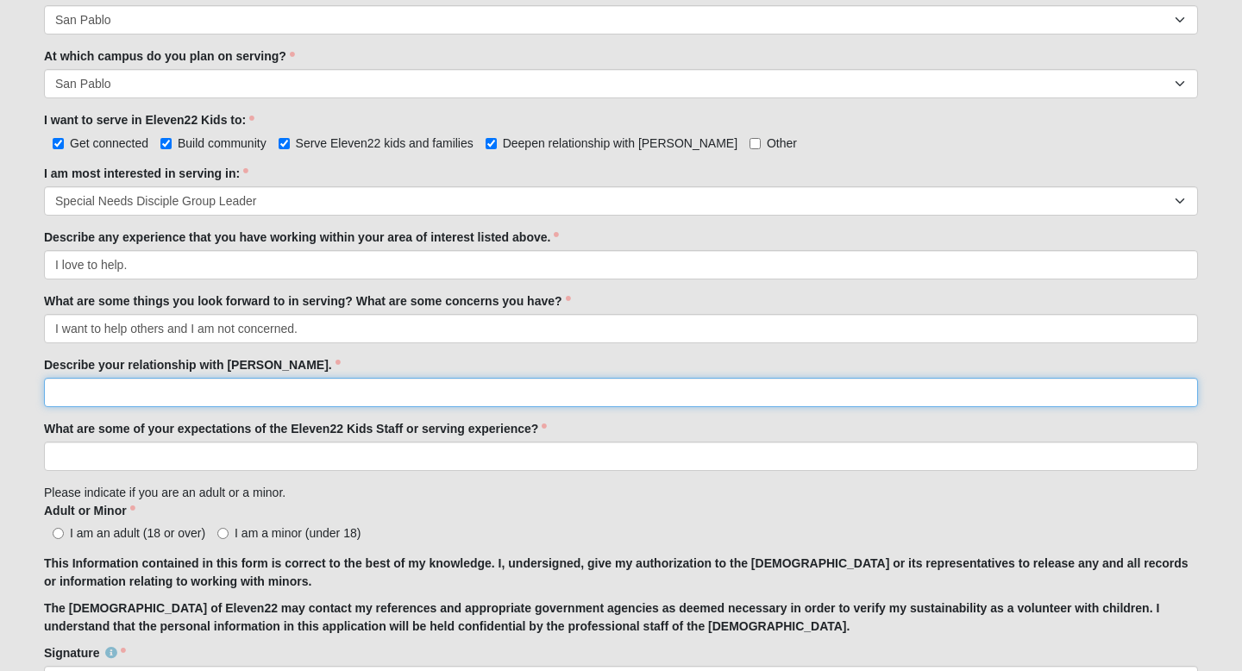
click at [187, 404] on input "Describe your relationship with [PERSON_NAME]." at bounding box center [621, 392] width 1154 height 29
type input "I love [PERSON_NAME] and want to share it with others."
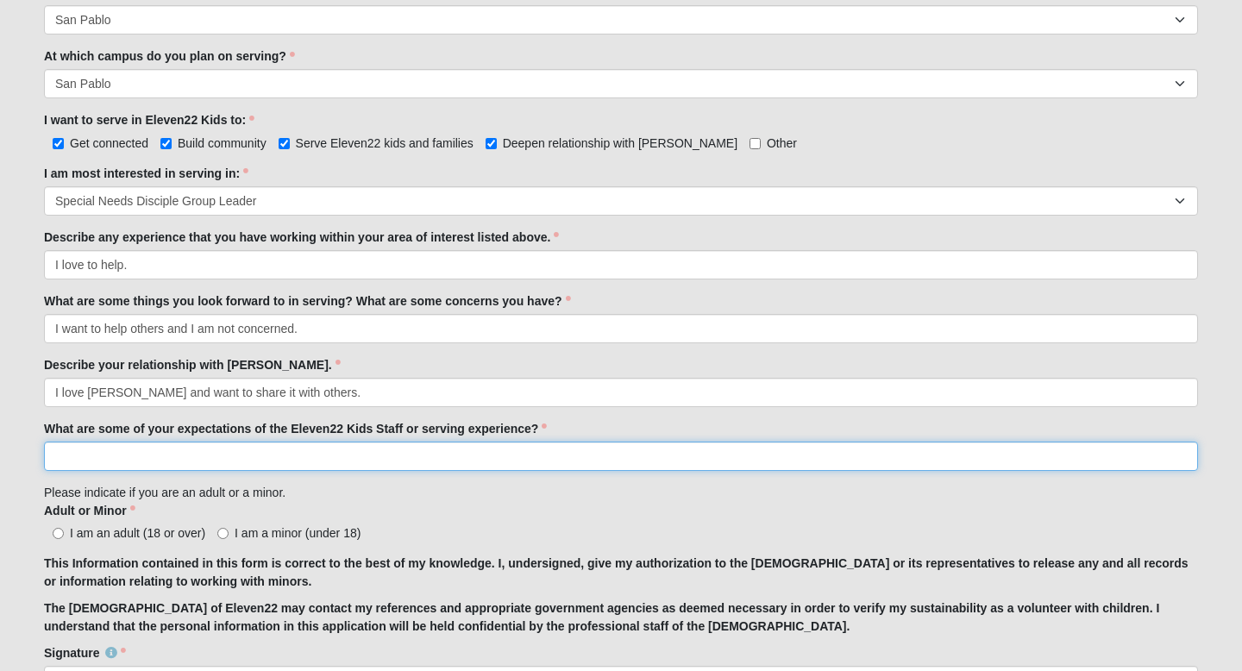
click at [193, 459] on input "What are some of your expectations of the Eleven22 Kids Staff or serving experi…" at bounding box center [621, 456] width 1154 height 29
click at [375, 460] on input "I have been in the kids ministry myself for years and couldn;t wait until I wan…" at bounding box center [621, 456] width 1154 height 29
click at [464, 457] on input "I have been in the kids ministry myself for years and couldn't wait until I wan…" at bounding box center [621, 456] width 1154 height 29
click at [527, 457] on input "I have been in the kids ministry myself for years and couldn't wait until I was…" at bounding box center [621, 456] width 1154 height 29
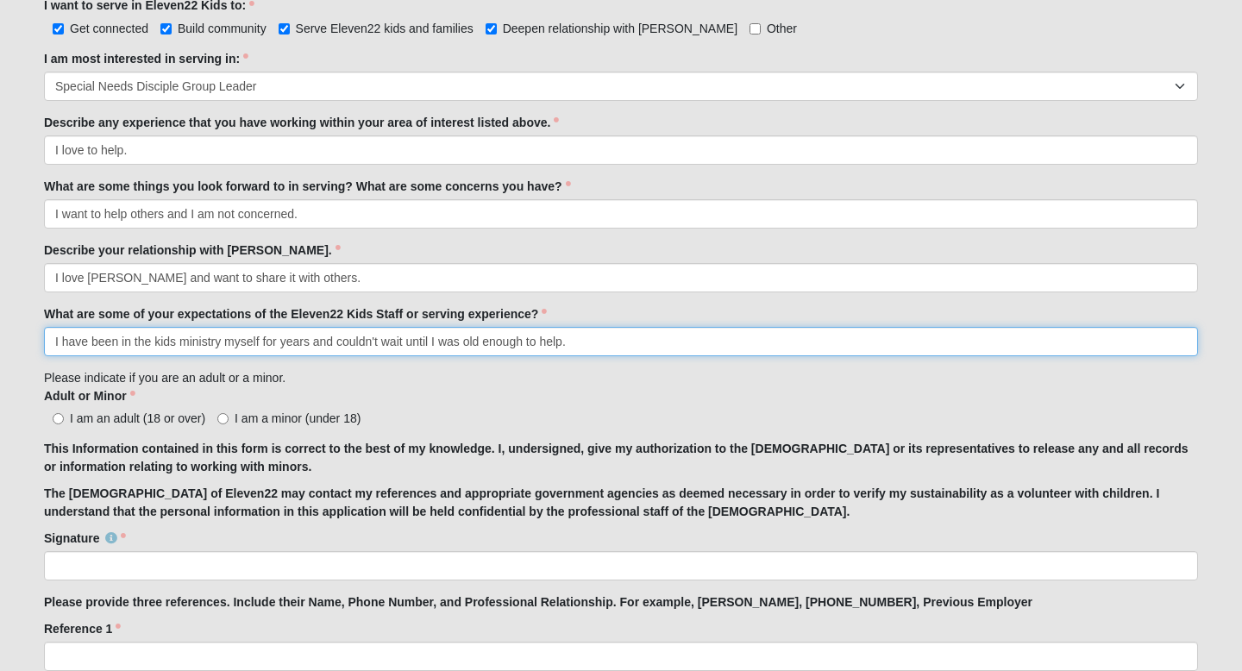
scroll to position [1019, 0]
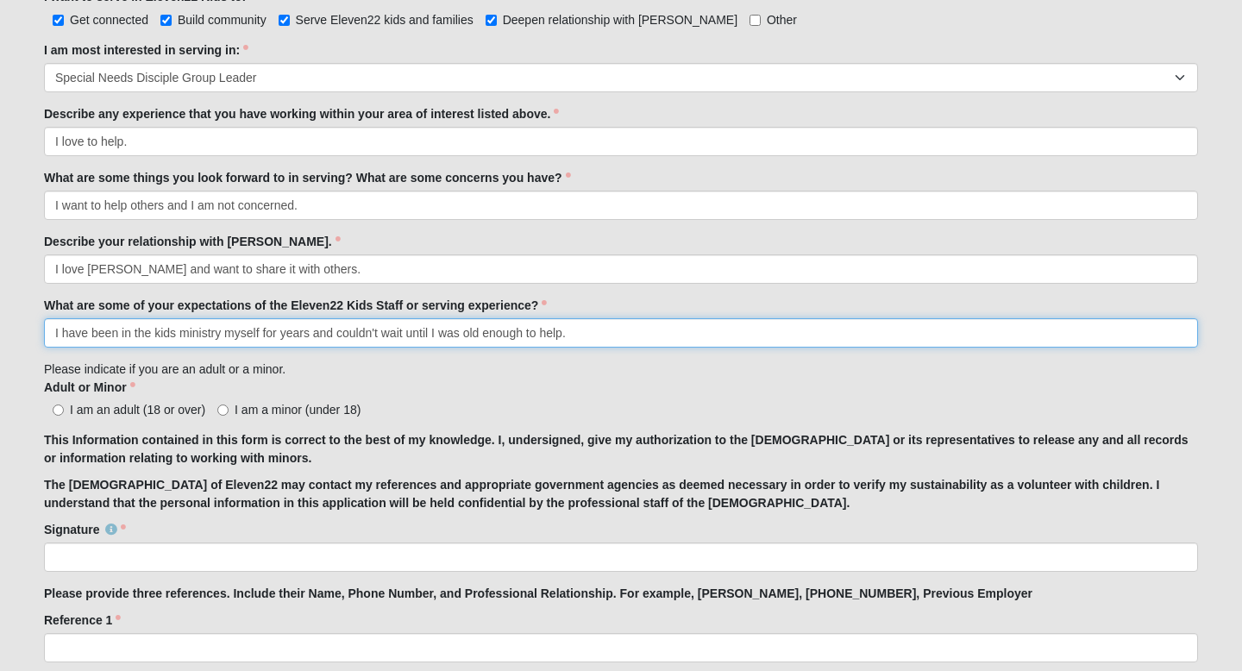
type input "I have been in the kids ministry myself for years and couldn't wait until I was…"
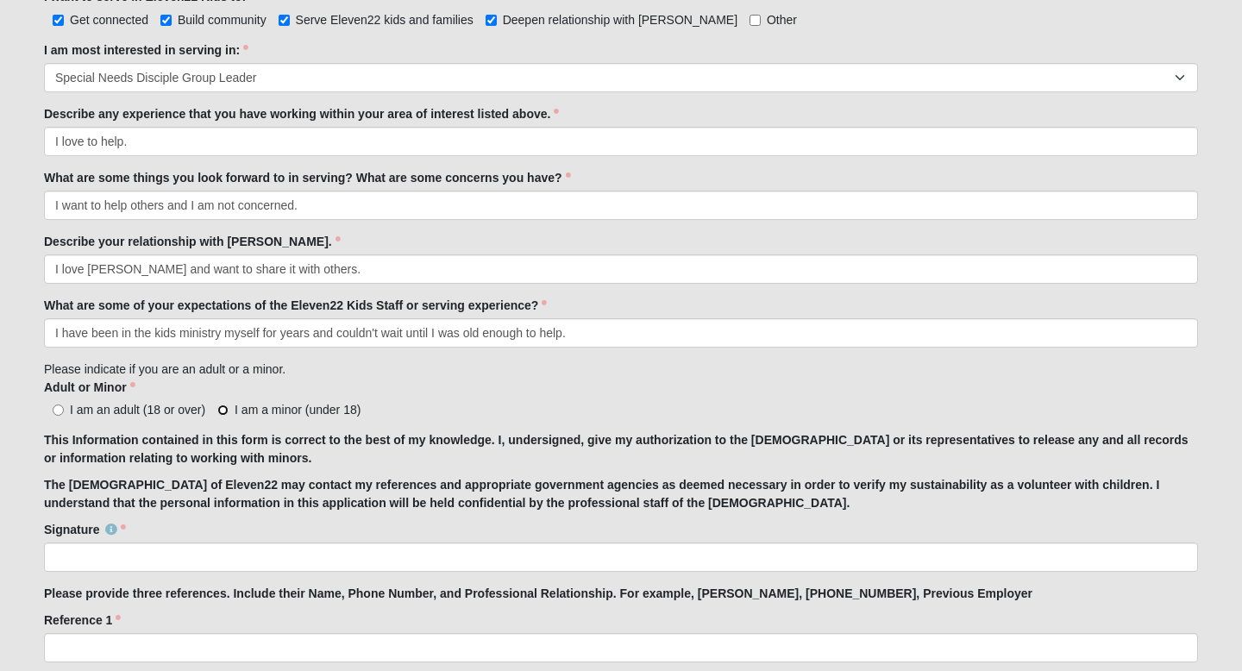
click at [222, 409] on input "I am a minor (under 18)" at bounding box center [222, 409] width 11 height 11
radio input "true"
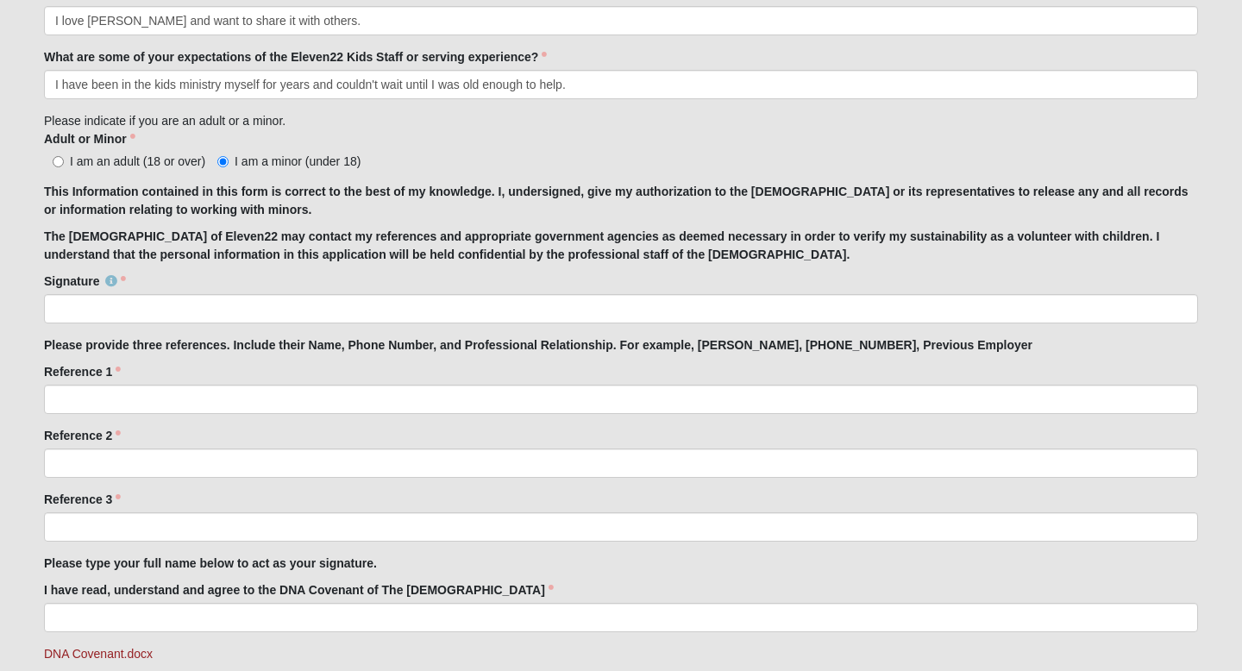
scroll to position [1274, 0]
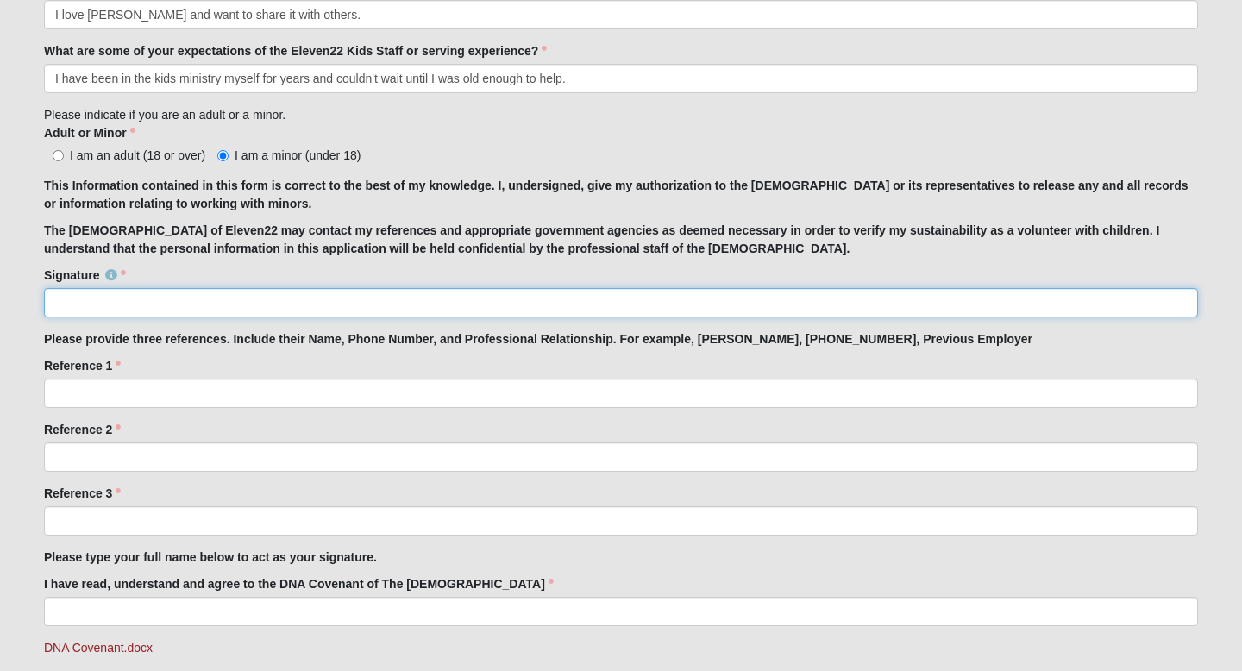
click at [136, 302] on input "Signature" at bounding box center [621, 302] width 1154 height 29
type input "[PERSON_NAME]"
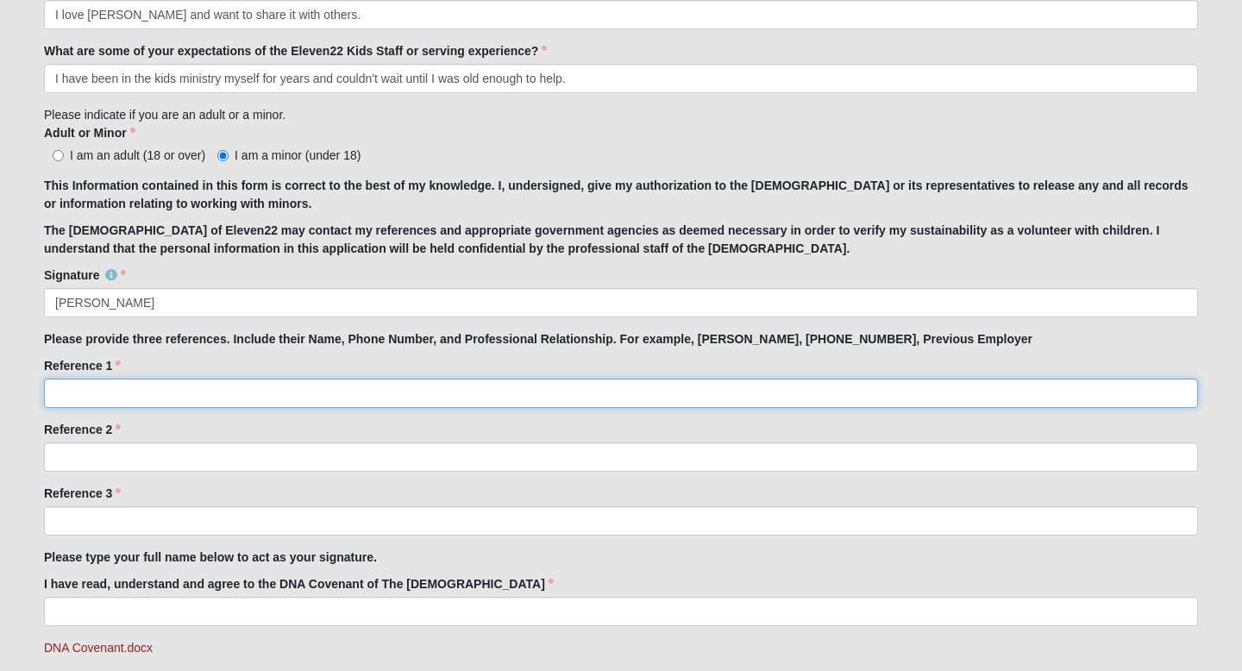
click at [112, 399] on input "Reference 1" at bounding box center [621, 393] width 1154 height 29
type input "[PERSON_NAME] [PHONE_NUMBER] Neighbor"
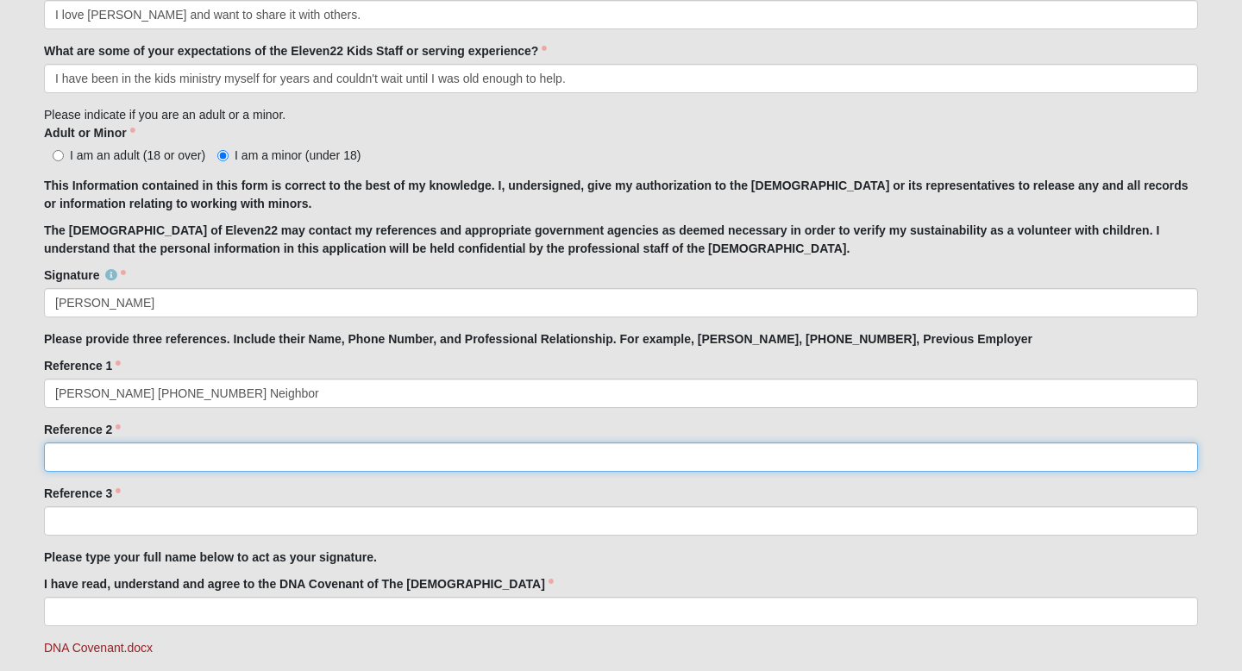
click at [92, 460] on input "Reference 2" at bounding box center [621, 456] width 1154 height 29
type input "[PERSON_NAME] [PHONE_NUMBER] Friend and Neighbor"
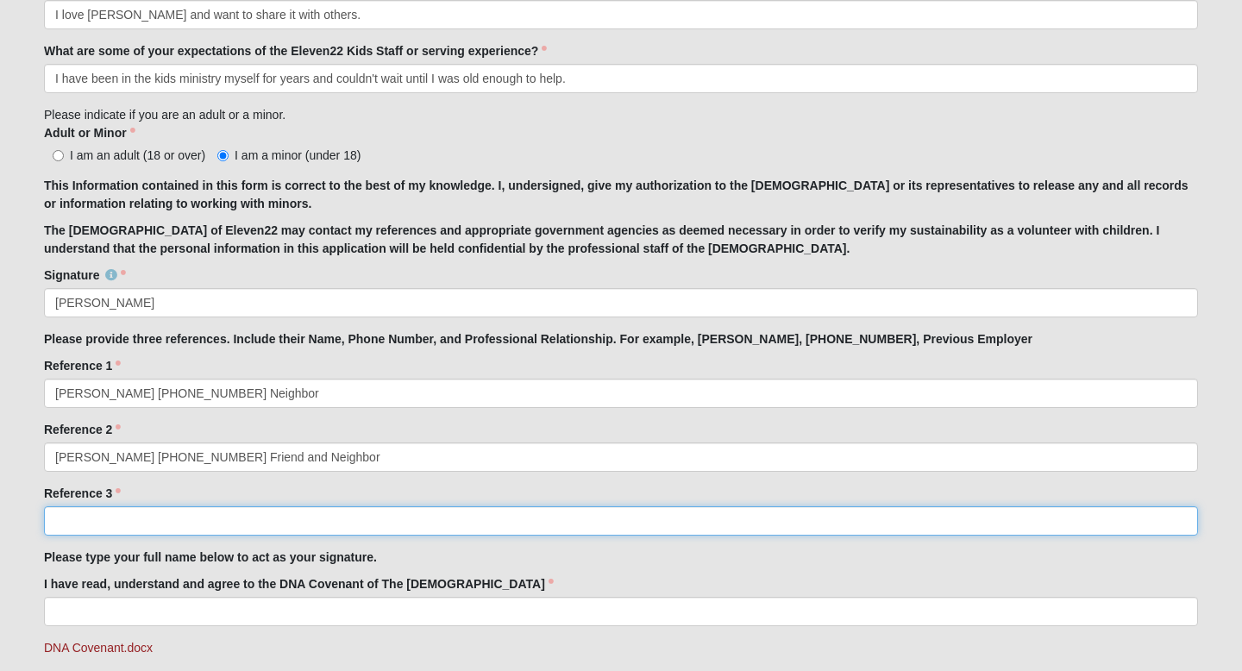
click at [87, 520] on input "Reference 3" at bounding box center [621, 520] width 1154 height 29
click at [216, 522] on input "[PERSON_NAME] [PHONE_NUMBER] Former 5th grade teacher" at bounding box center [621, 520] width 1154 height 29
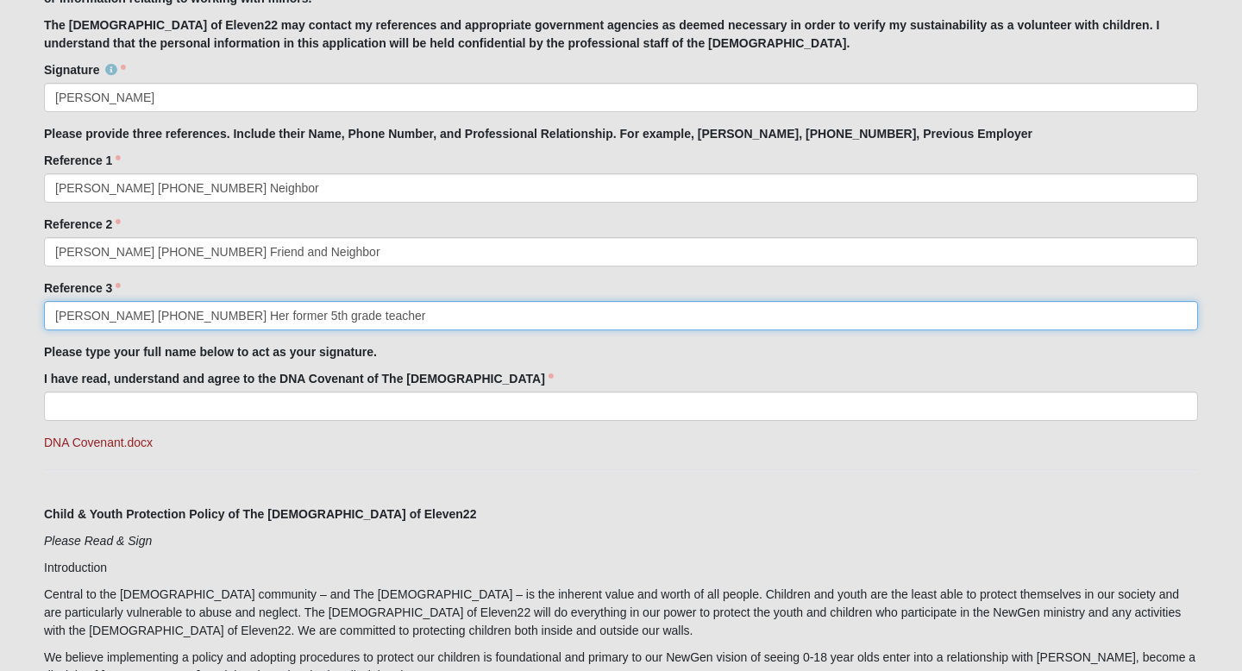
scroll to position [1488, 0]
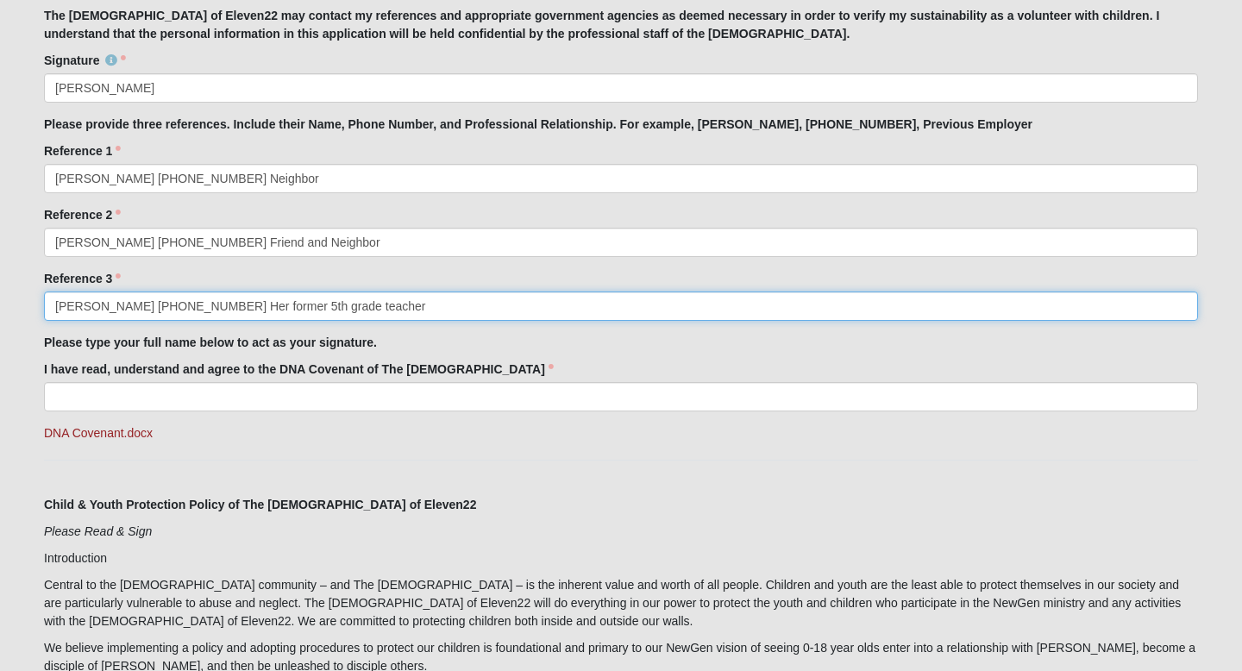
type input "[PERSON_NAME] [PHONE_NUMBER] Her former 5th grade teacher"
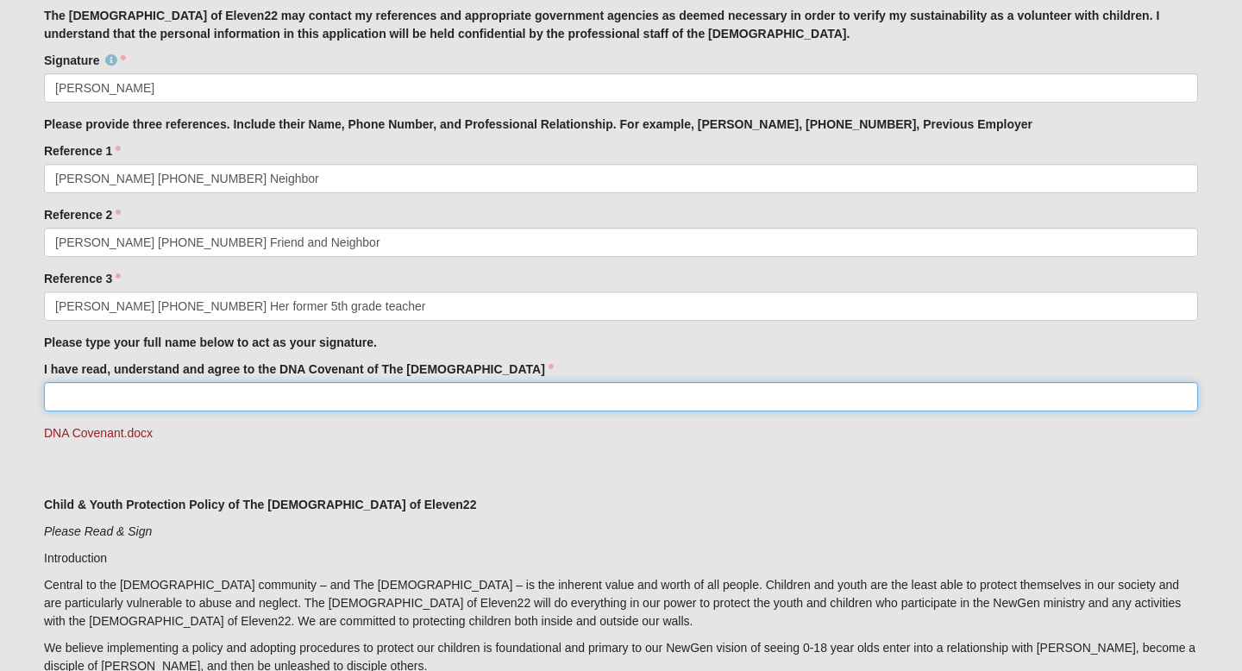
click at [227, 393] on input "I have read, understand and agree to the DNA Covenant of The [DEMOGRAPHIC_DATA]" at bounding box center [621, 396] width 1154 height 29
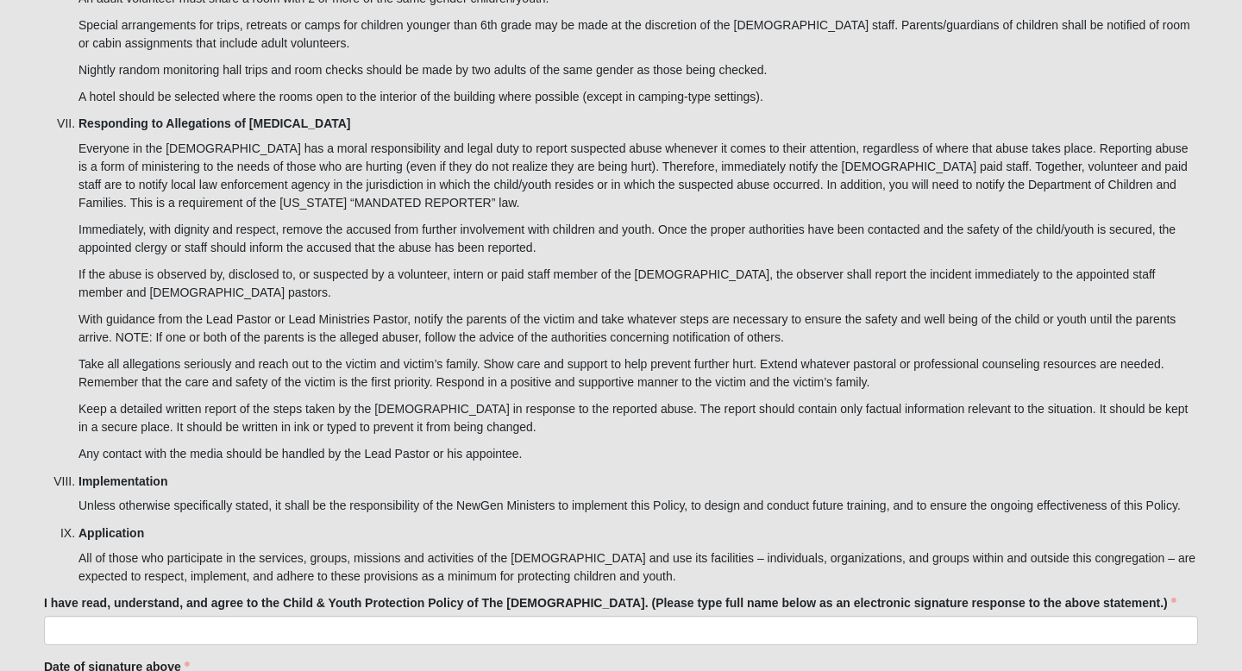
scroll to position [4997, 0]
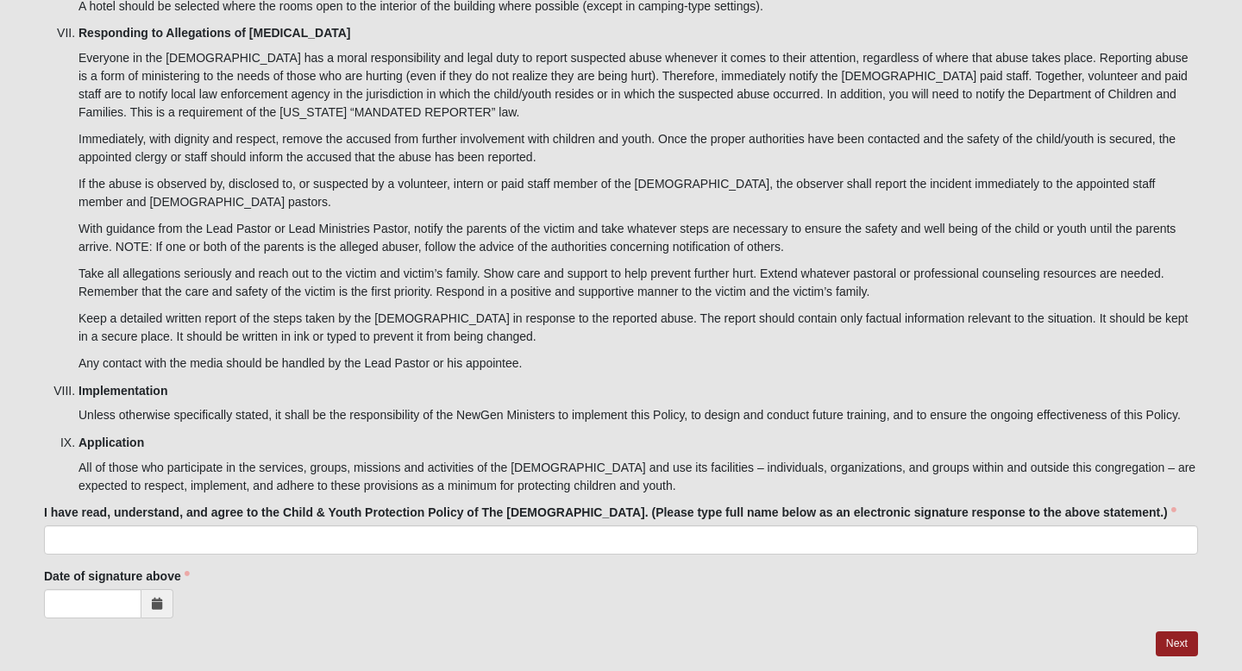
type input "[PERSON_NAME]"
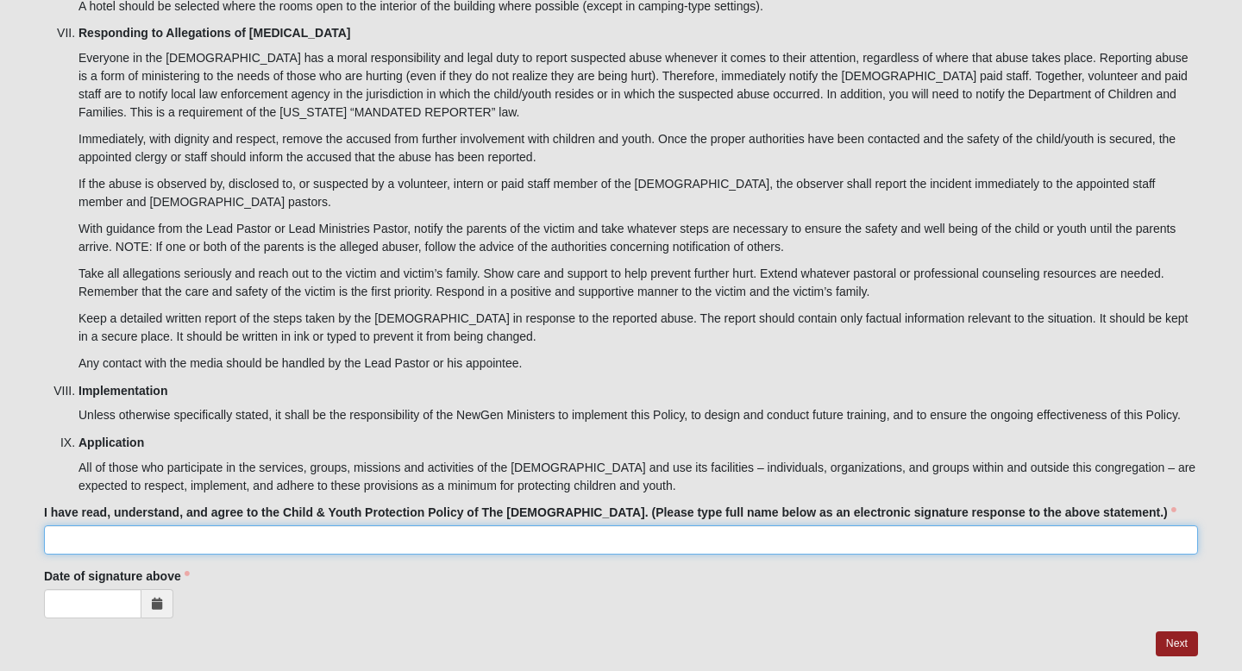
click at [133, 525] on input "I have read, understand, and agree to the Child & Youth Protection Policy of Th…" at bounding box center [621, 539] width 1154 height 29
type input "[PERSON_NAME]"
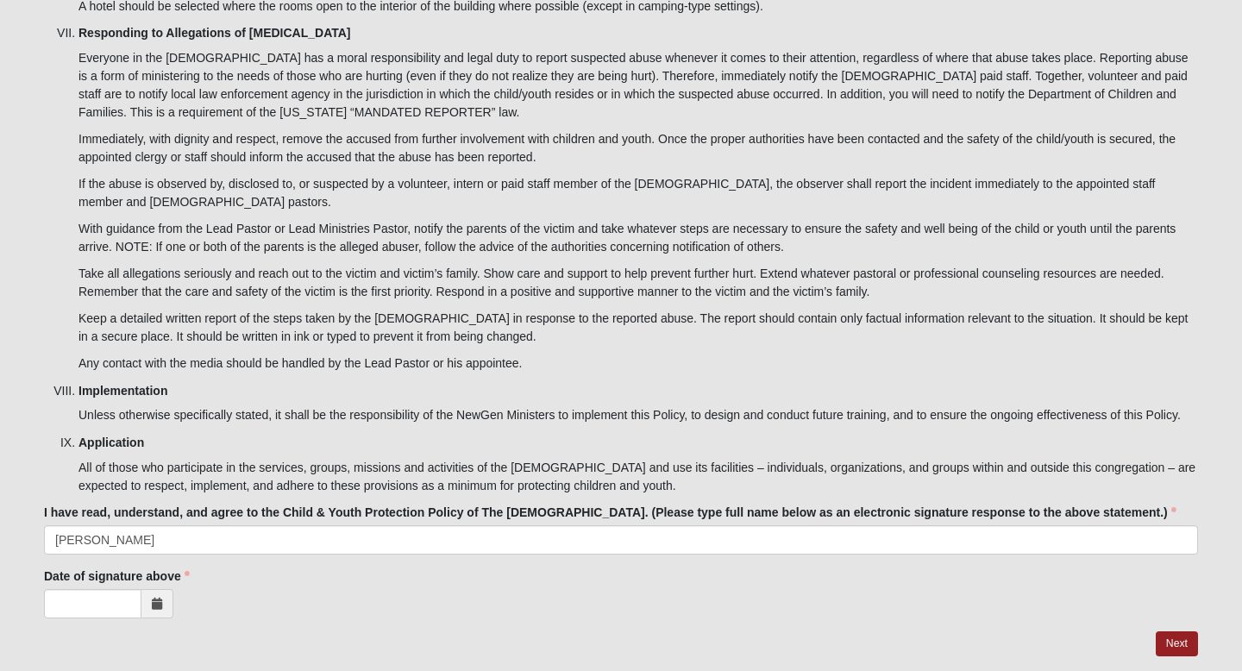
click at [159, 598] on icon at bounding box center [157, 604] width 10 height 12
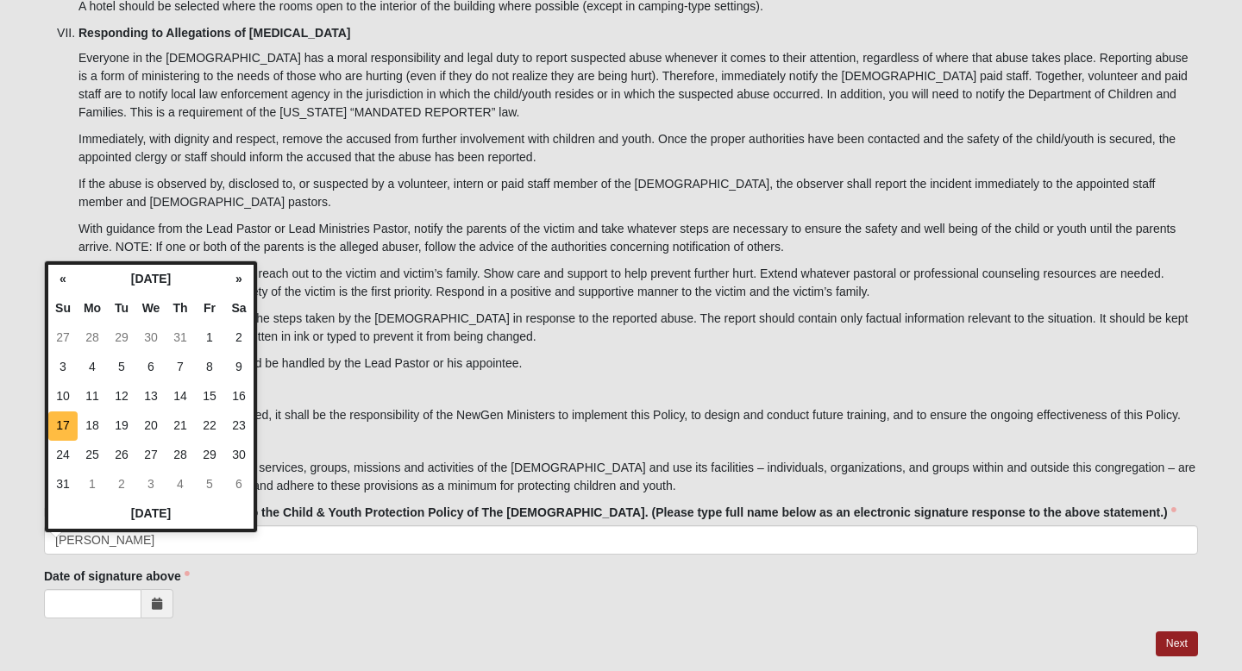
click at [62, 422] on td "17" at bounding box center [62, 425] width 29 height 29
type input "[DATE]"
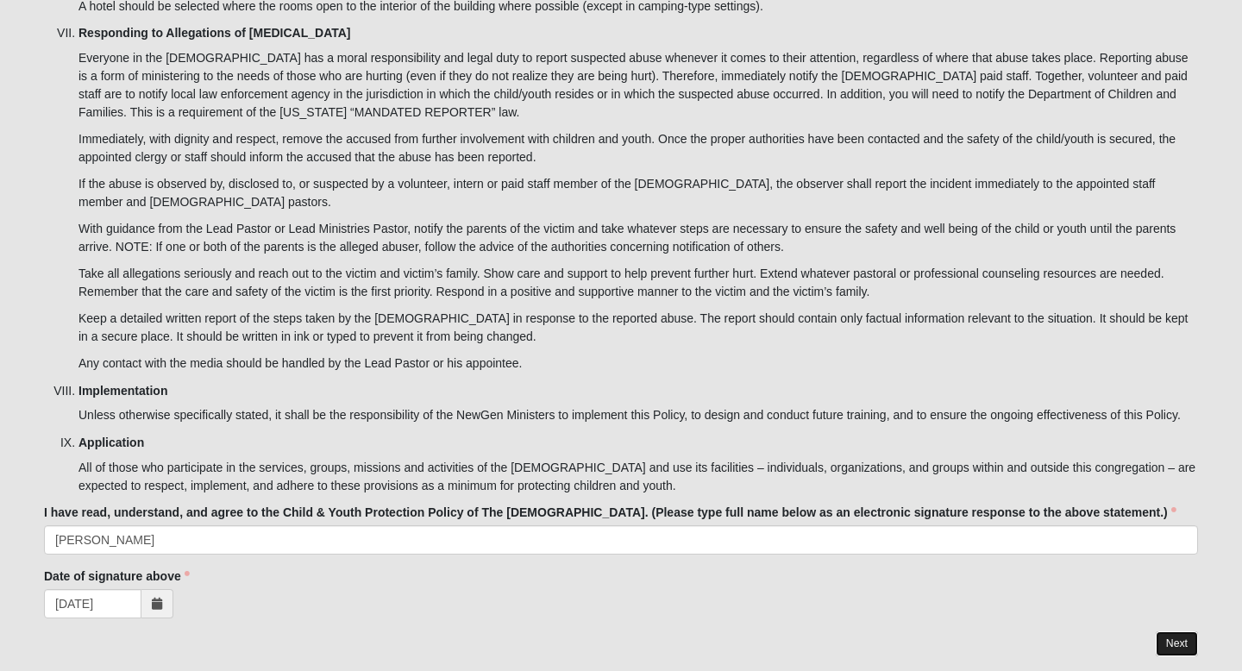
click at [1181, 631] on link "Next" at bounding box center [1176, 643] width 42 height 25
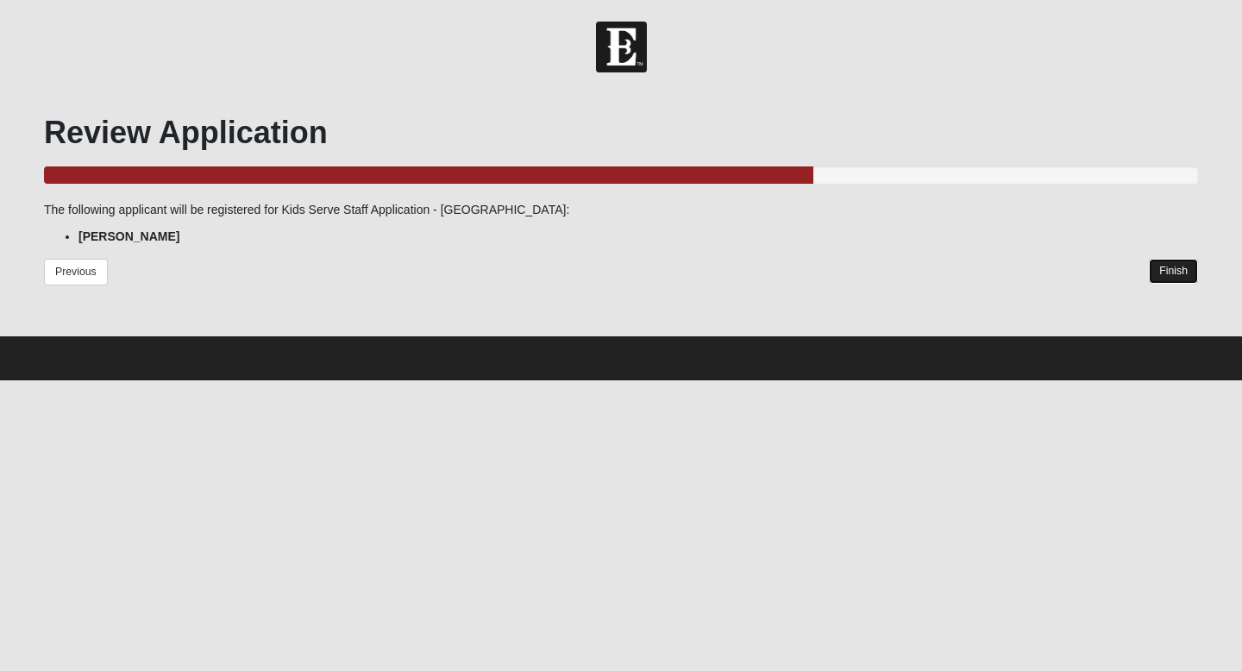
click at [1181, 273] on link "Finish" at bounding box center [1173, 271] width 49 height 25
